Goal: Task Accomplishment & Management: Manage account settings

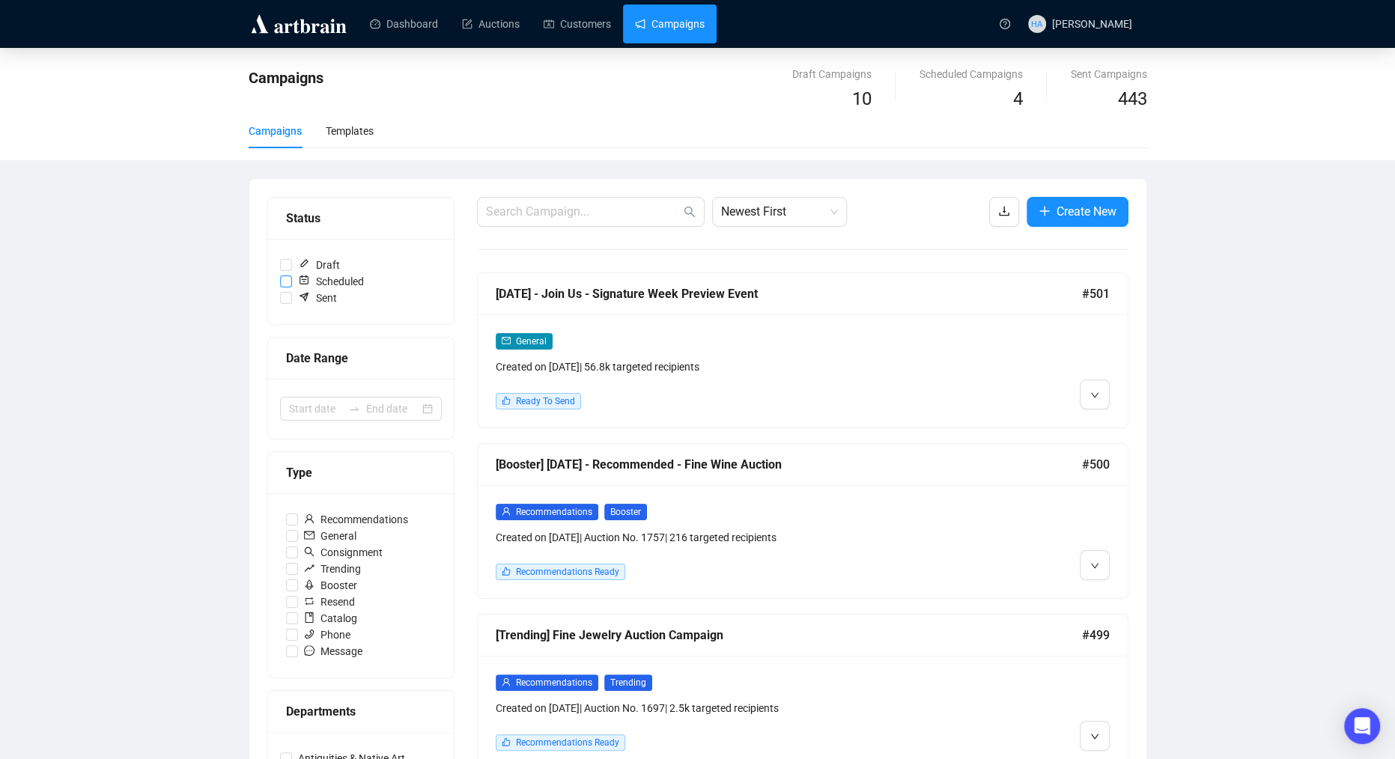
click at [288, 280] on input "Scheduled" at bounding box center [286, 282] width 12 height 12
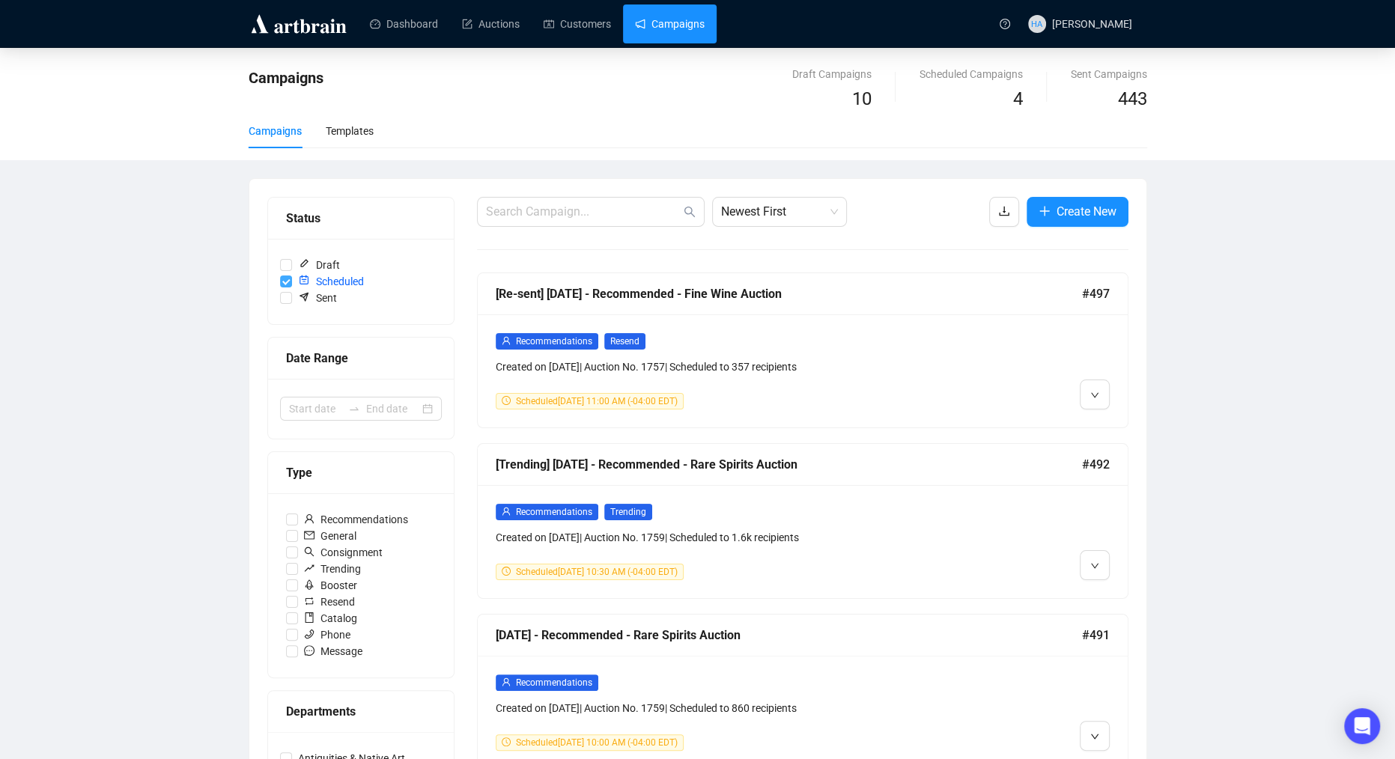
click at [285, 279] on input "Scheduled" at bounding box center [286, 282] width 12 height 12
checkbox input "false"
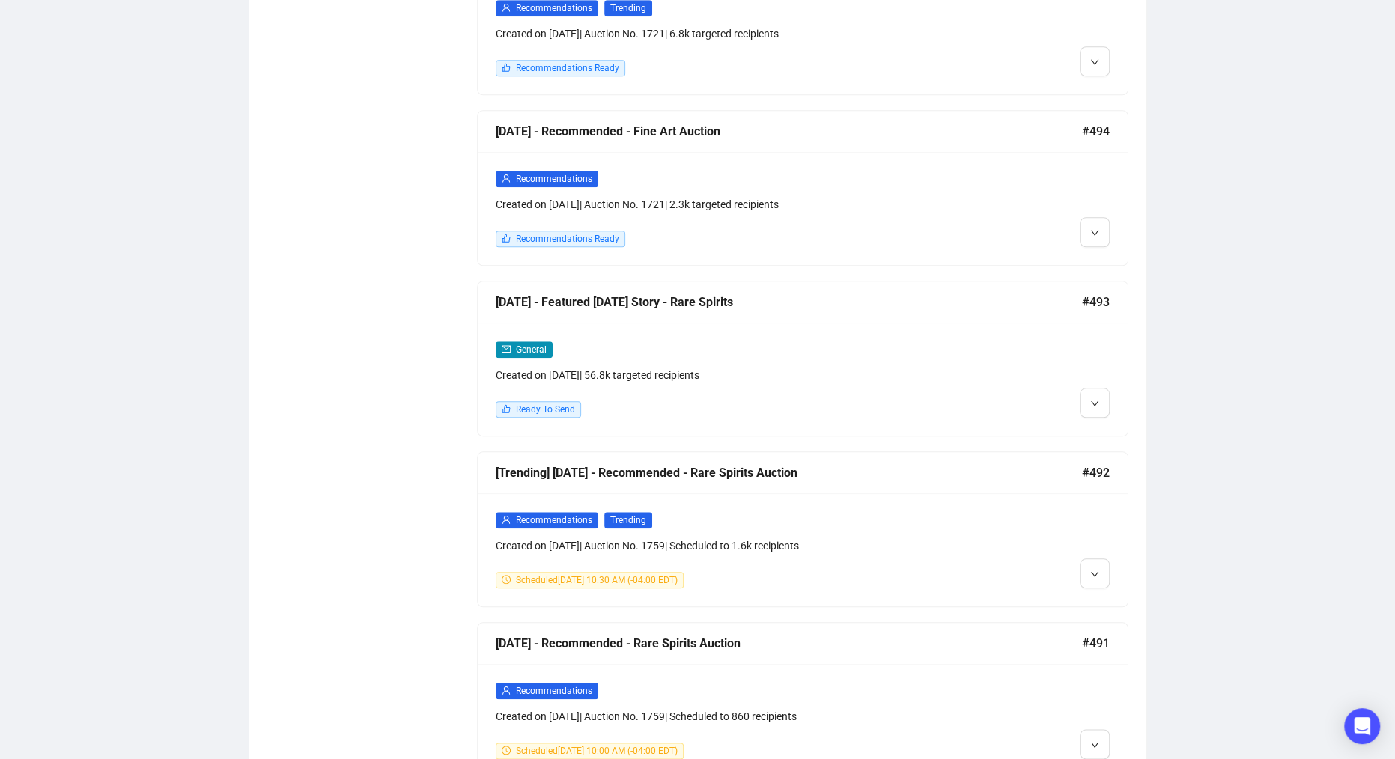
scroll to position [1197, 0]
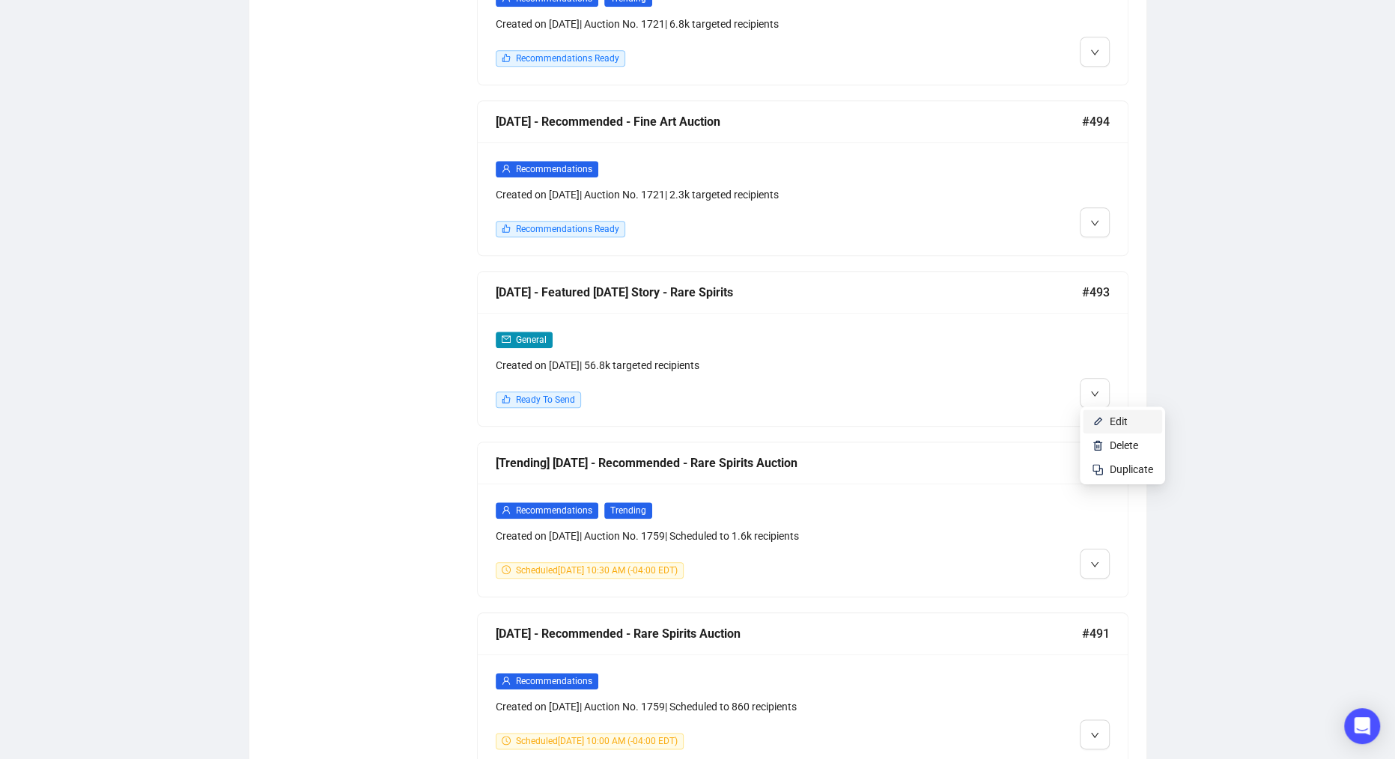
click at [1105, 420] on li "Edit" at bounding box center [1122, 422] width 79 height 24
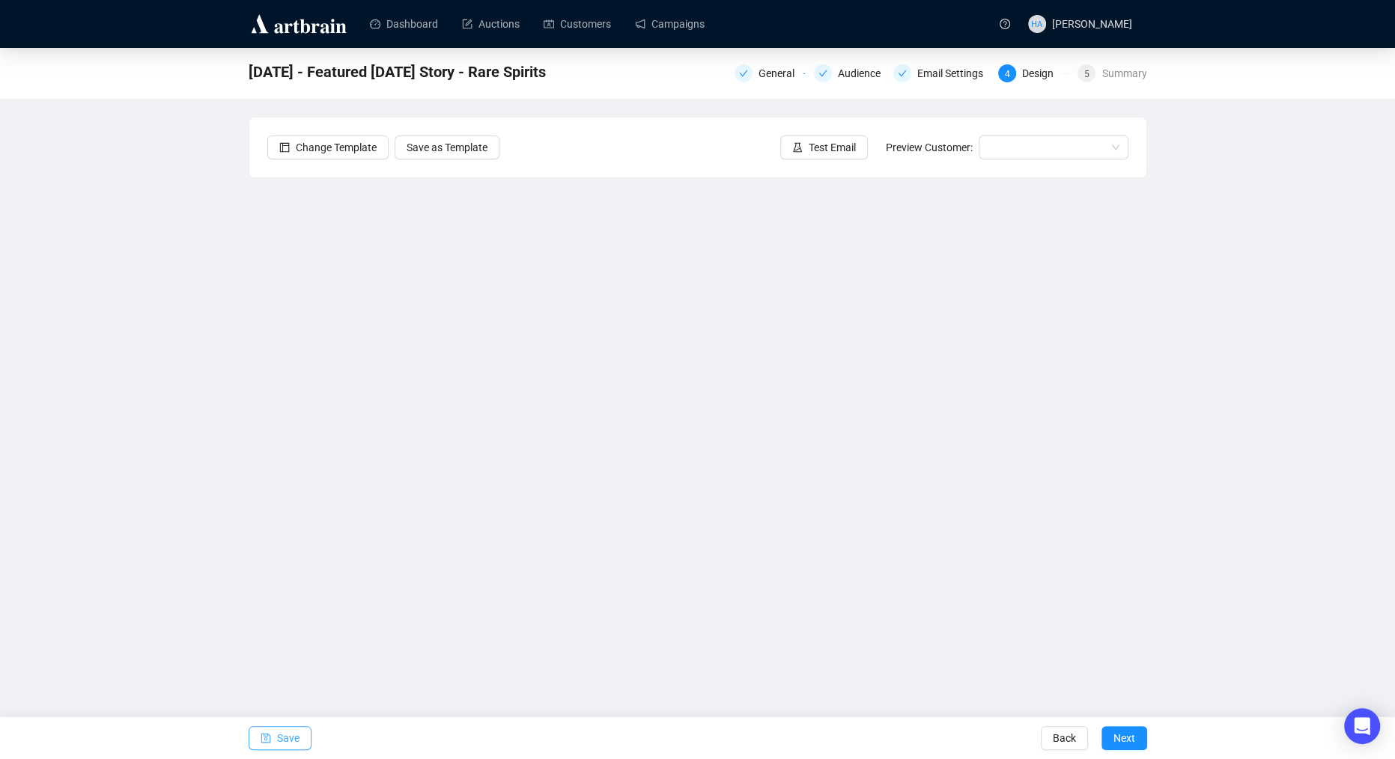
click at [299, 735] on span "Save" at bounding box center [288, 738] width 22 height 42
click at [296, 735] on span "Save" at bounding box center [288, 738] width 22 height 42
click at [821, 152] on span "Test Email" at bounding box center [832, 147] width 47 height 16
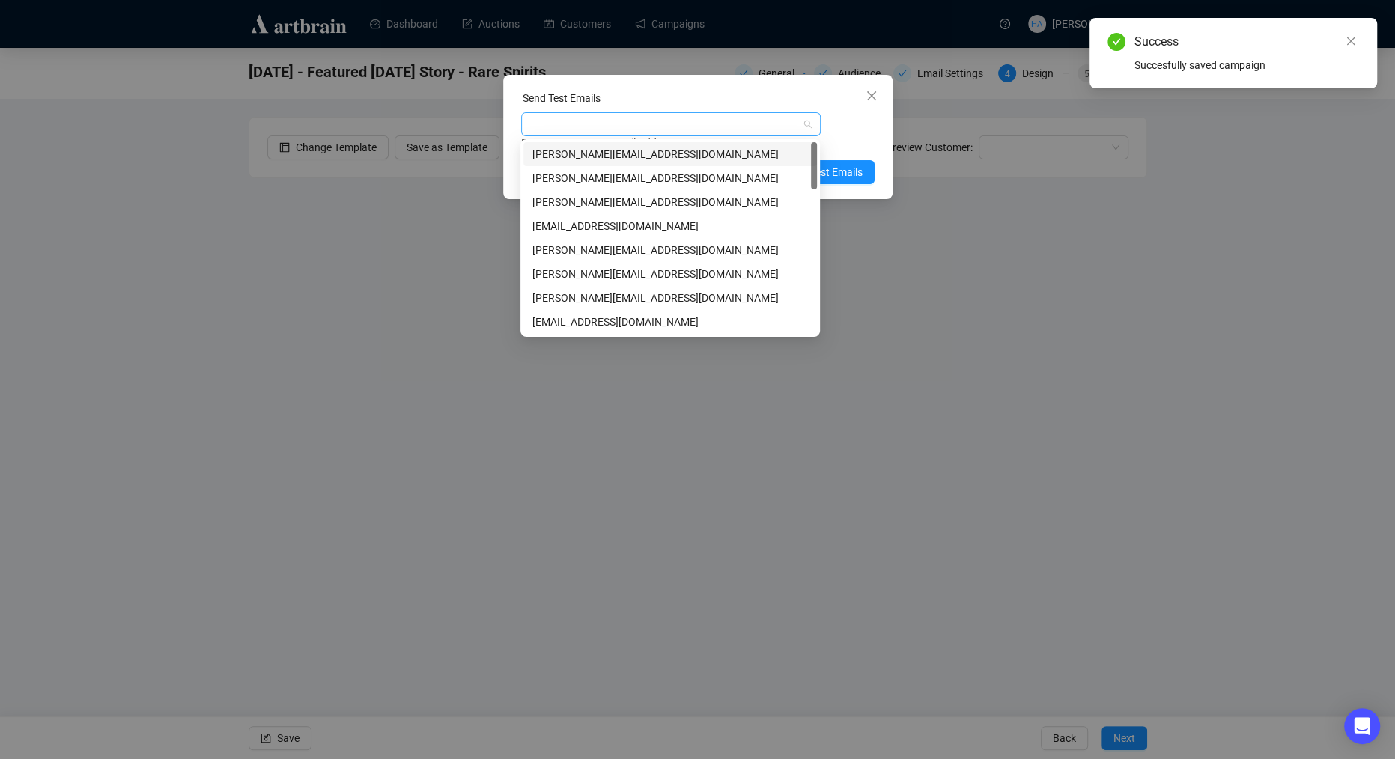
click at [672, 125] on div at bounding box center [663, 124] width 278 height 21
click at [590, 200] on div "[PERSON_NAME][EMAIL_ADDRESS][DOMAIN_NAME]" at bounding box center [670, 199] width 276 height 16
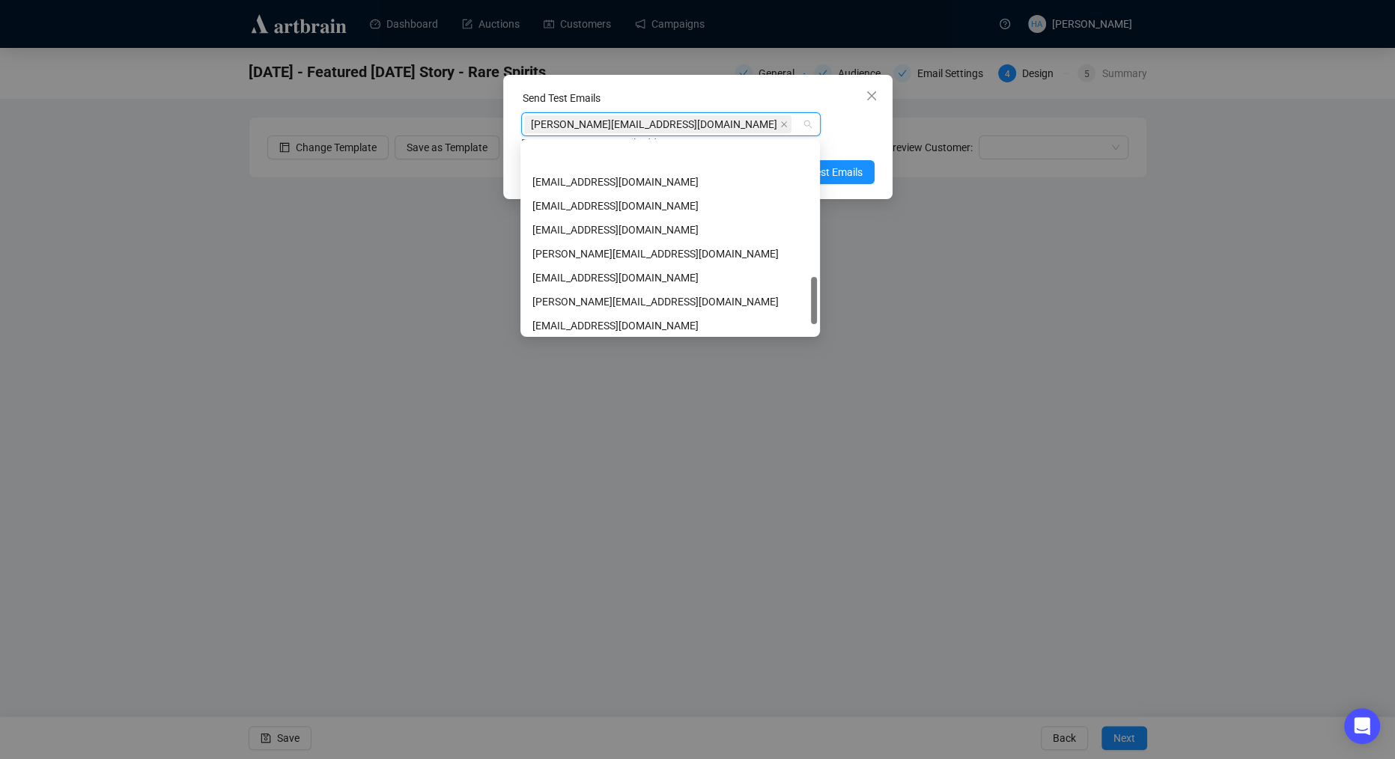
scroll to position [574, 0]
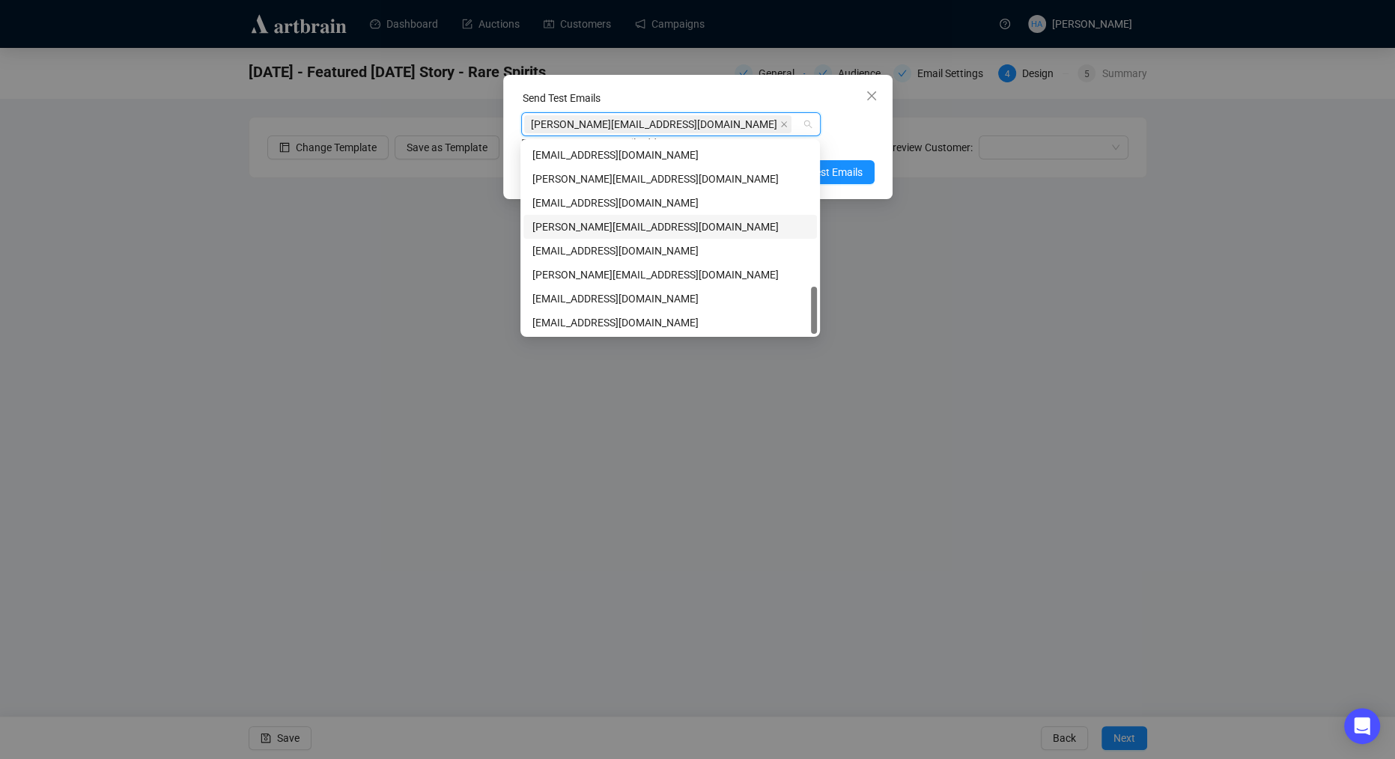
click at [583, 230] on div "[PERSON_NAME][EMAIL_ADDRESS][DOMAIN_NAME]" at bounding box center [670, 227] width 276 height 16
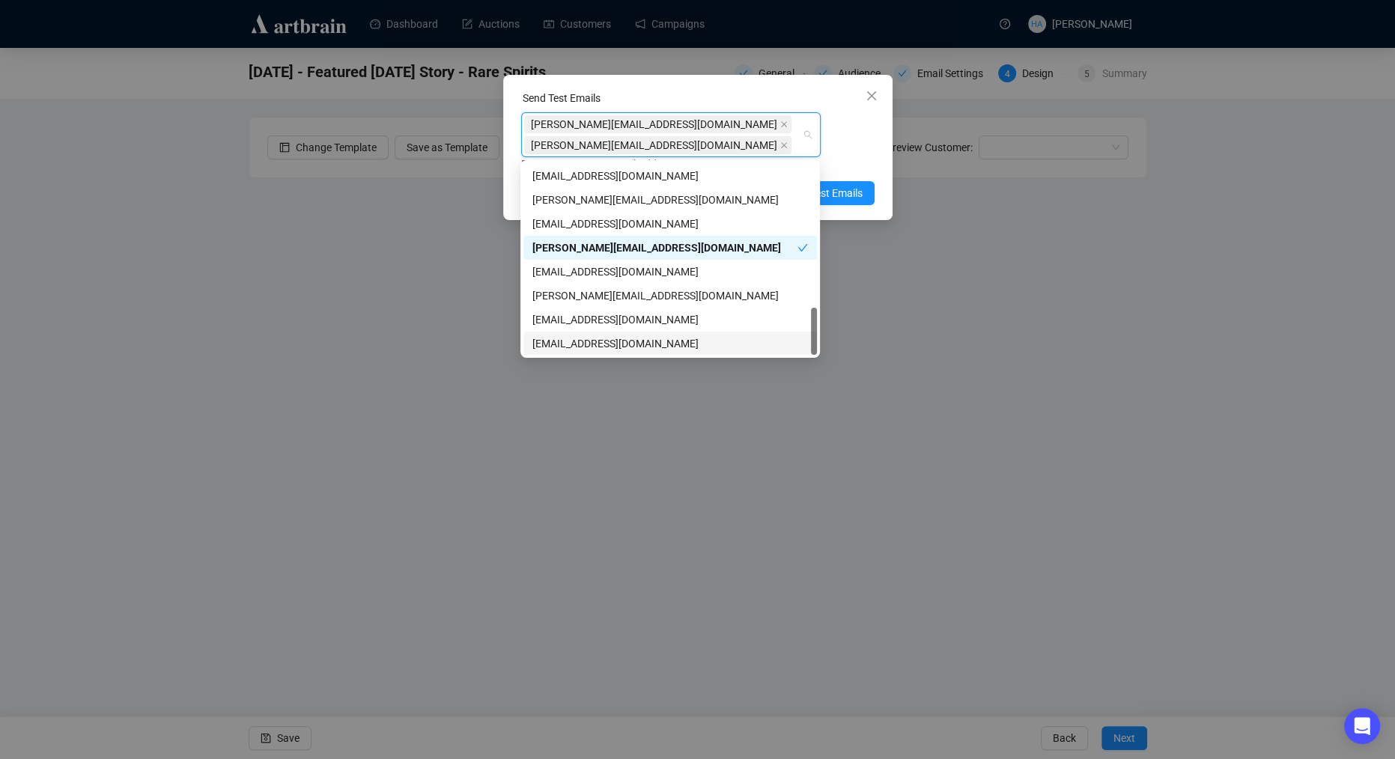
click at [558, 341] on div "[EMAIL_ADDRESS][DOMAIN_NAME]" at bounding box center [670, 343] width 276 height 16
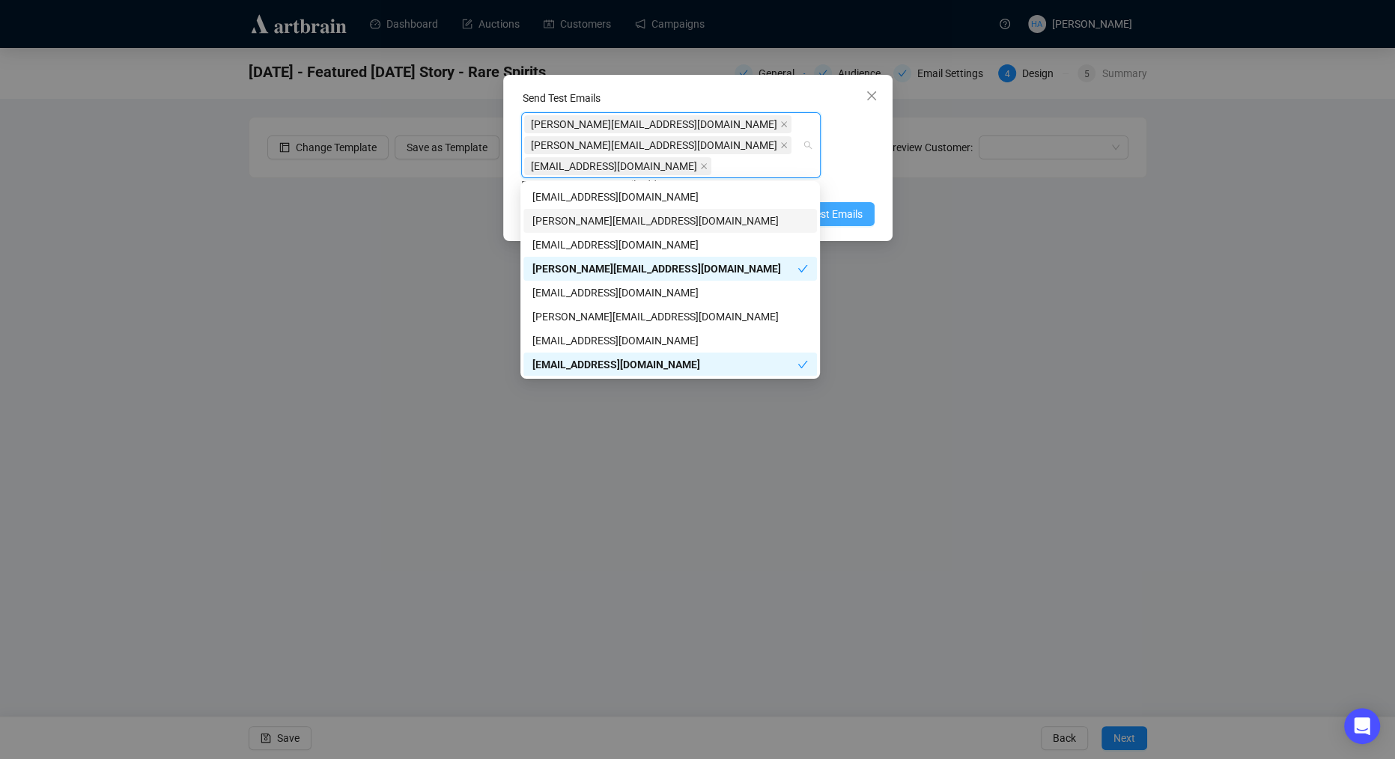
click at [837, 215] on span "Send Test Emails" at bounding box center [824, 214] width 78 height 16
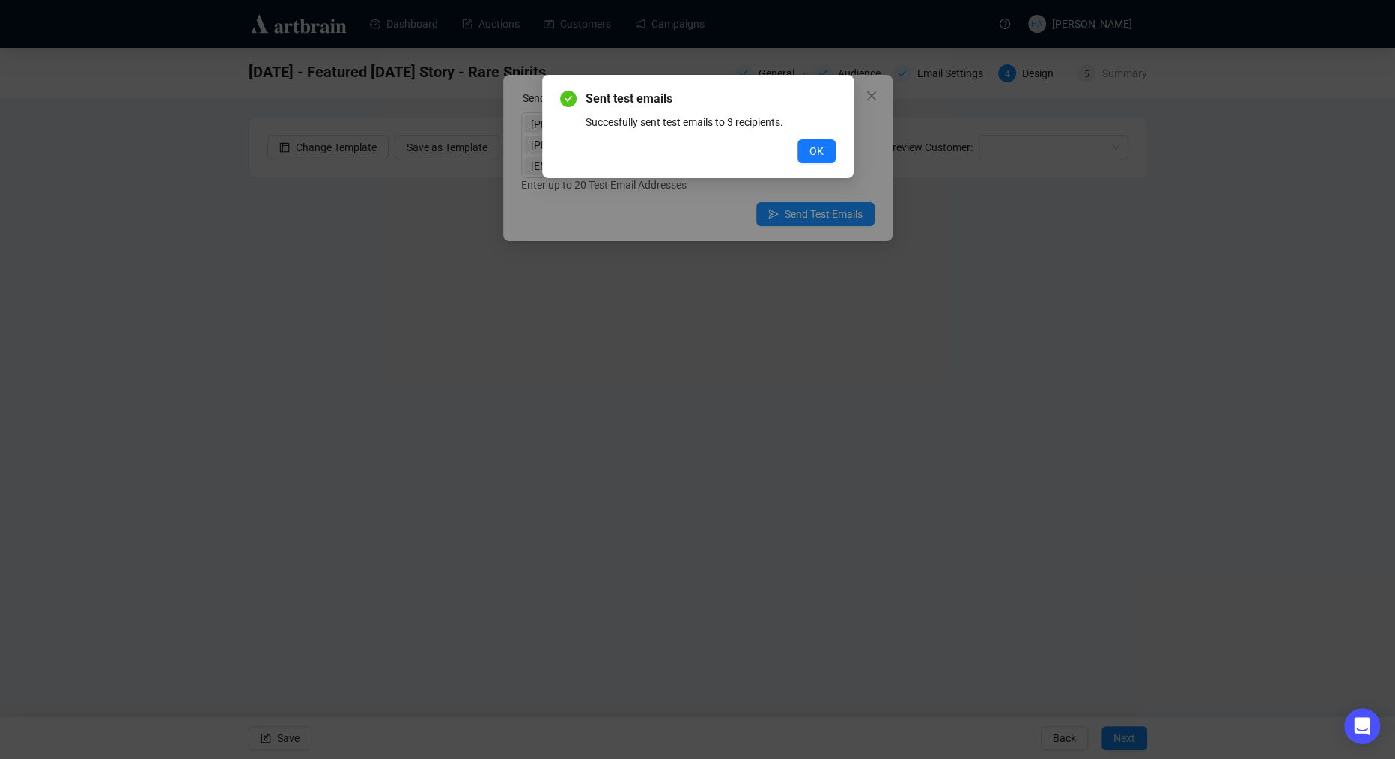
drag, startPoint x: 819, startPoint y: 146, endPoint x: 843, endPoint y: 127, distance: 30.9
click at [820, 145] on span "OK" at bounding box center [816, 151] width 14 height 16
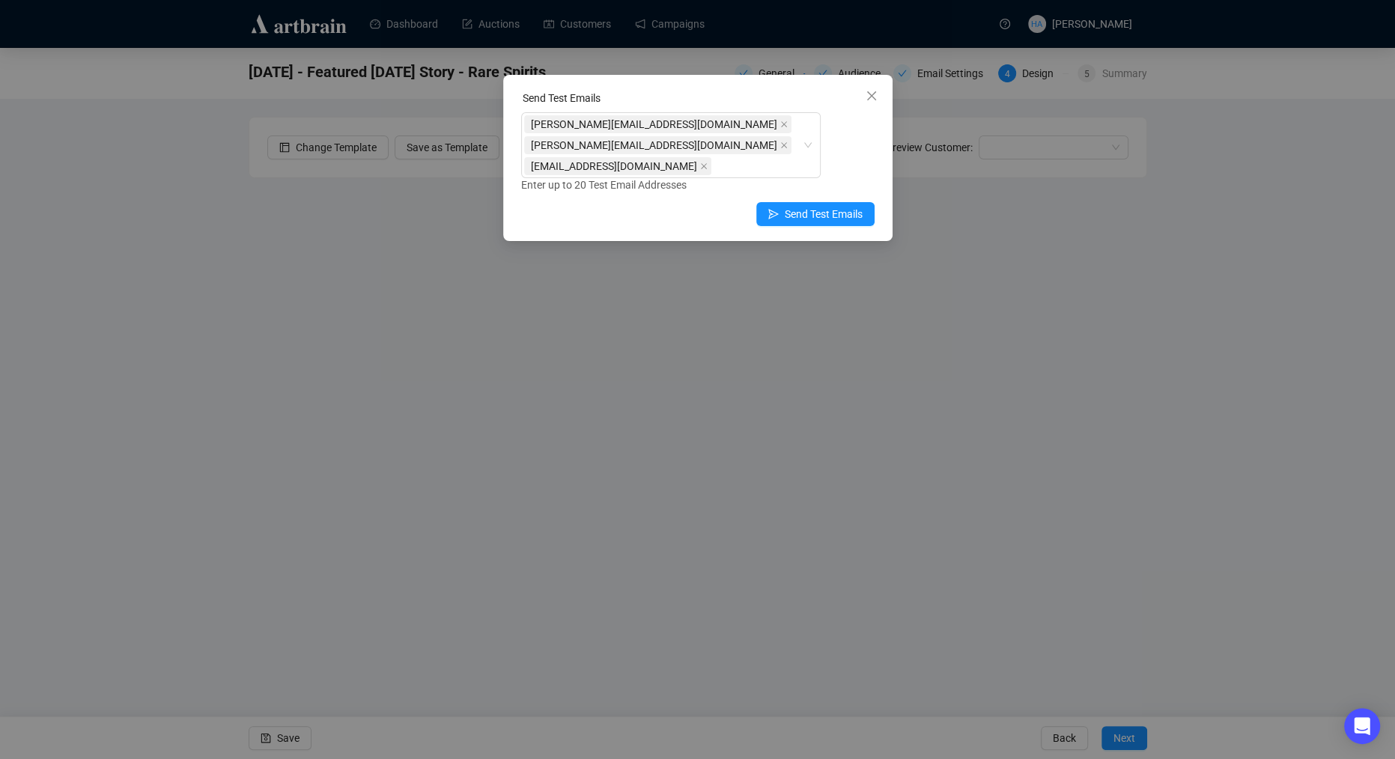
drag, startPoint x: 876, startPoint y: 98, endPoint x: 863, endPoint y: 97, distance: 12.8
click at [875, 98] on icon "close" at bounding box center [872, 96] width 12 height 12
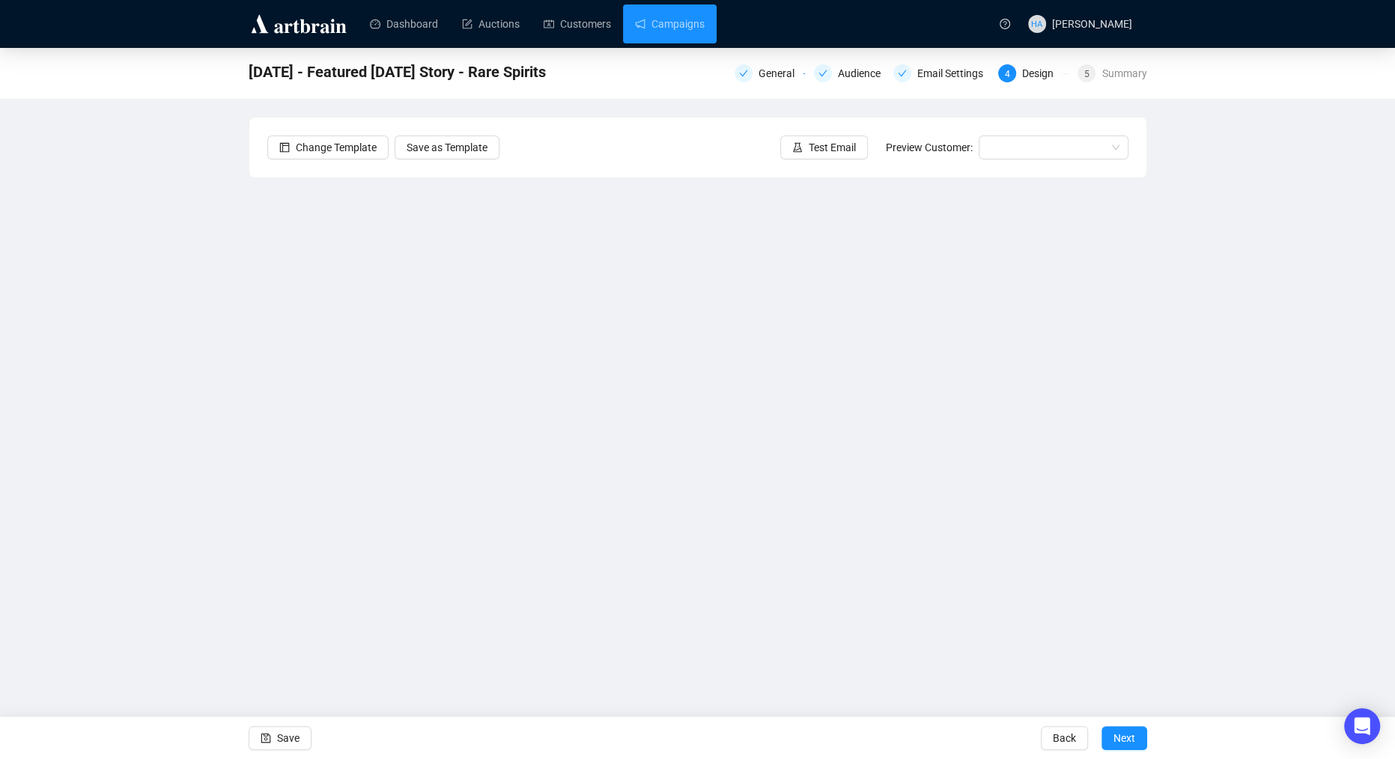
drag, startPoint x: 687, startPoint y: 37, endPoint x: 687, endPoint y: 46, distance: 9.0
click at [687, 37] on link "Campaigns" at bounding box center [670, 23] width 70 height 39
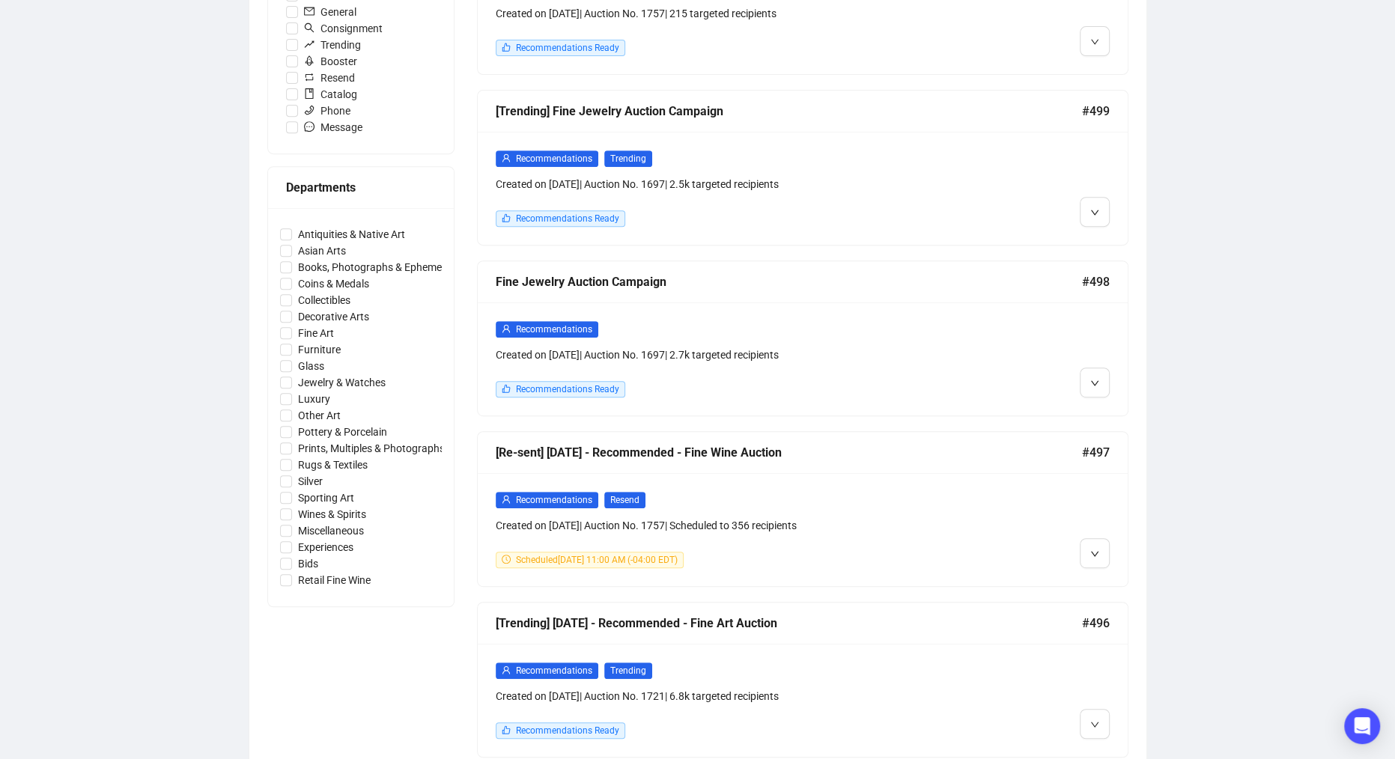
scroll to position [517, 0]
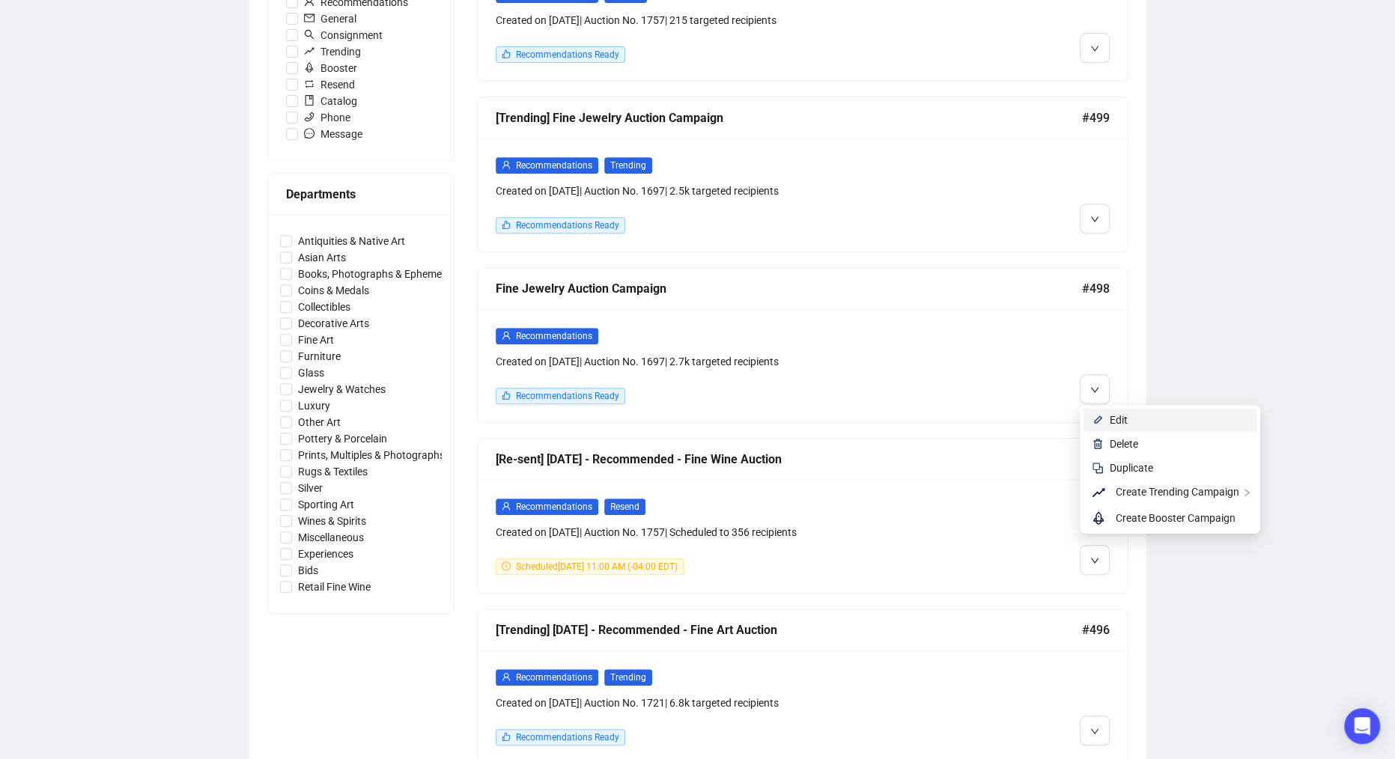
click at [1107, 417] on li "Edit" at bounding box center [1170, 420] width 174 height 24
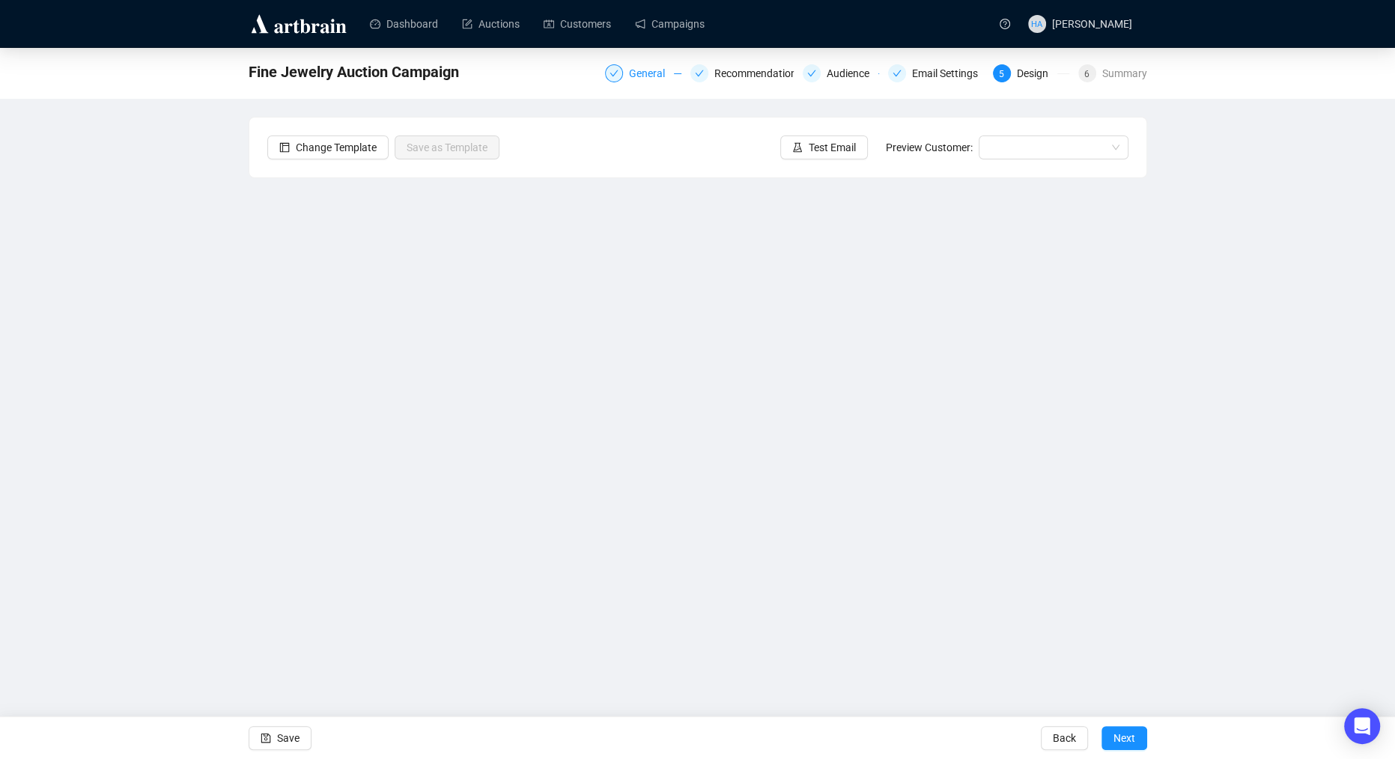
click at [642, 72] on div "General" at bounding box center [651, 73] width 45 height 18
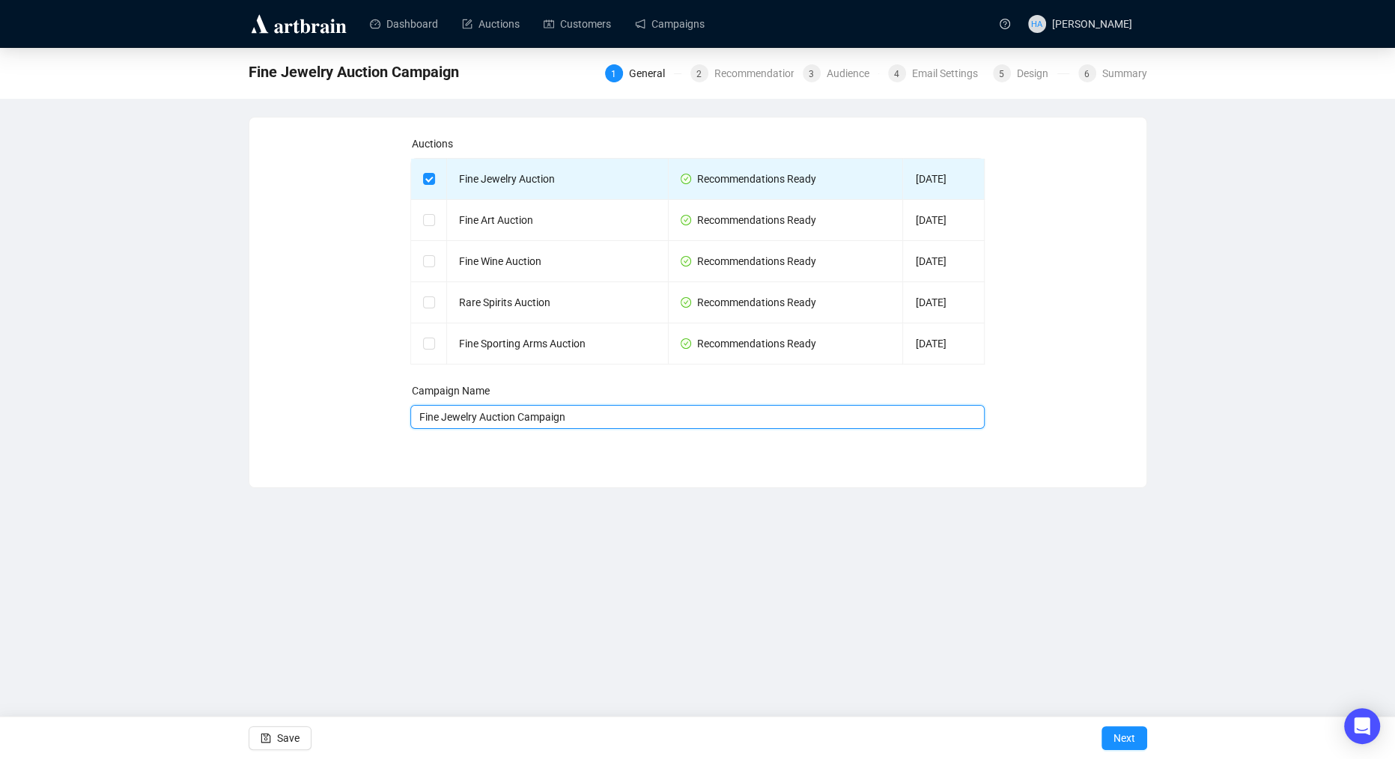
click at [419, 418] on input "Fine Jewelry Auction Campaign" at bounding box center [697, 417] width 574 height 24
click at [702, 416] on input "[DATE] - Recommended - Fine Jewelry Auction Campaign" at bounding box center [697, 417] width 574 height 24
type input "[DATE] - Recommended - Fine Jewelry Auction"
click at [1138, 734] on button "Next" at bounding box center [1124, 738] width 46 height 24
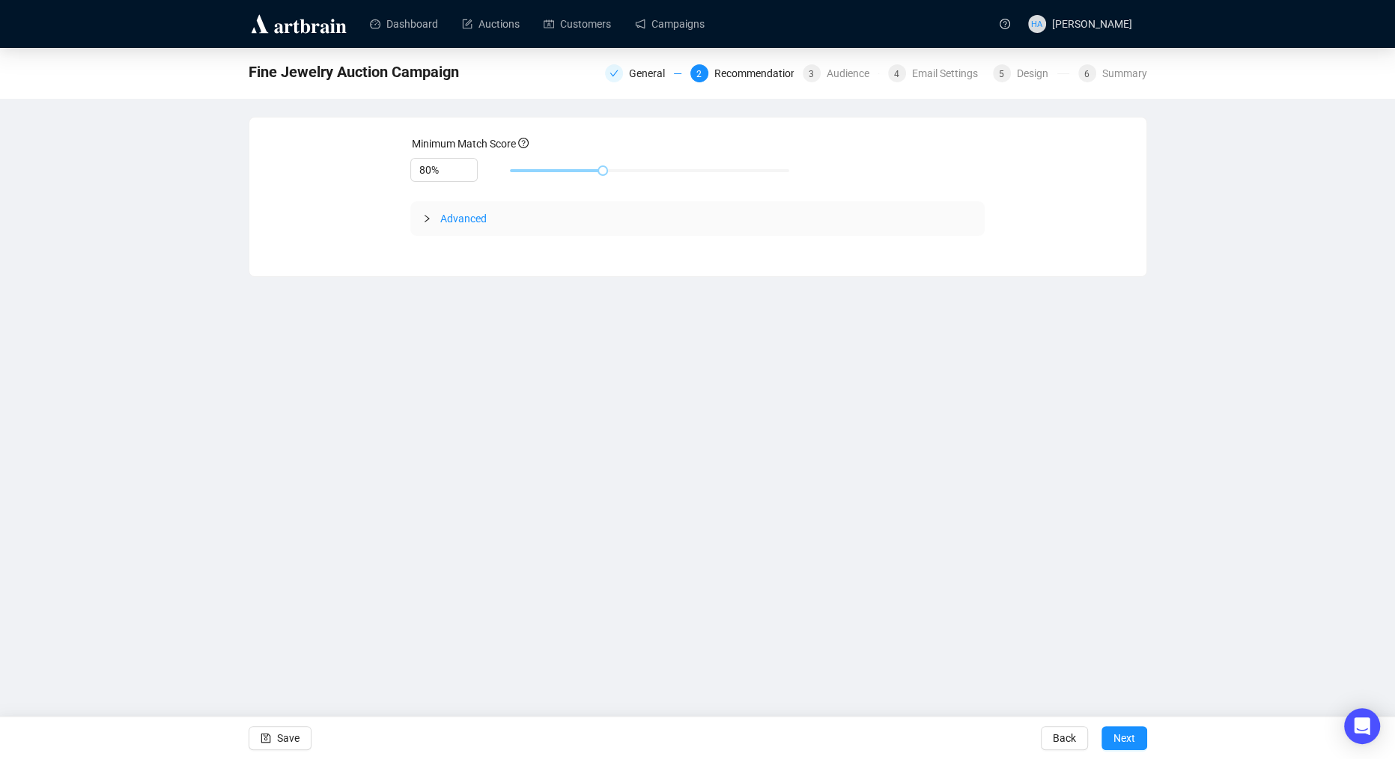
drag, startPoint x: 286, startPoint y: 735, endPoint x: 364, endPoint y: 729, distance: 78.1
click at [289, 735] on span "Save" at bounding box center [288, 738] width 22 height 42
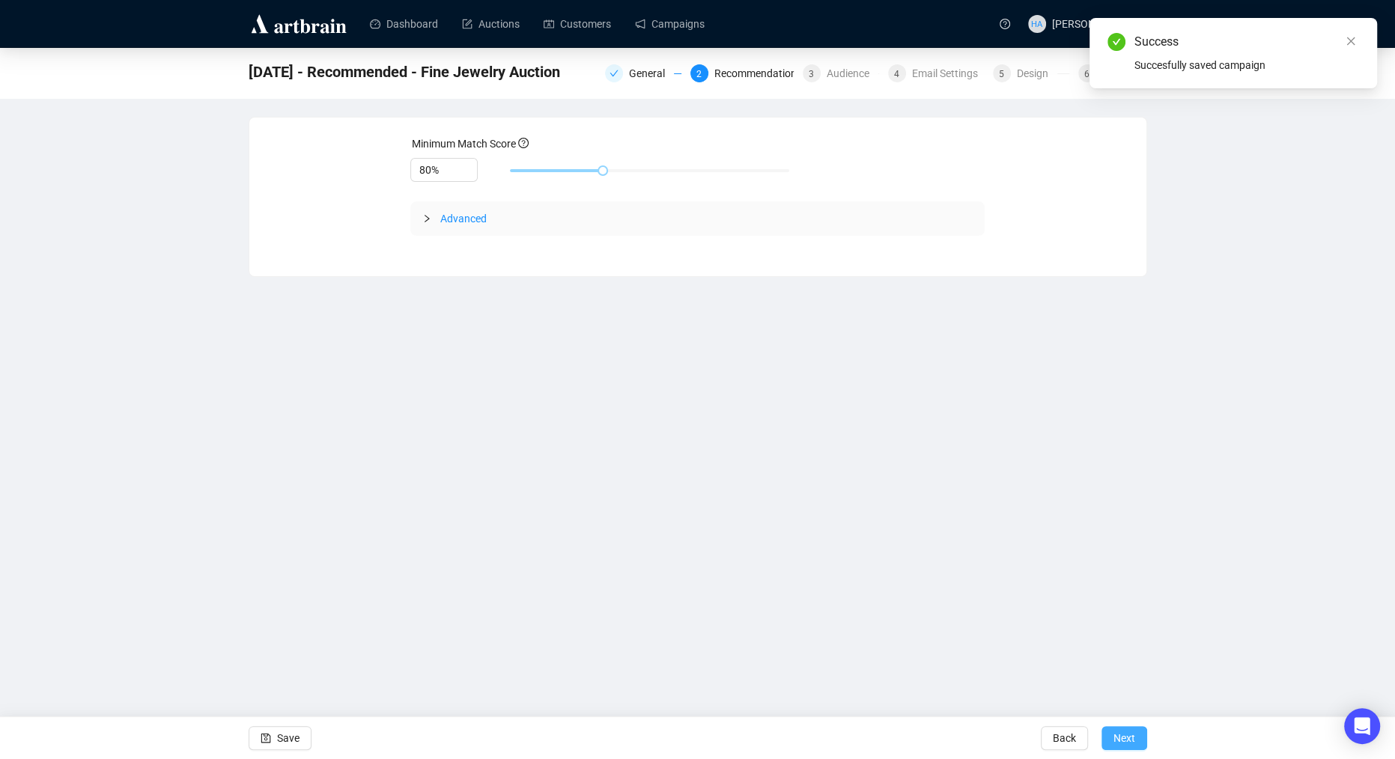
click at [1121, 743] on span "Next" at bounding box center [1124, 738] width 22 height 42
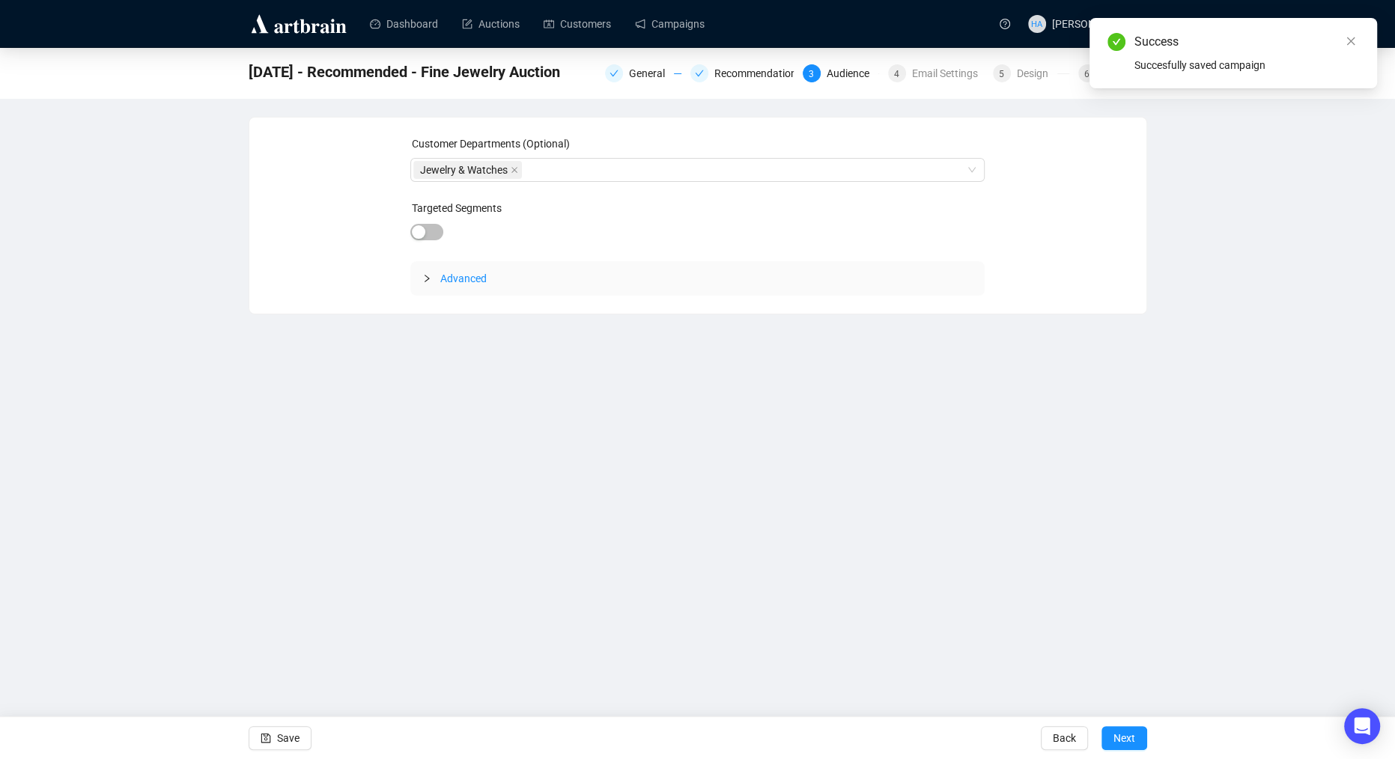
click at [1121, 743] on span "Next" at bounding box center [1124, 738] width 22 height 42
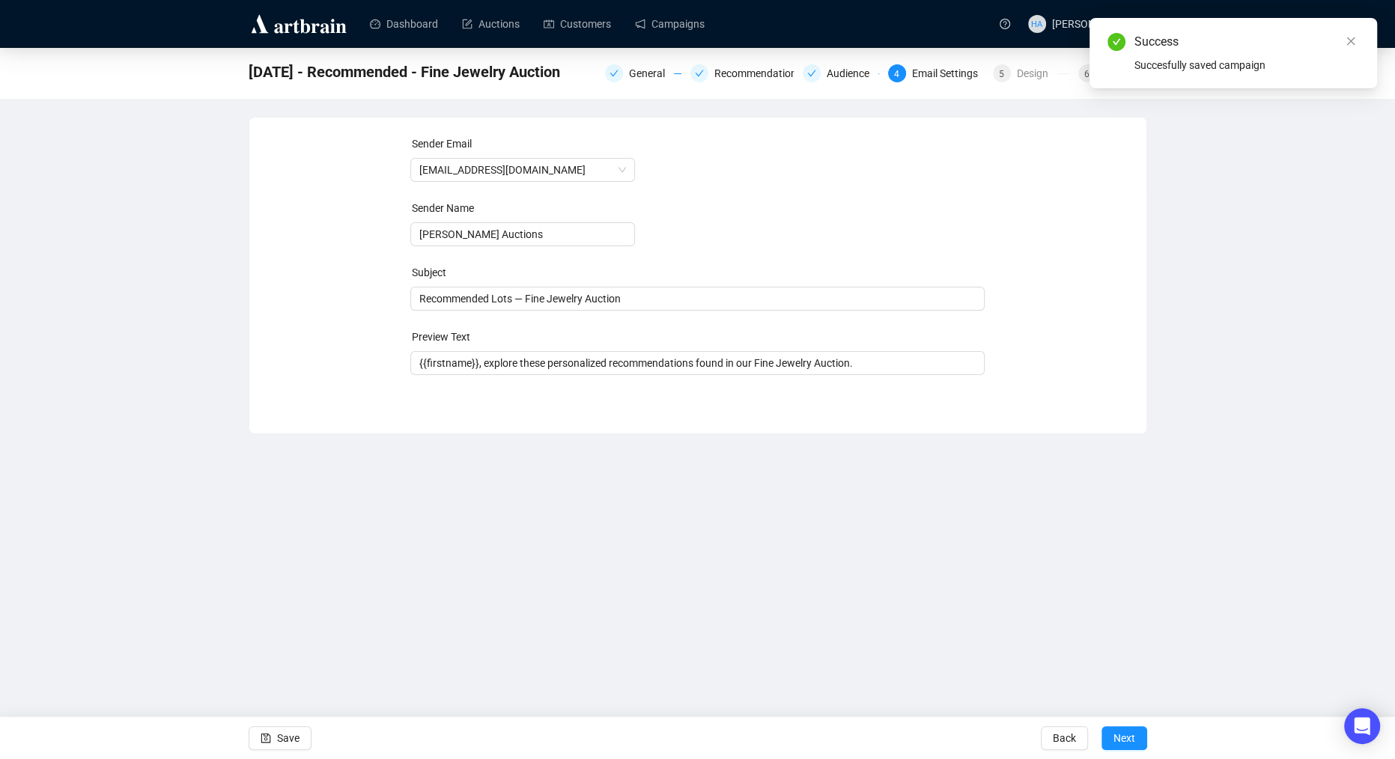
click at [1121, 743] on span "Next" at bounding box center [1124, 738] width 22 height 42
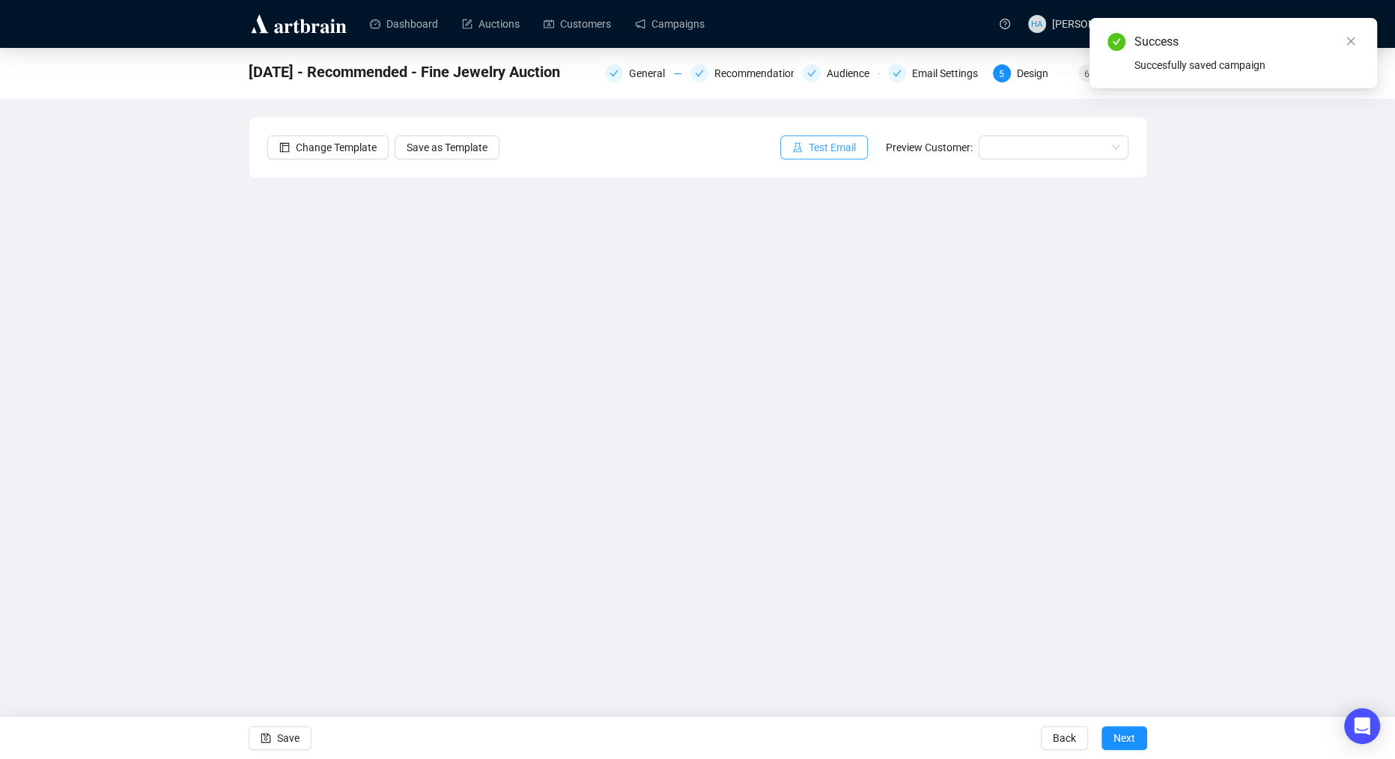
click at [830, 140] on span "Test Email" at bounding box center [832, 147] width 47 height 16
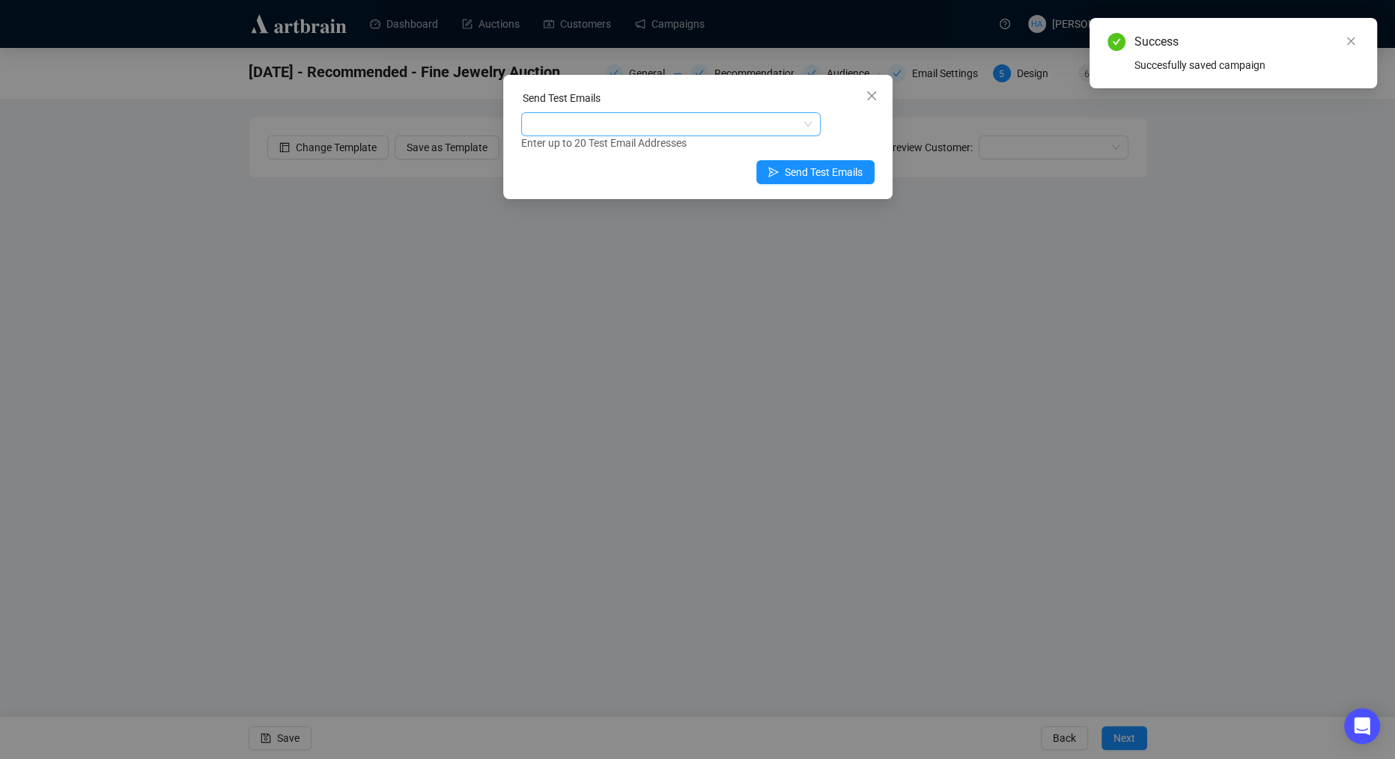
click at [651, 127] on div at bounding box center [663, 124] width 278 height 21
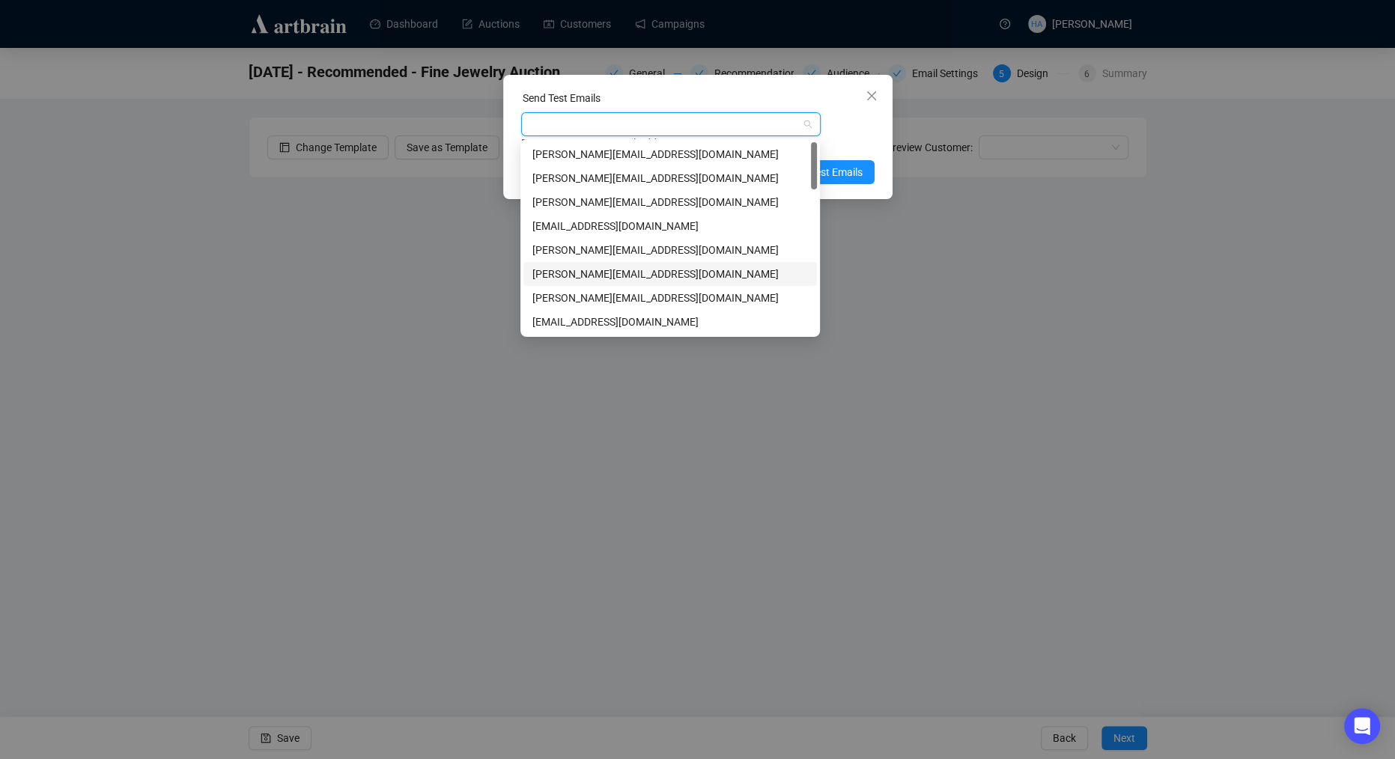
drag, startPoint x: 551, startPoint y: 267, endPoint x: 565, endPoint y: 273, distance: 15.4
click at [551, 267] on div "[PERSON_NAME][EMAIL_ADDRESS][DOMAIN_NAME]" at bounding box center [670, 274] width 276 height 16
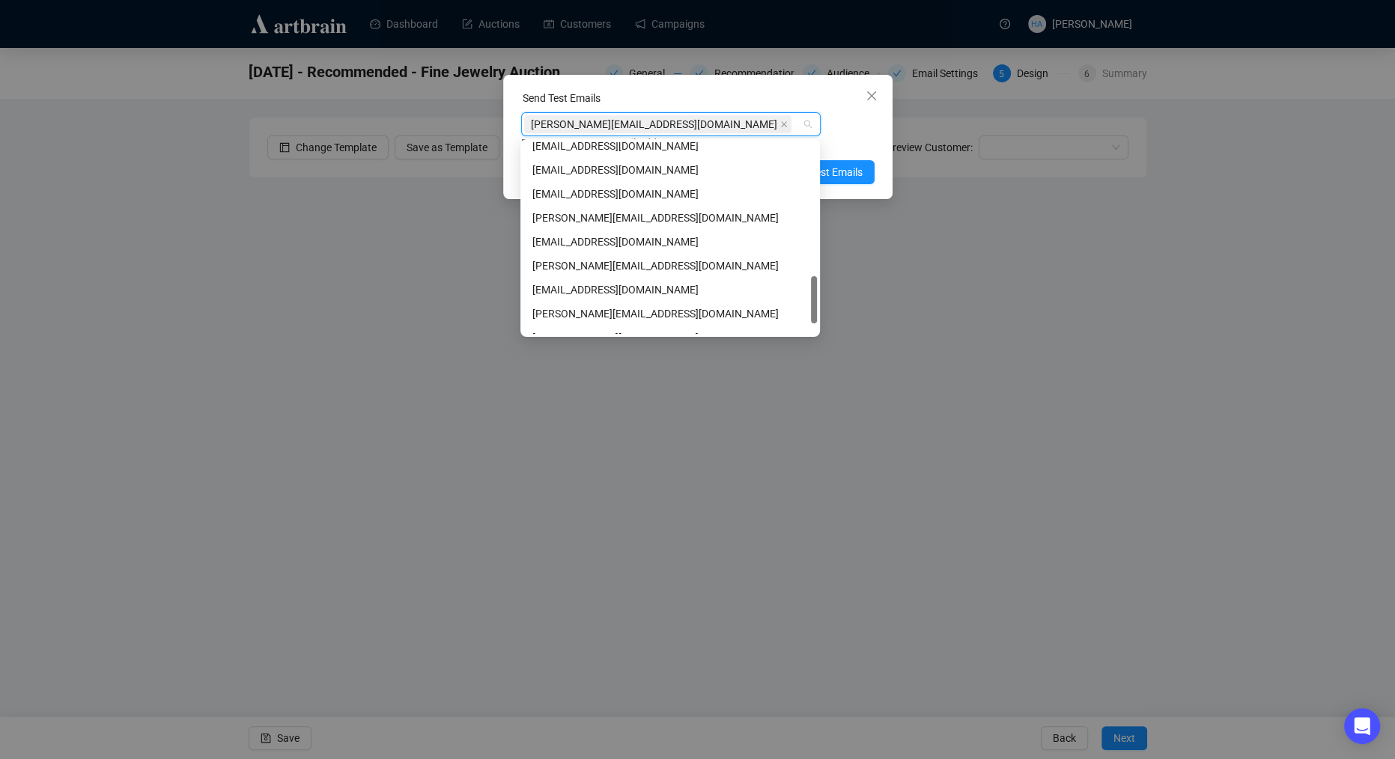
scroll to position [540, 0]
click at [581, 259] on div "[PERSON_NAME][EMAIL_ADDRESS][DOMAIN_NAME]" at bounding box center [670, 261] width 276 height 16
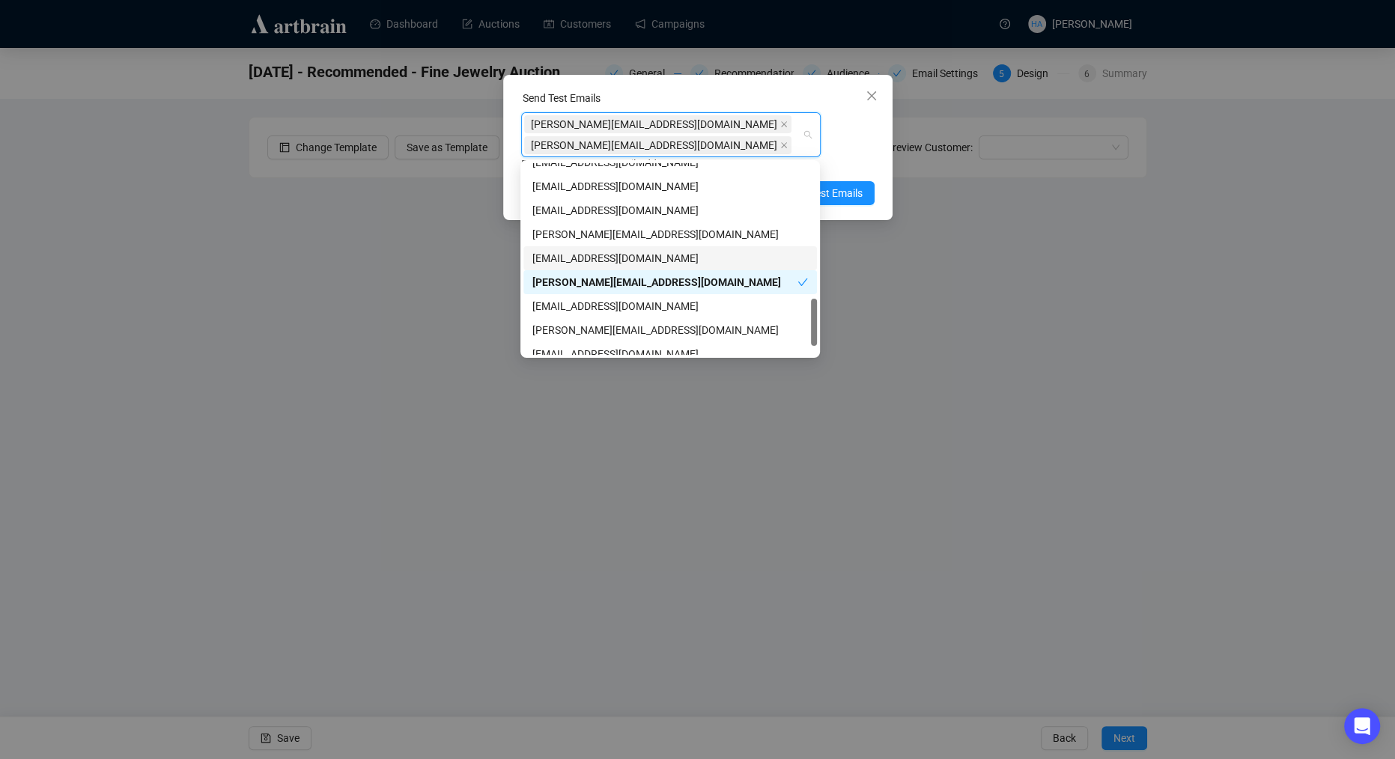
scroll to position [574, 0]
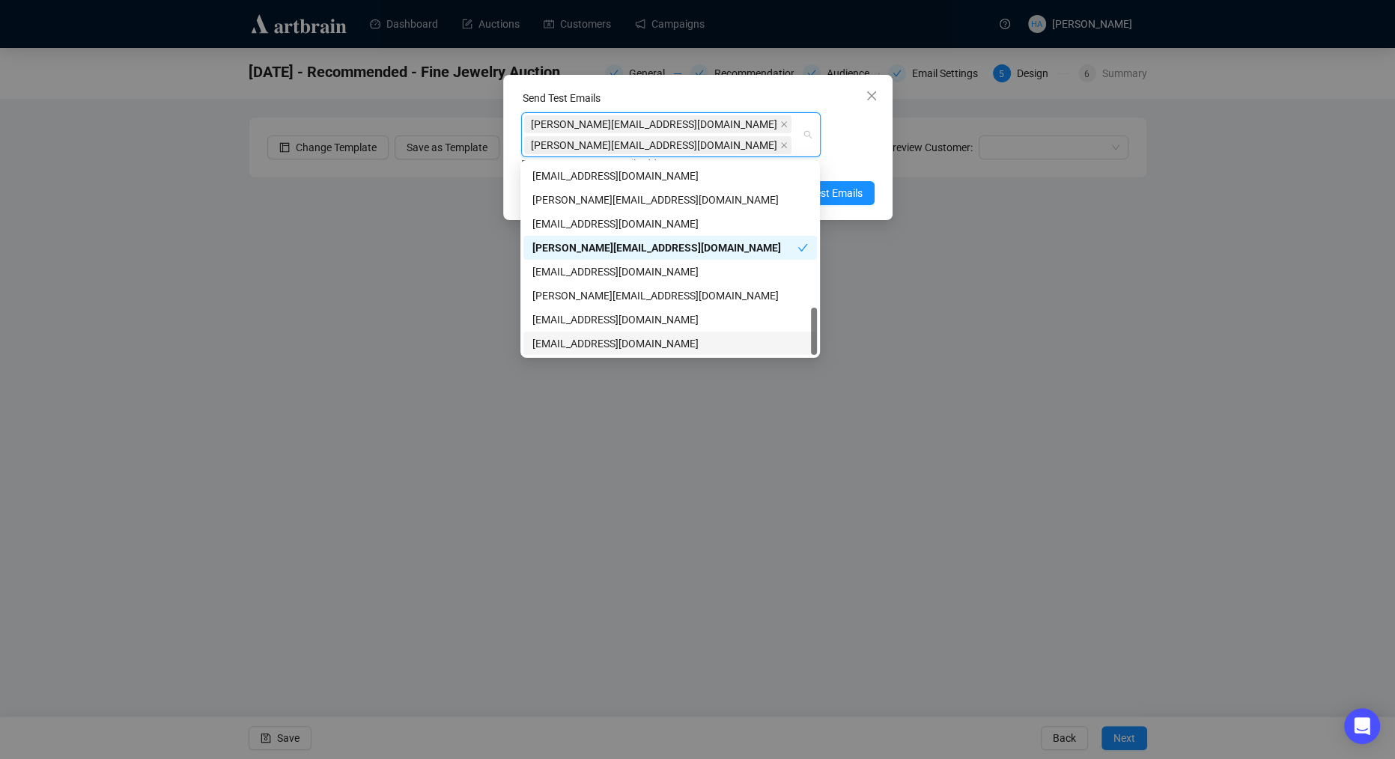
click at [556, 341] on div "[EMAIL_ADDRESS][DOMAIN_NAME]" at bounding box center [670, 343] width 276 height 16
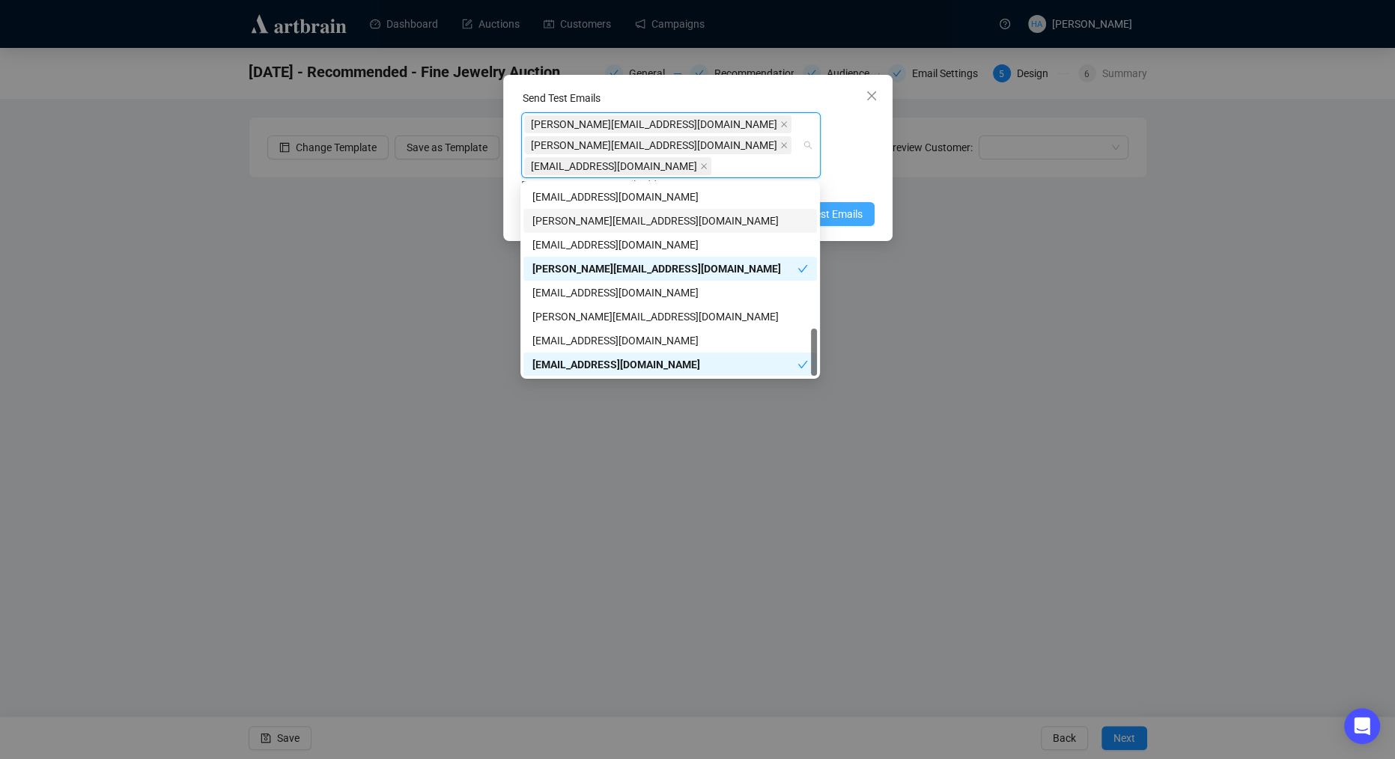
click at [848, 212] on span "Send Test Emails" at bounding box center [824, 214] width 78 height 16
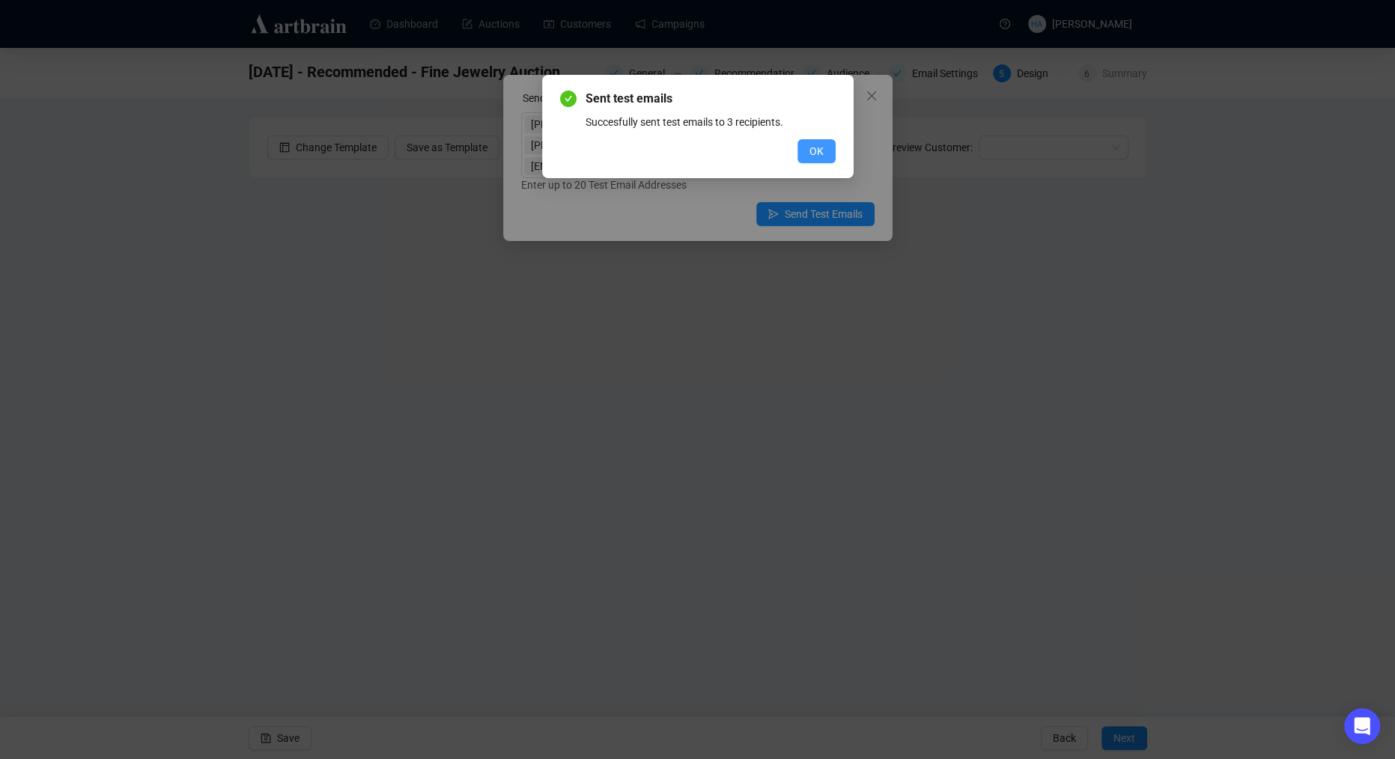
click at [815, 149] on span "OK" at bounding box center [816, 151] width 14 height 16
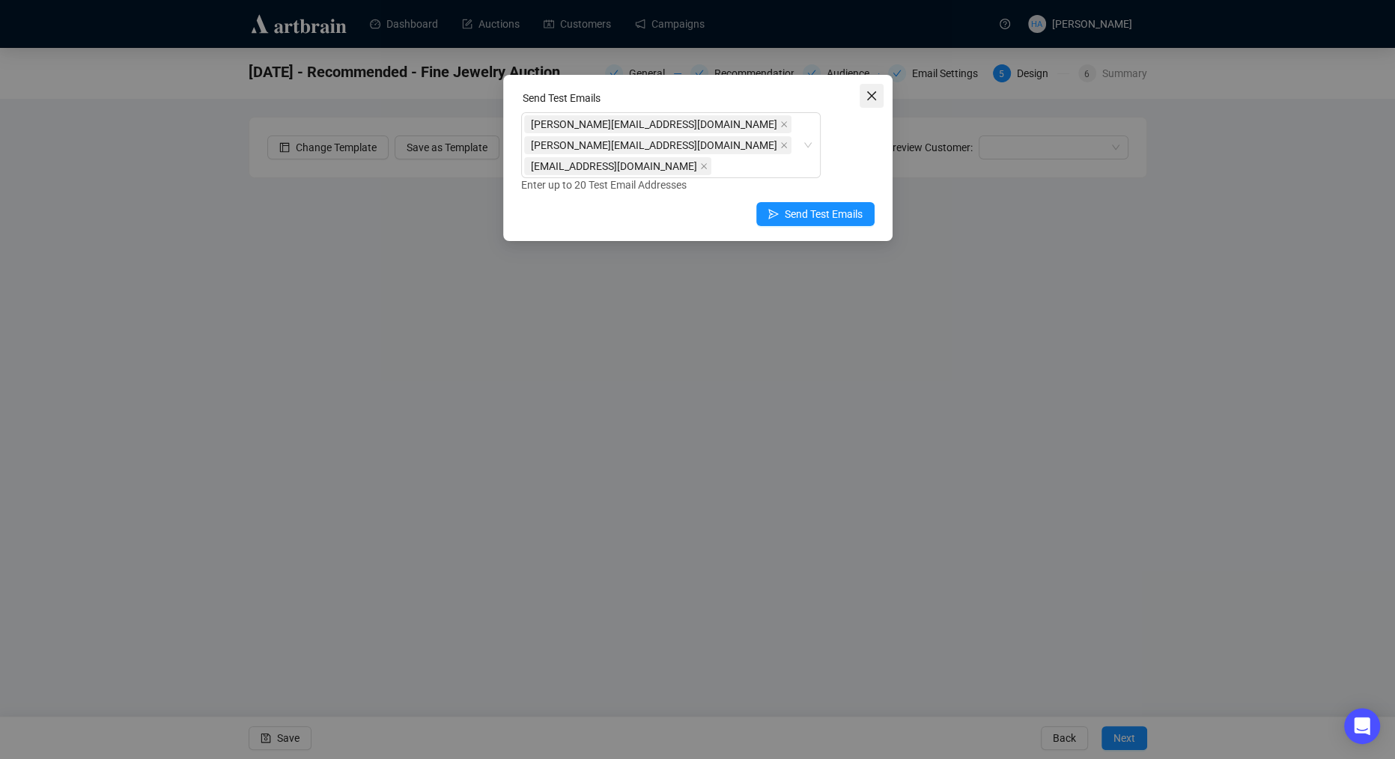
click at [868, 94] on icon "close" at bounding box center [872, 96] width 12 height 12
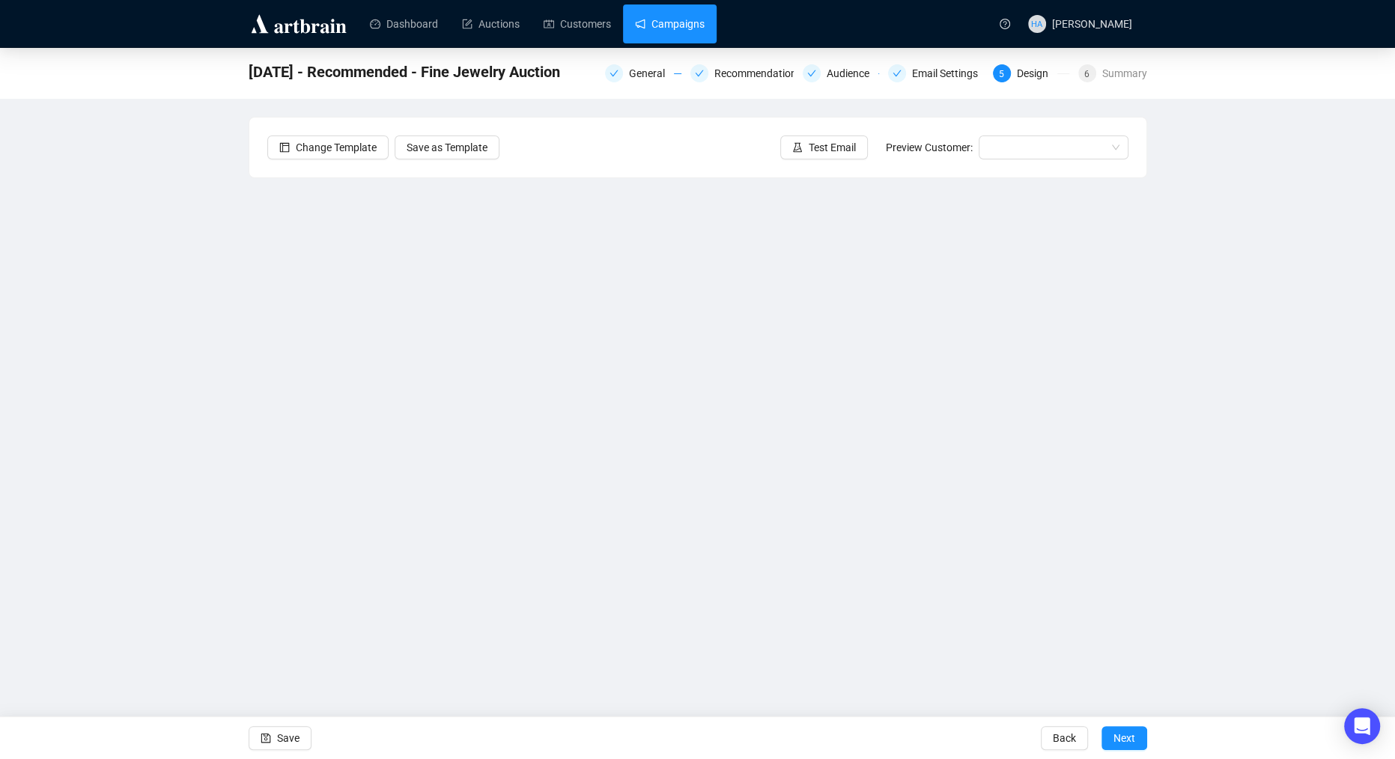
click at [675, 29] on link "Campaigns" at bounding box center [670, 23] width 70 height 39
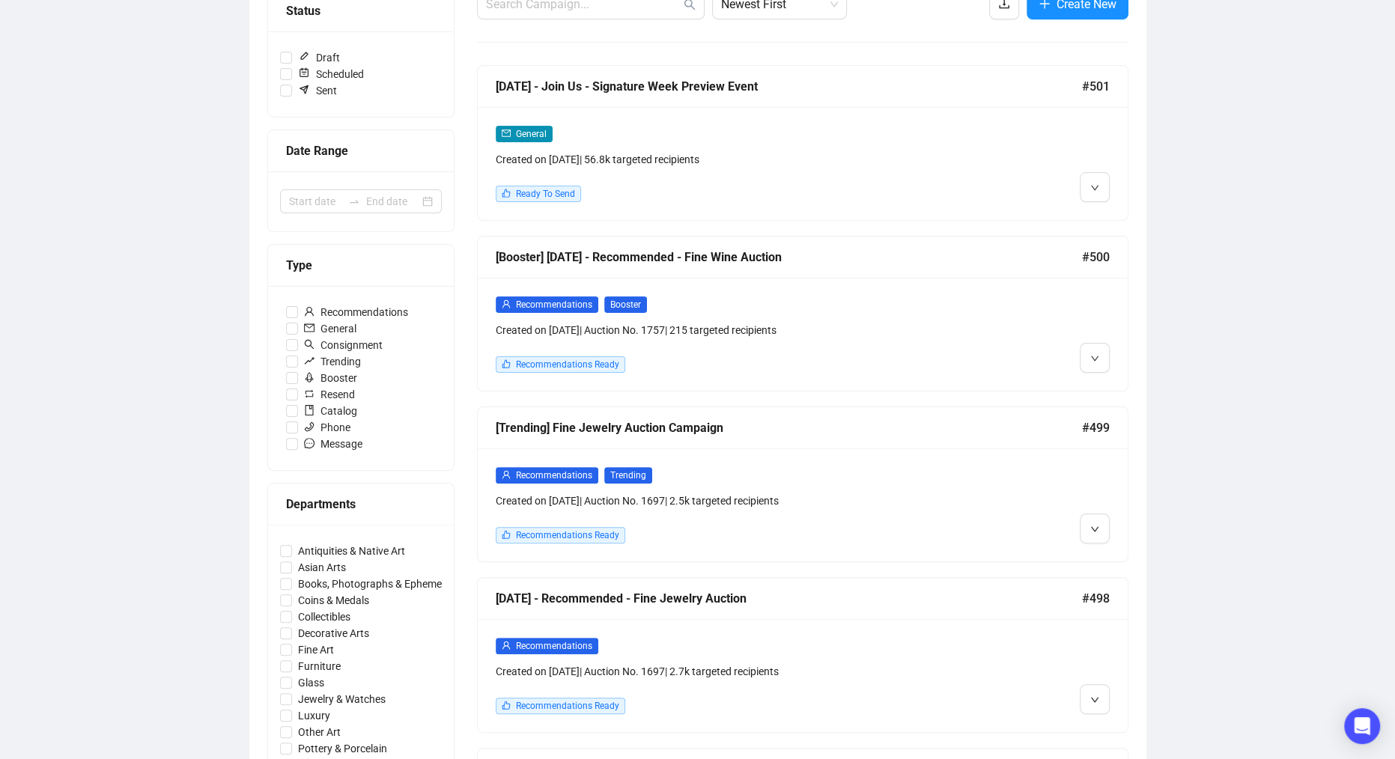
scroll to position [225, 0]
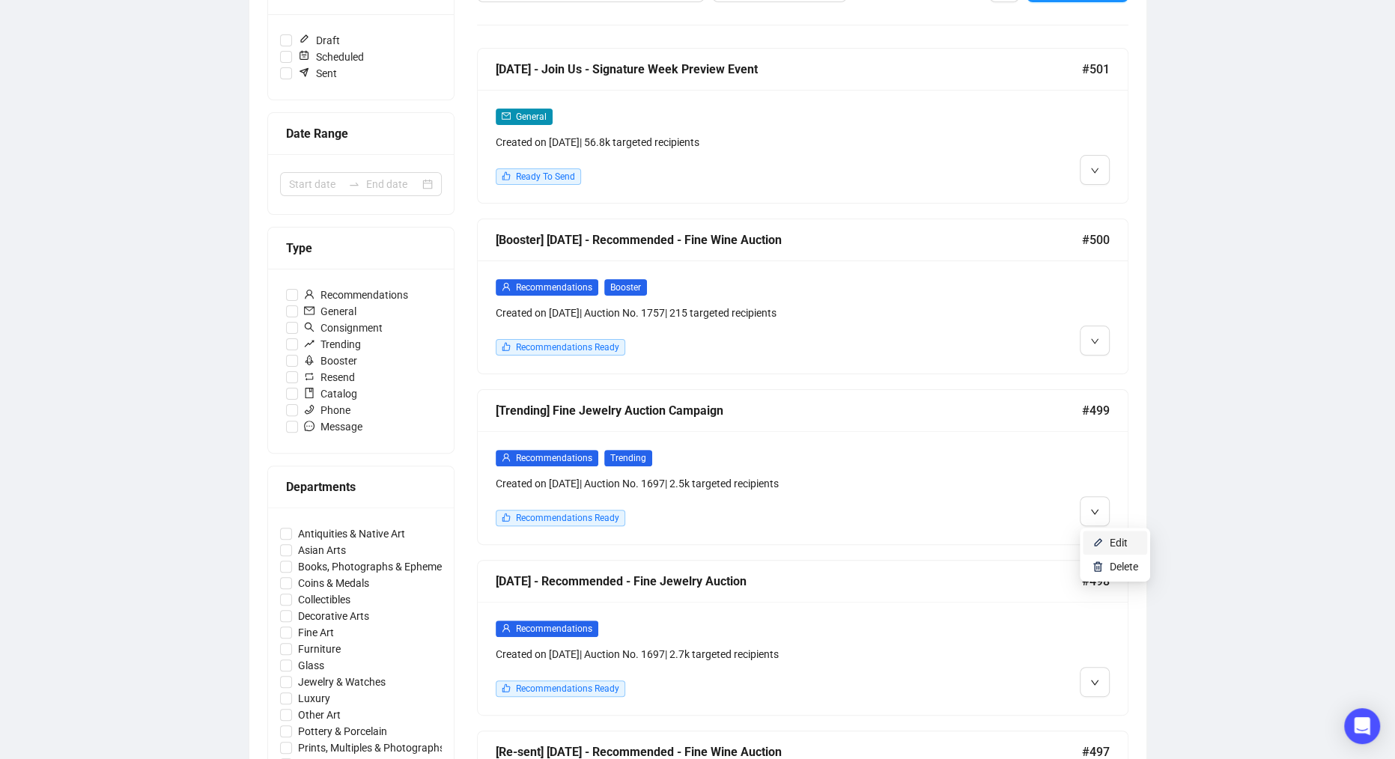
click at [1110, 539] on span "Edit" at bounding box center [1119, 543] width 18 height 12
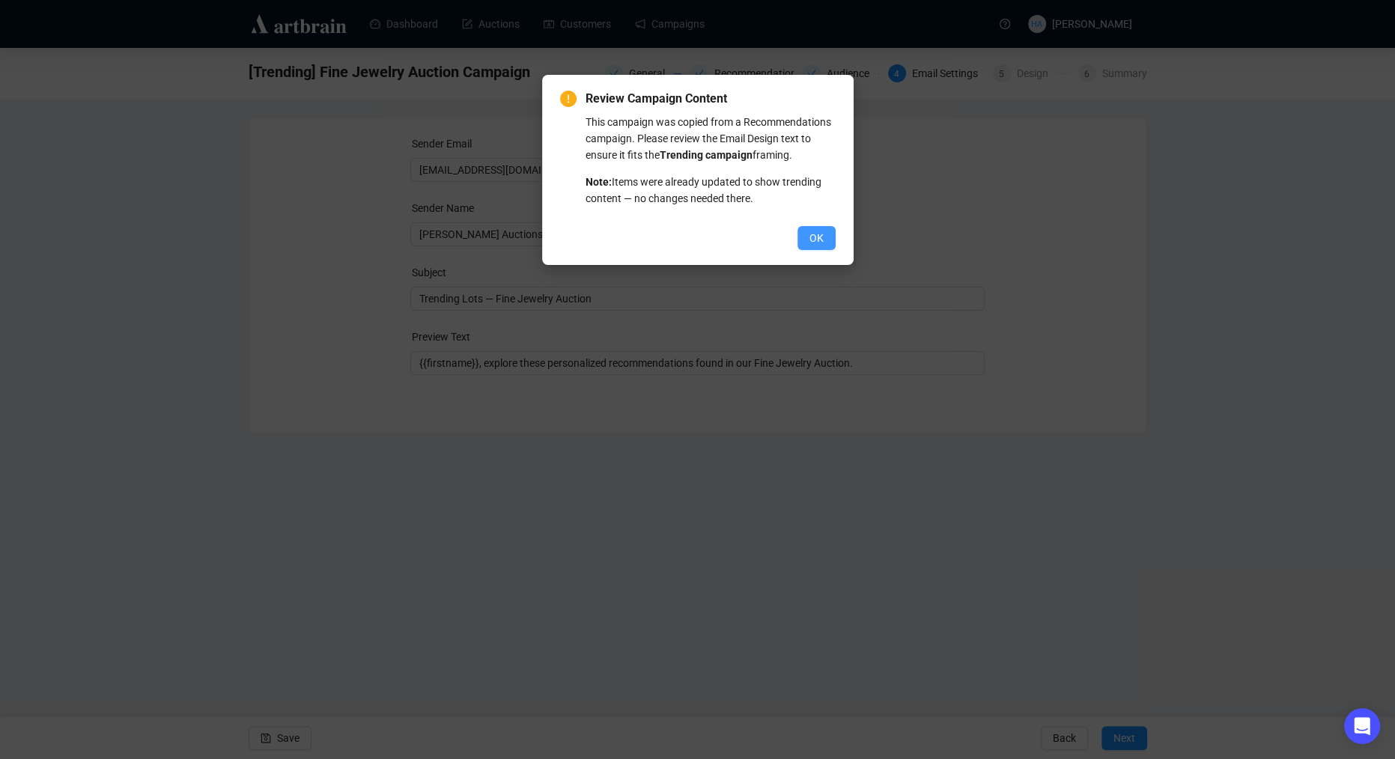
click at [827, 250] on button "OK" at bounding box center [816, 238] width 38 height 24
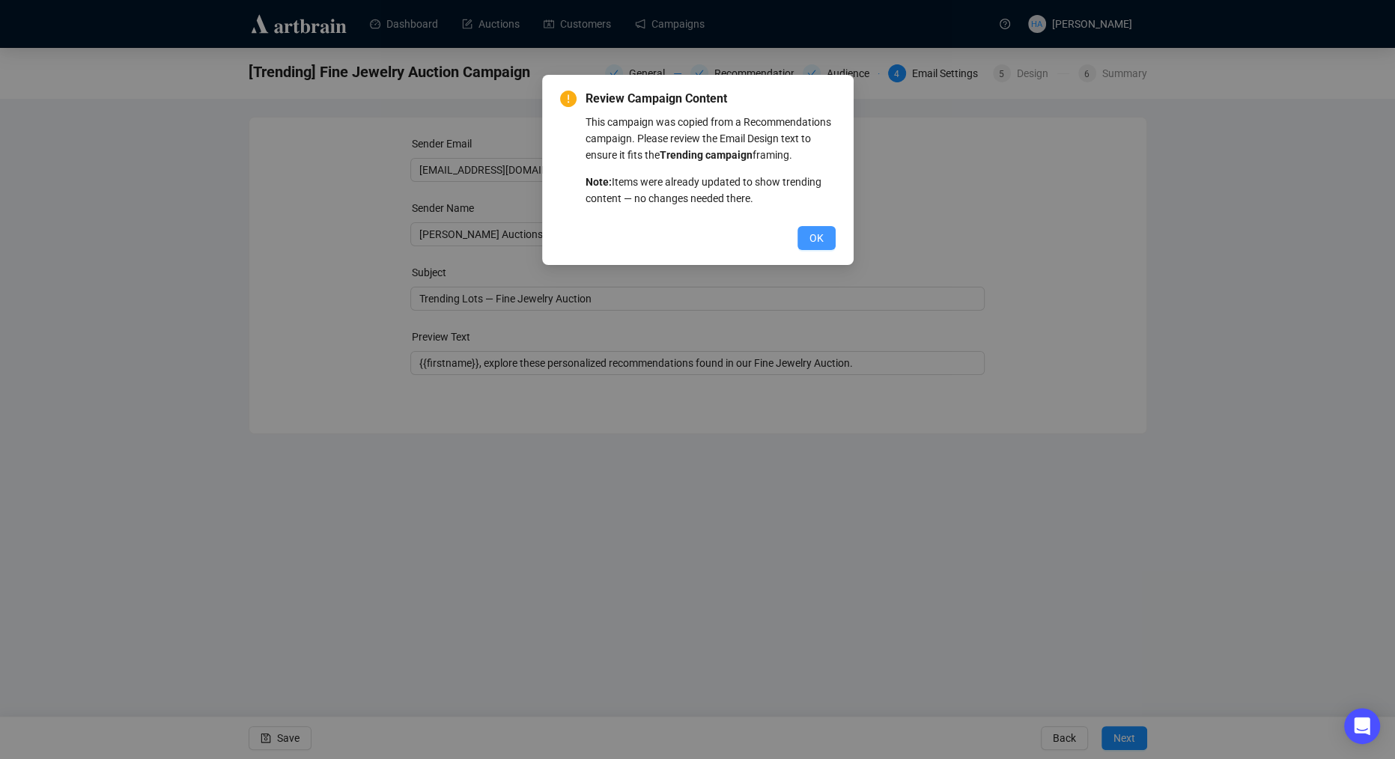
click at [817, 246] on span "OK" at bounding box center [816, 238] width 14 height 16
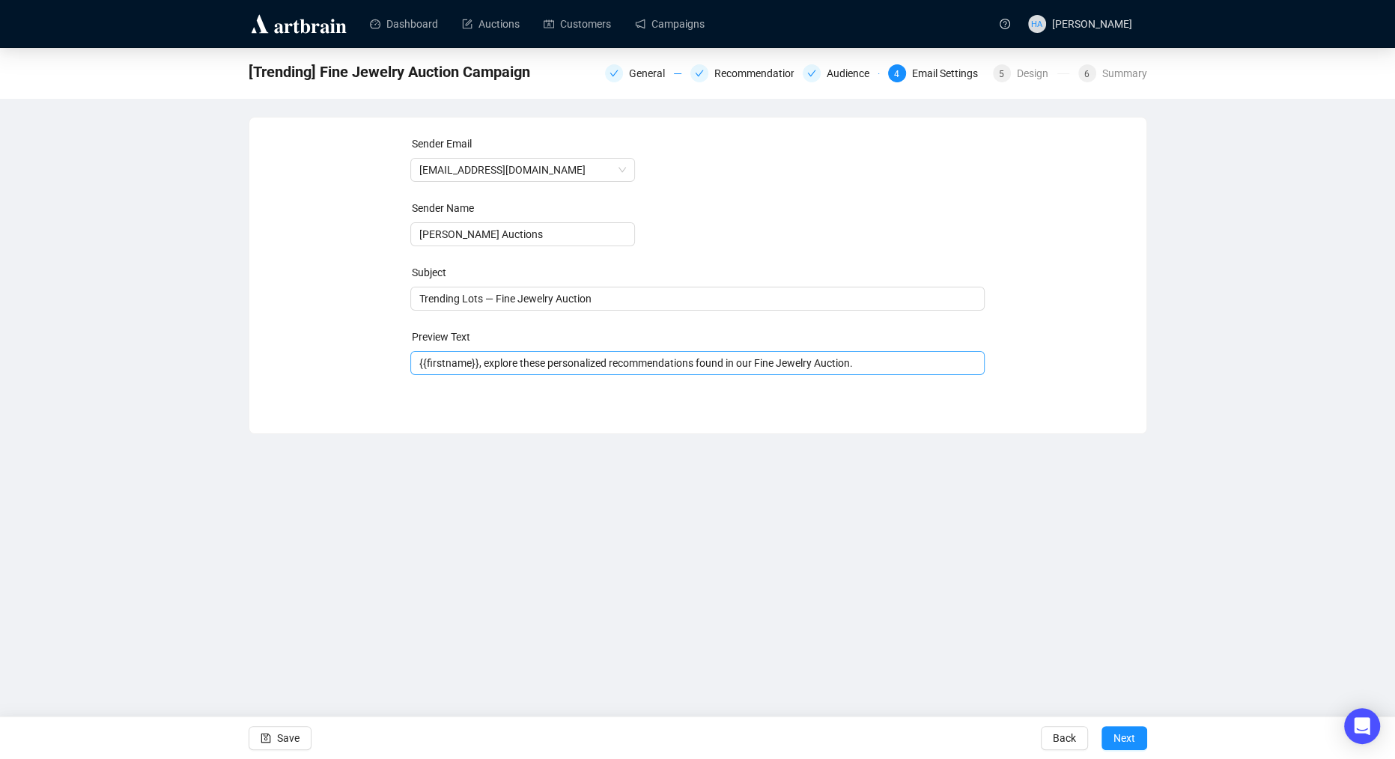
click at [578, 362] on span "{{firstname}}, explore these personalized recommendations found in our Fine Jew…" at bounding box center [697, 363] width 574 height 12
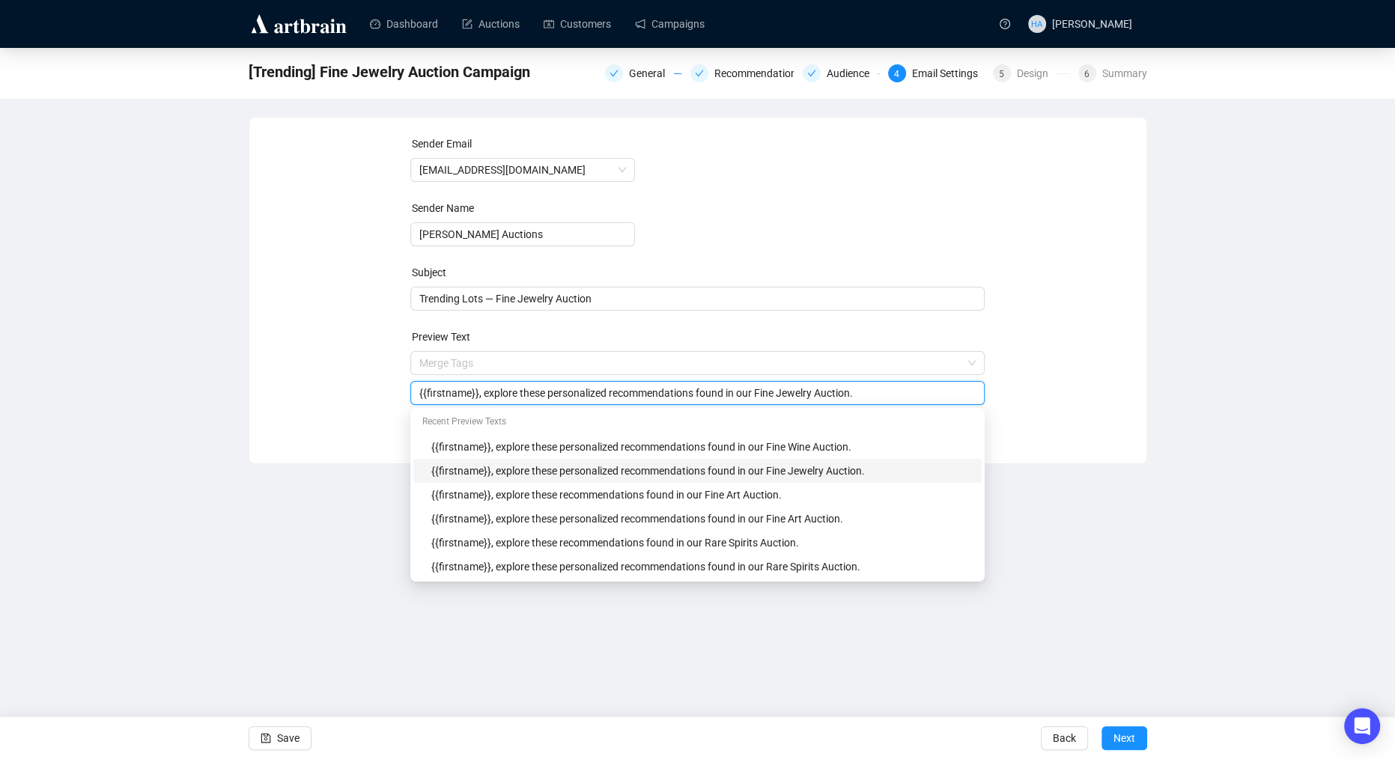
click at [579, 396] on input "{{firstname}}, explore these personalized recommendations found in our Fine Jew…" at bounding box center [697, 393] width 556 height 16
type input "{{firstname}}, explore these recommendations found in our Fine Jewelry Auction."
click at [321, 523] on div "Dashboard Auctions Customers Campaigns HA [PERSON_NAME] [Trending] Fine Jewelry…" at bounding box center [697, 379] width 1395 height 759
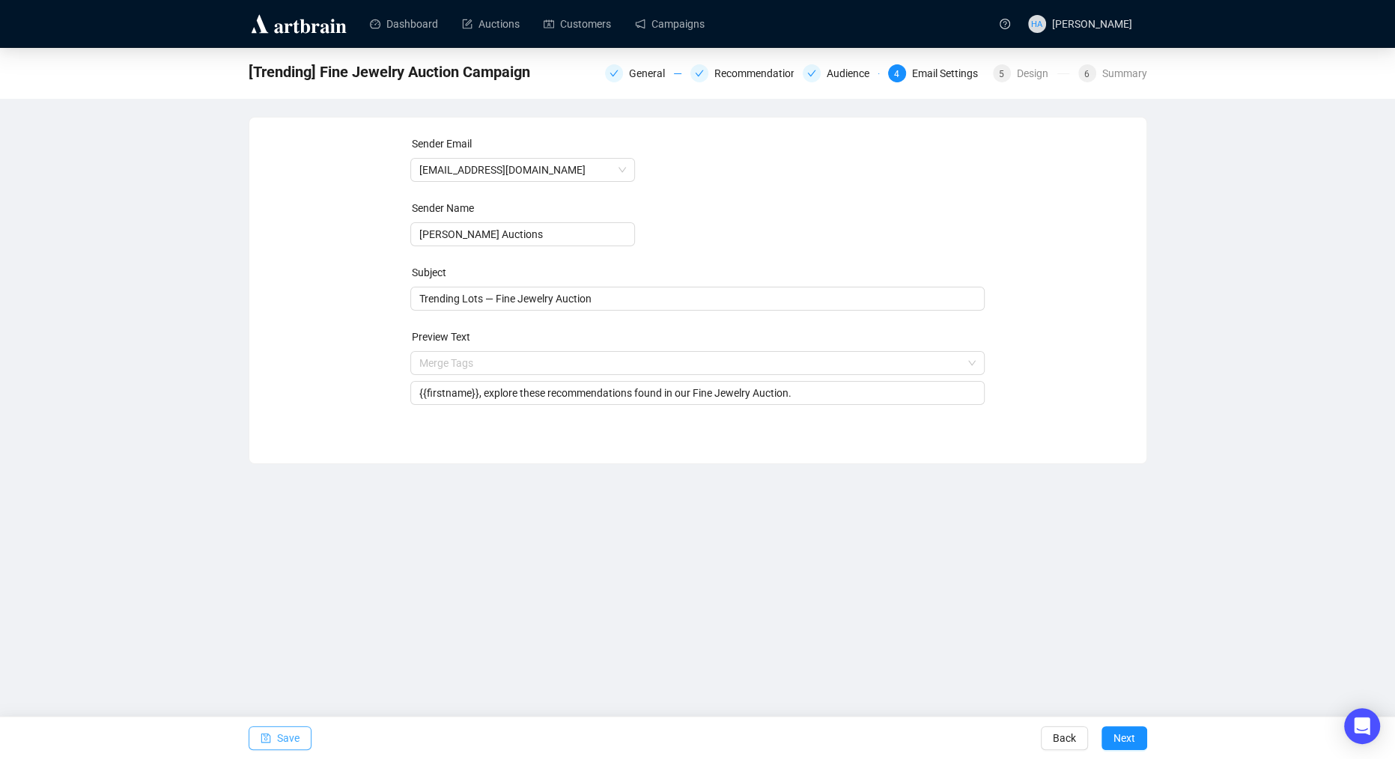
click at [296, 735] on span "Save" at bounding box center [288, 738] width 22 height 42
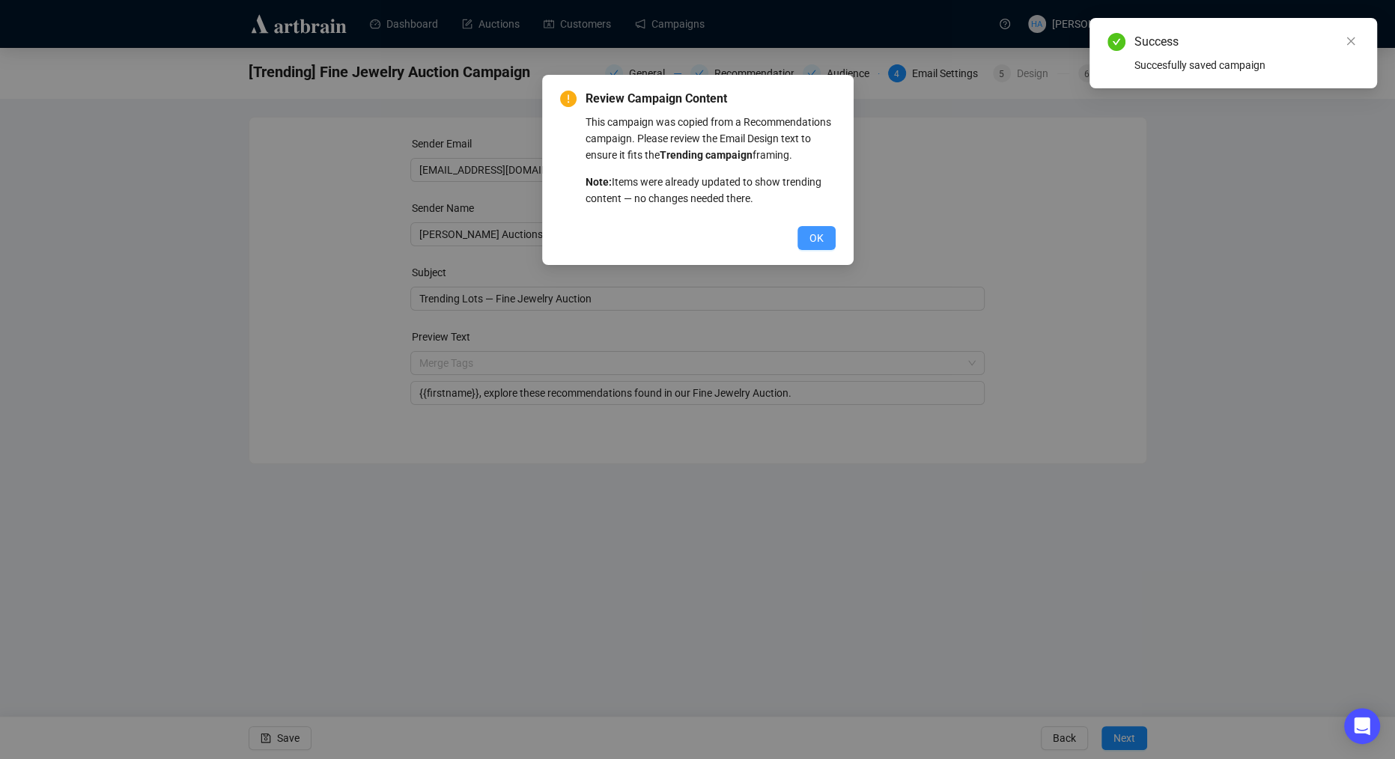
drag, startPoint x: 815, startPoint y: 251, endPoint x: 891, endPoint y: 326, distance: 106.4
click at [816, 246] on span "OK" at bounding box center [816, 238] width 14 height 16
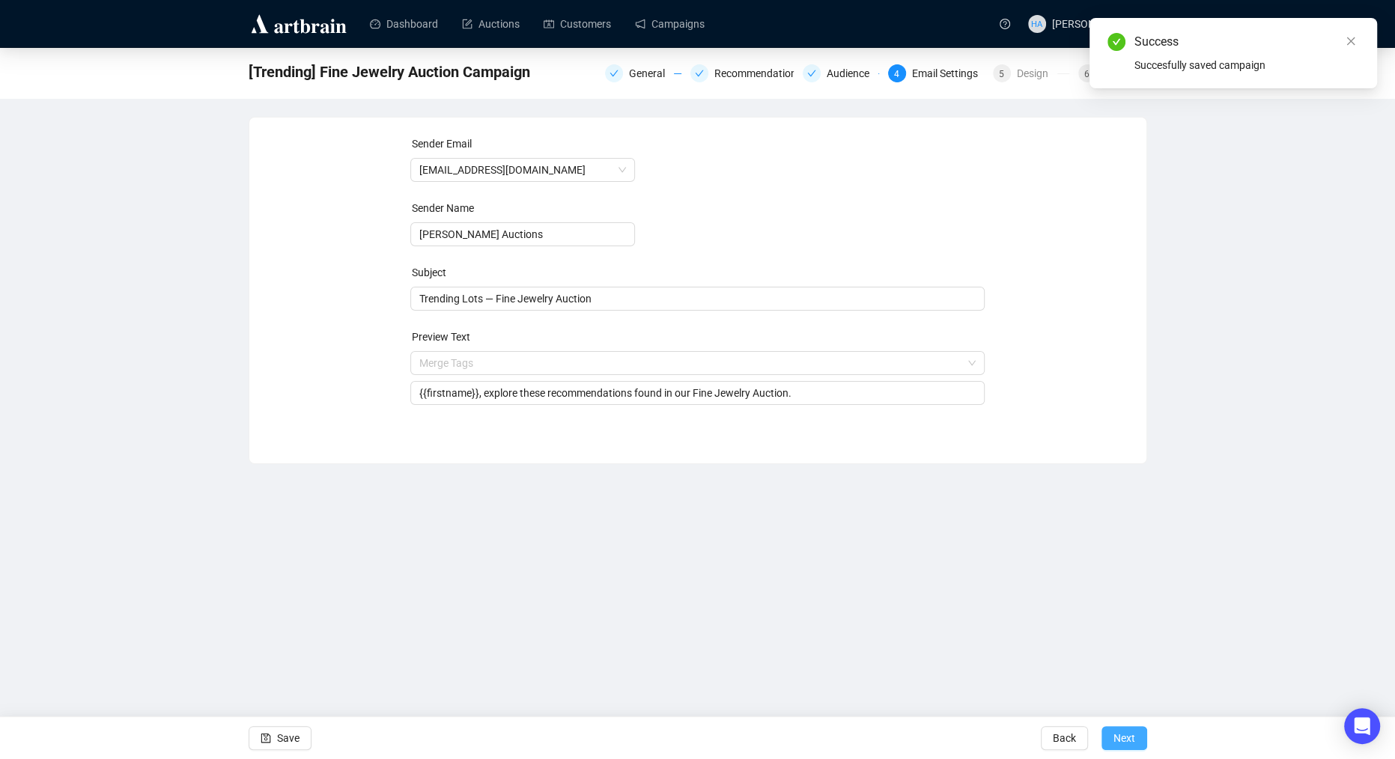
click at [1119, 737] on span "Next" at bounding box center [1124, 738] width 22 height 42
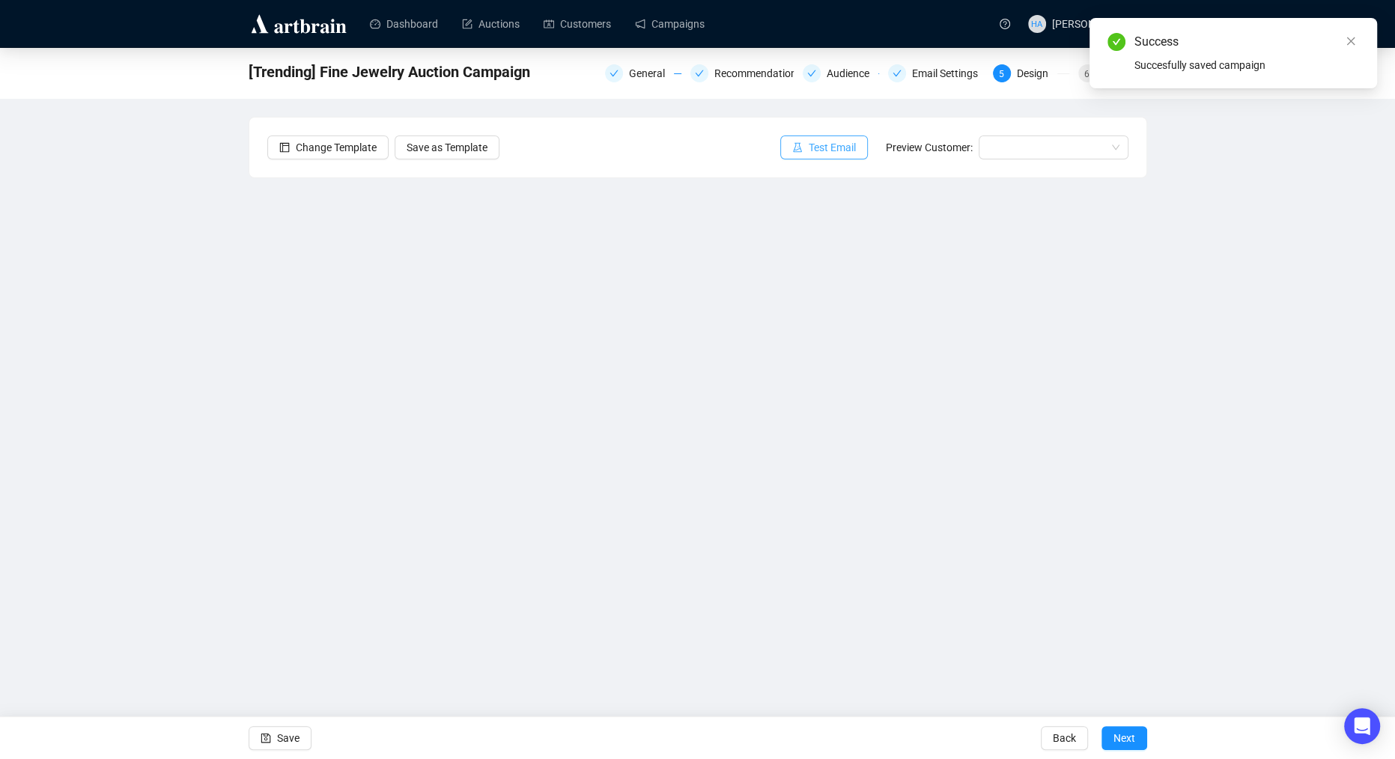
click at [835, 142] on span "Test Email" at bounding box center [832, 147] width 47 height 16
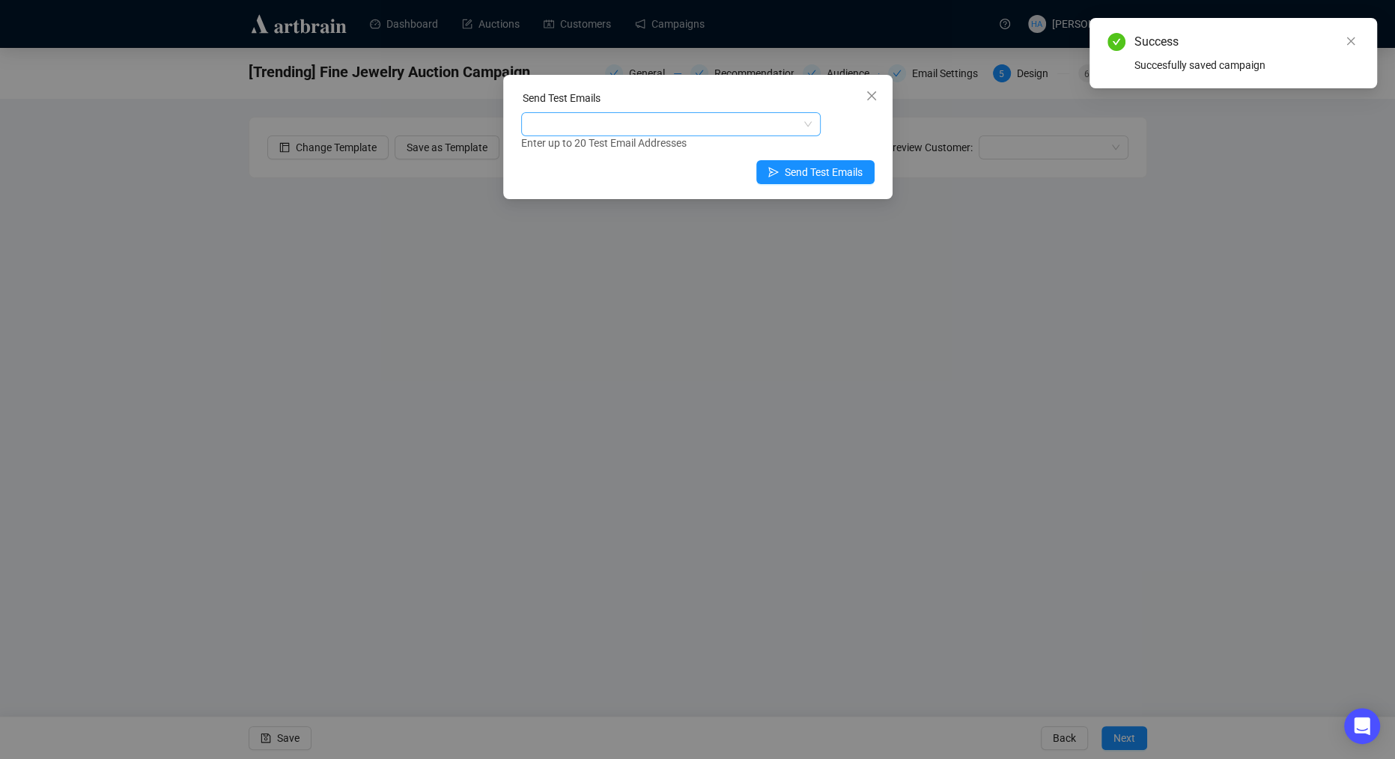
click at [650, 123] on div at bounding box center [663, 124] width 278 height 21
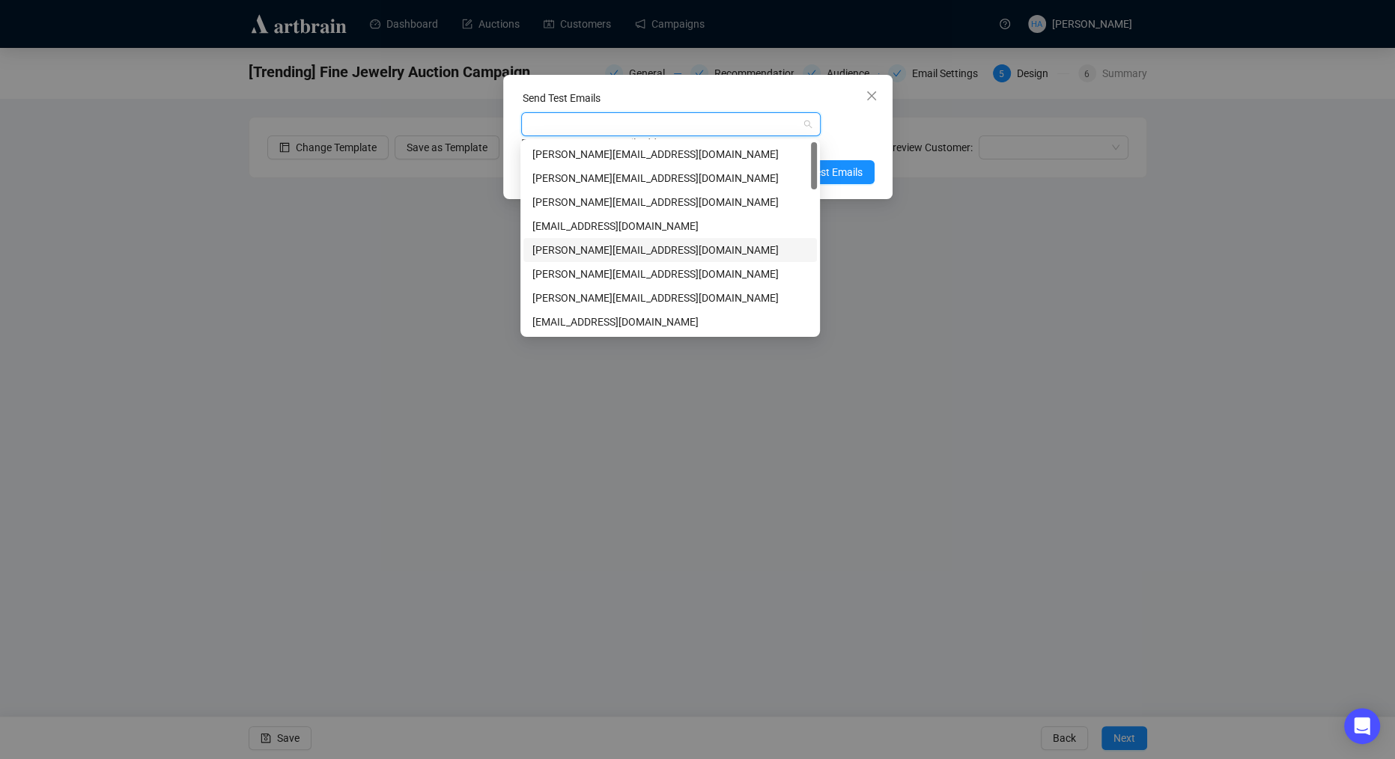
scroll to position [5, 0]
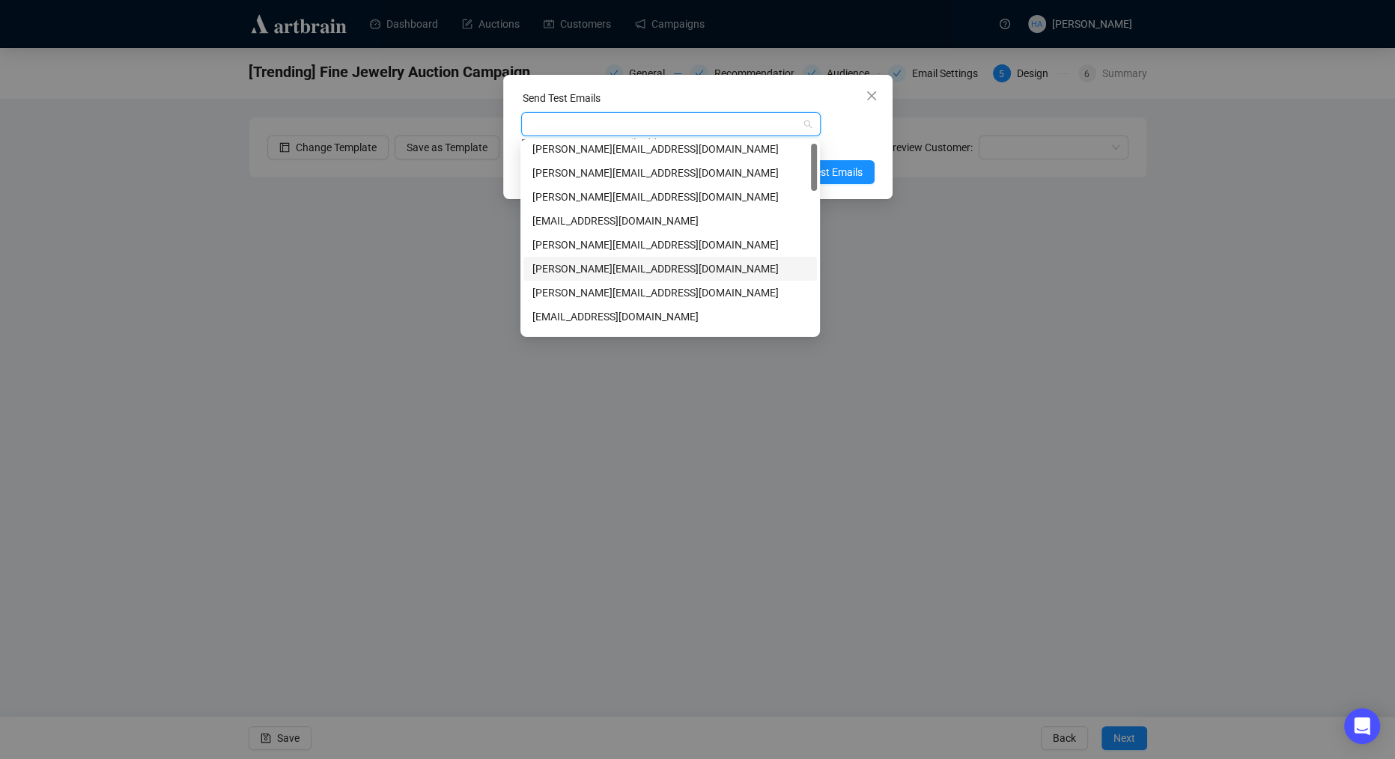
drag, startPoint x: 562, startPoint y: 261, endPoint x: 571, endPoint y: 267, distance: 10.4
click at [562, 262] on div "[PERSON_NAME][EMAIL_ADDRESS][DOMAIN_NAME]" at bounding box center [670, 269] width 276 height 16
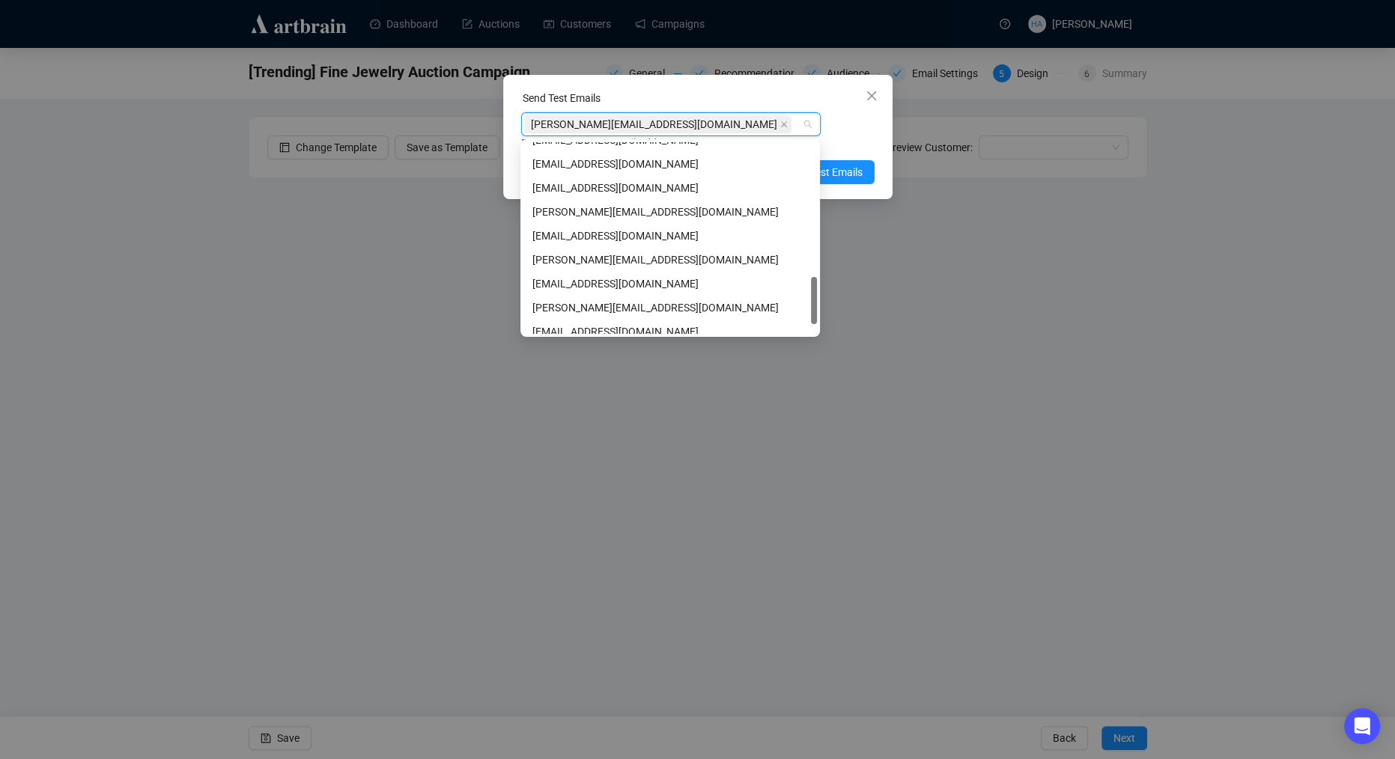
scroll to position [546, 0]
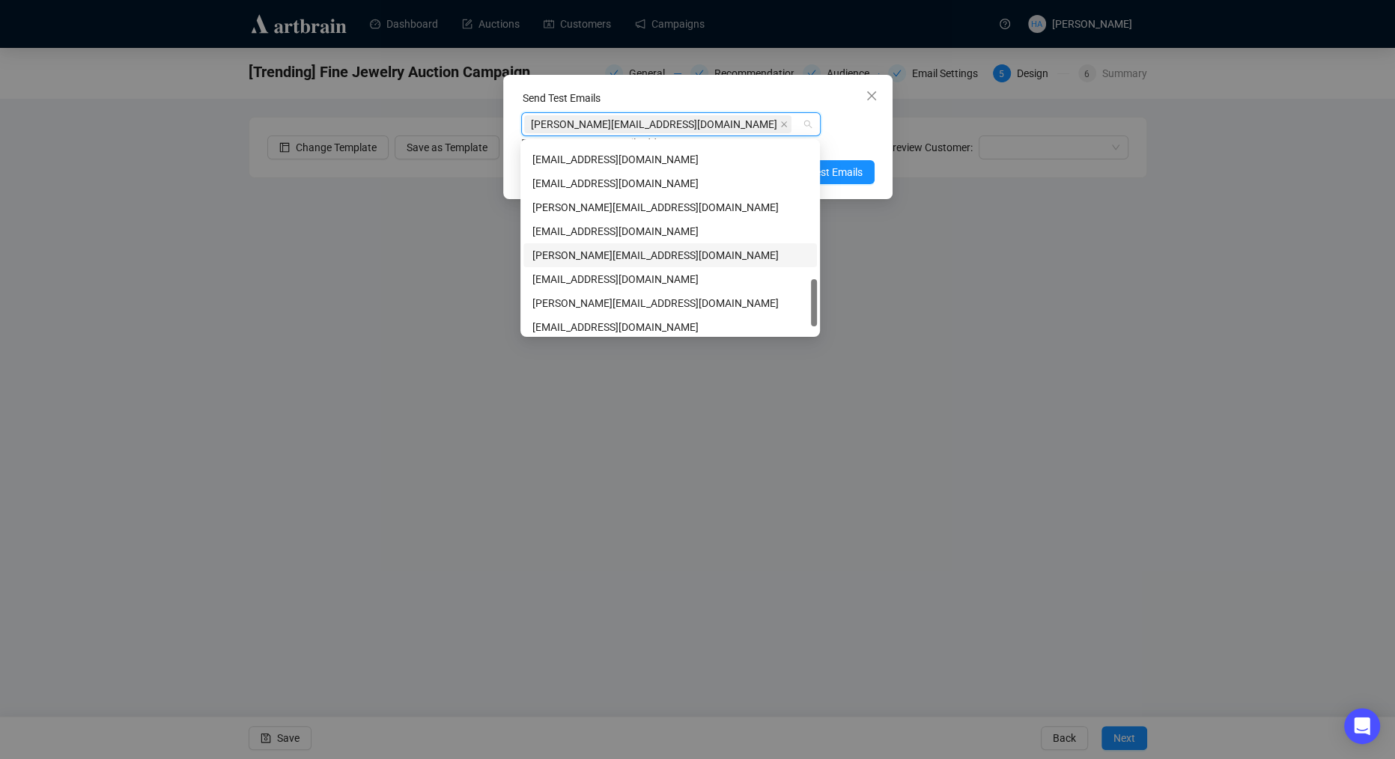
click at [578, 261] on div "[PERSON_NAME][EMAIL_ADDRESS][DOMAIN_NAME]" at bounding box center [670, 255] width 276 height 16
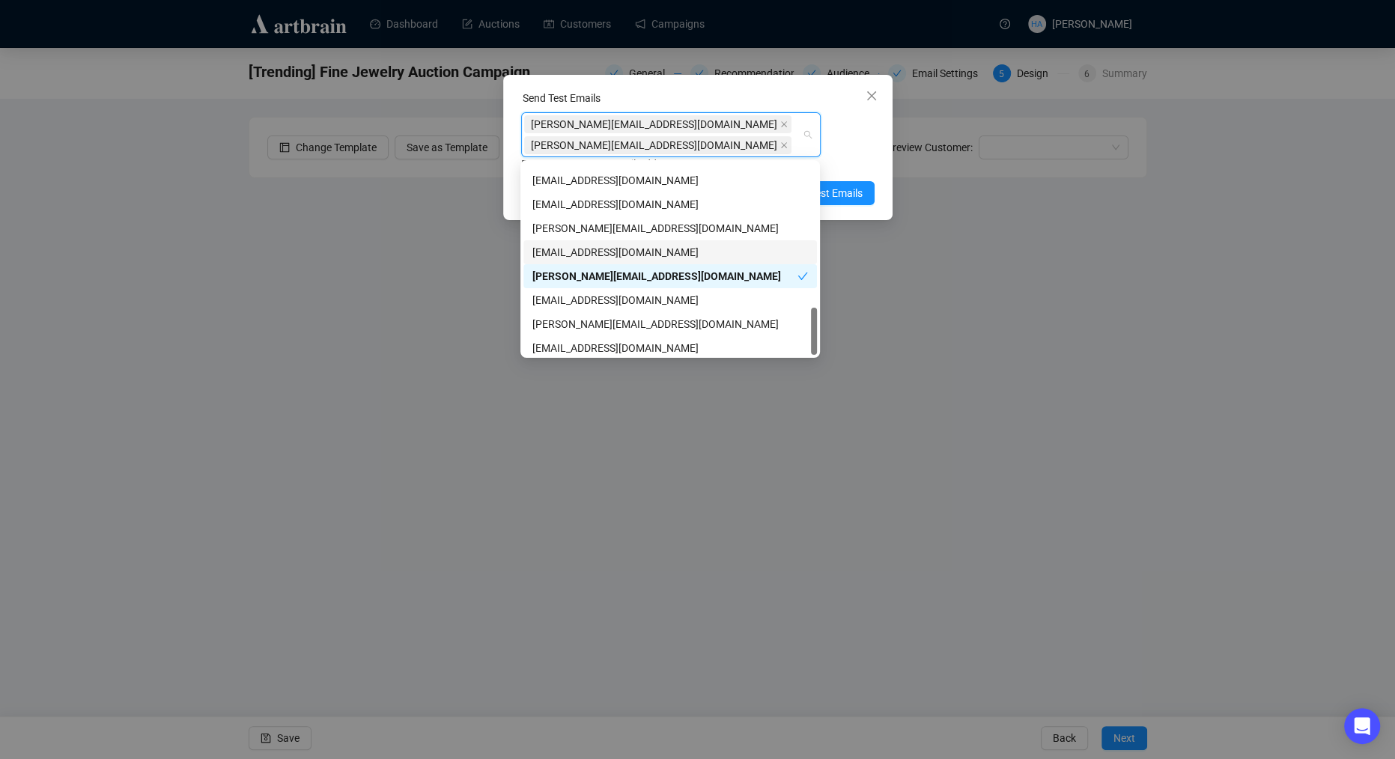
scroll to position [574, 0]
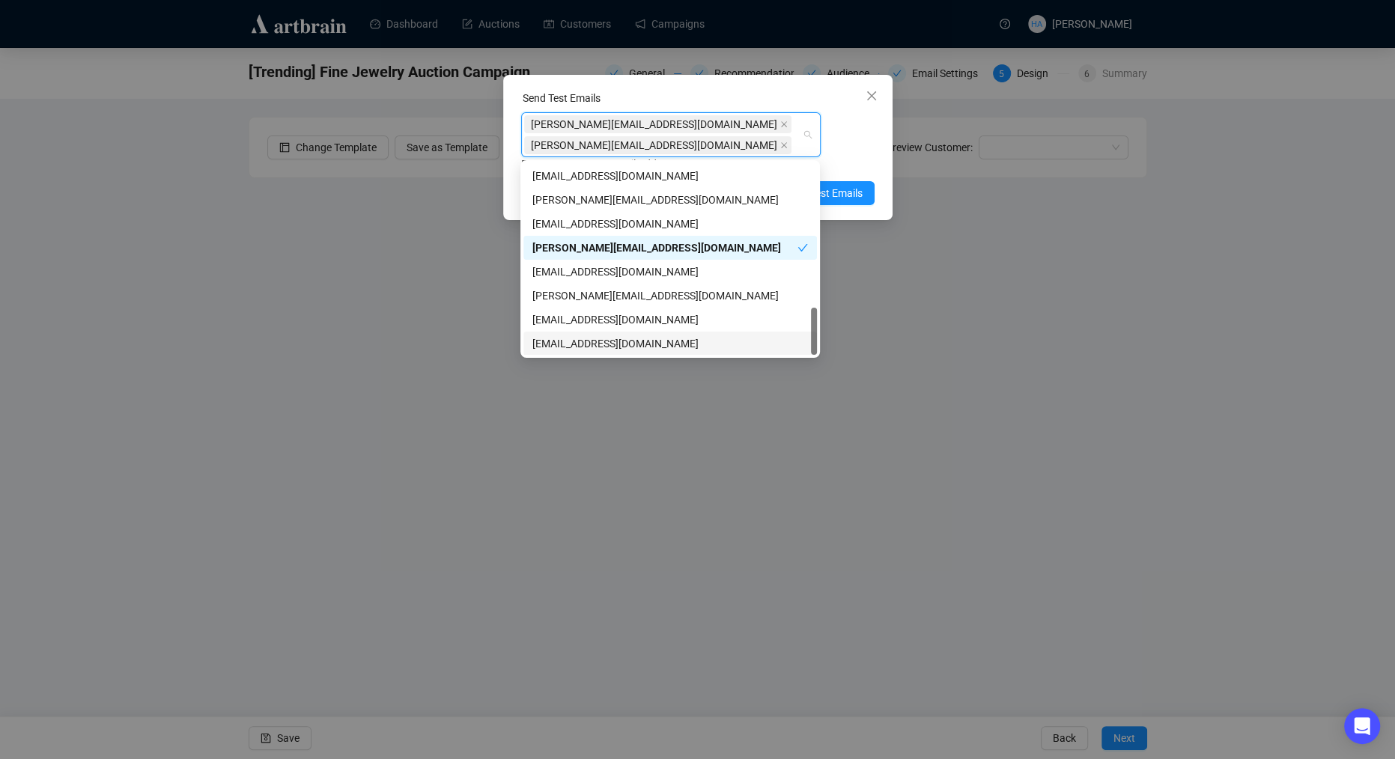
click at [553, 341] on div "[EMAIL_ADDRESS][DOMAIN_NAME]" at bounding box center [670, 343] width 276 height 16
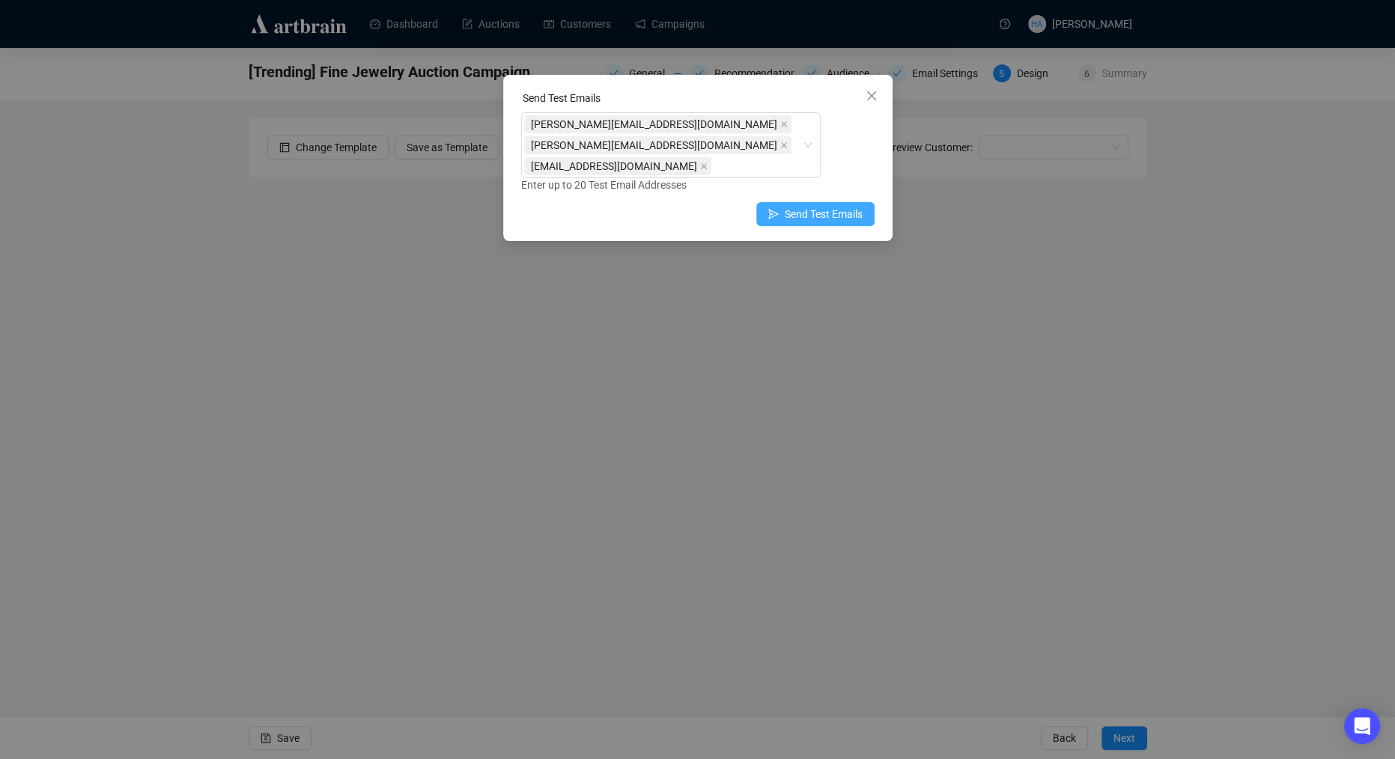
click at [840, 217] on span "Send Test Emails" at bounding box center [824, 214] width 78 height 16
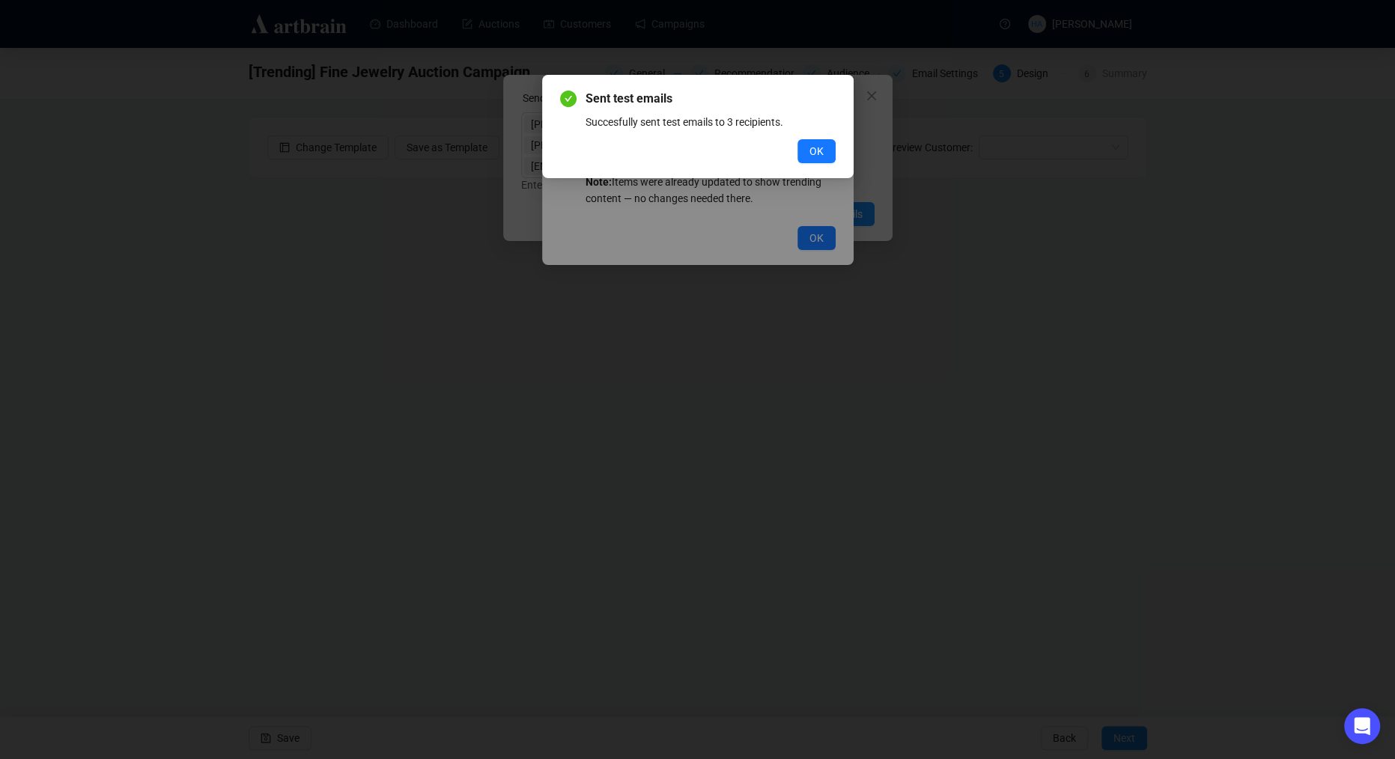
drag, startPoint x: 817, startPoint y: 147, endPoint x: 819, endPoint y: 169, distance: 22.6
click at [817, 148] on span "OK" at bounding box center [816, 151] width 14 height 16
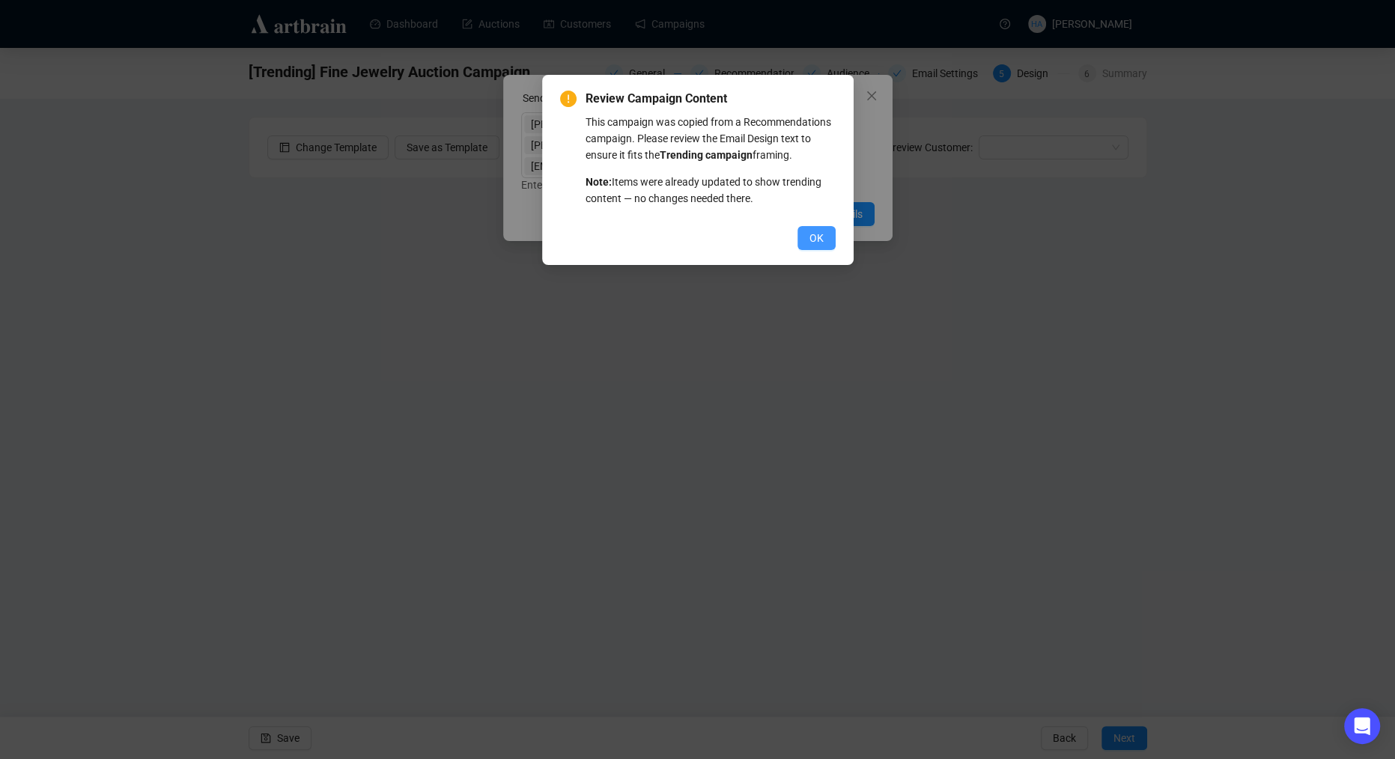
click at [821, 246] on span "OK" at bounding box center [816, 238] width 14 height 16
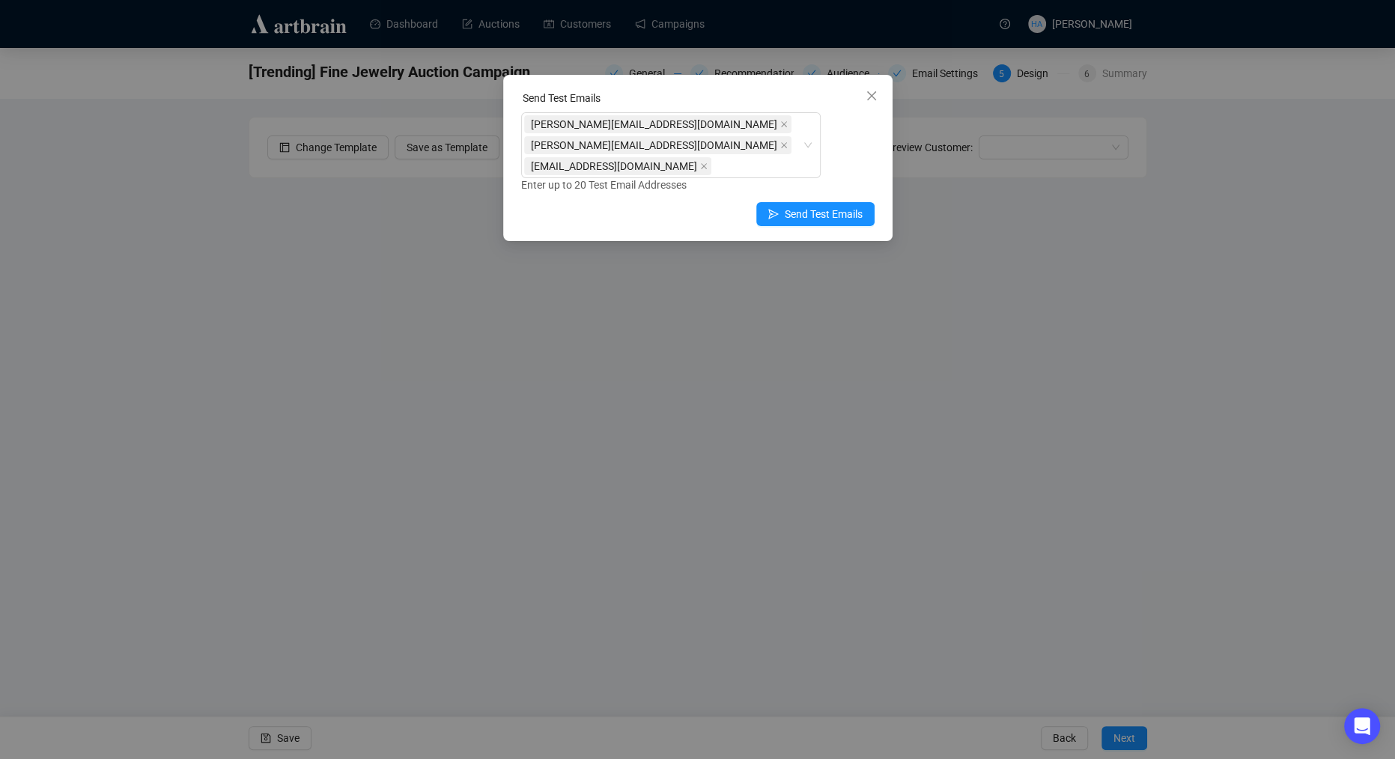
click at [870, 97] on icon "close" at bounding box center [870, 95] width 9 height 9
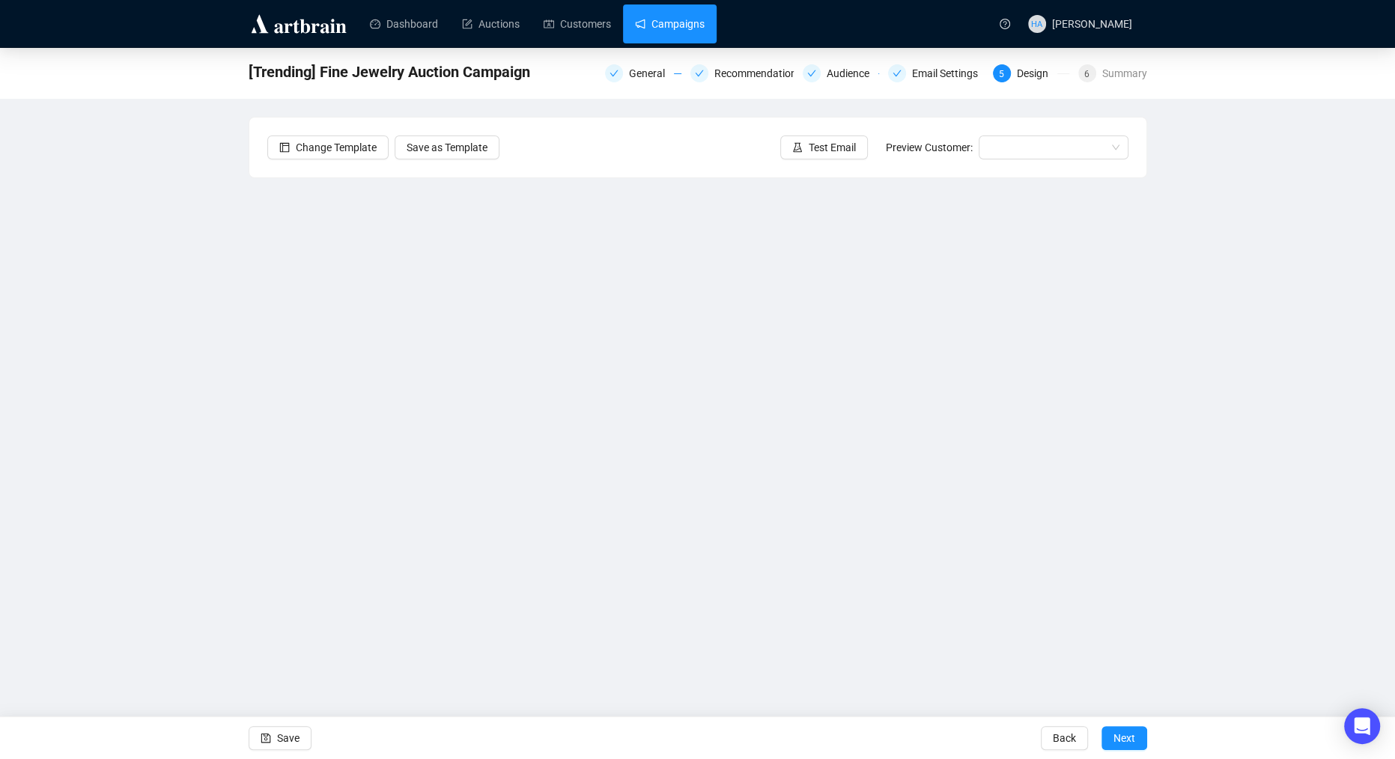
click at [685, 31] on link "Campaigns" at bounding box center [670, 23] width 70 height 39
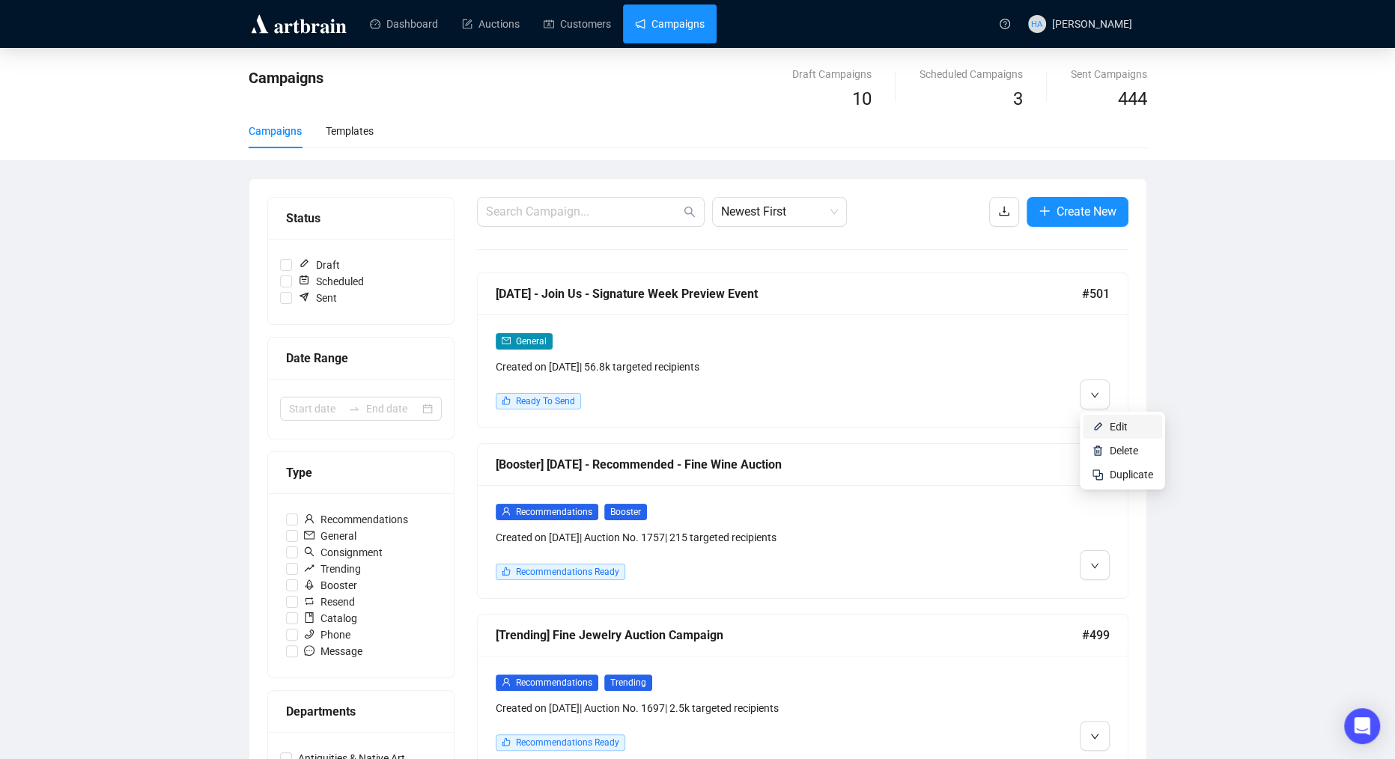
click at [1125, 425] on span "Edit" at bounding box center [1119, 427] width 18 height 12
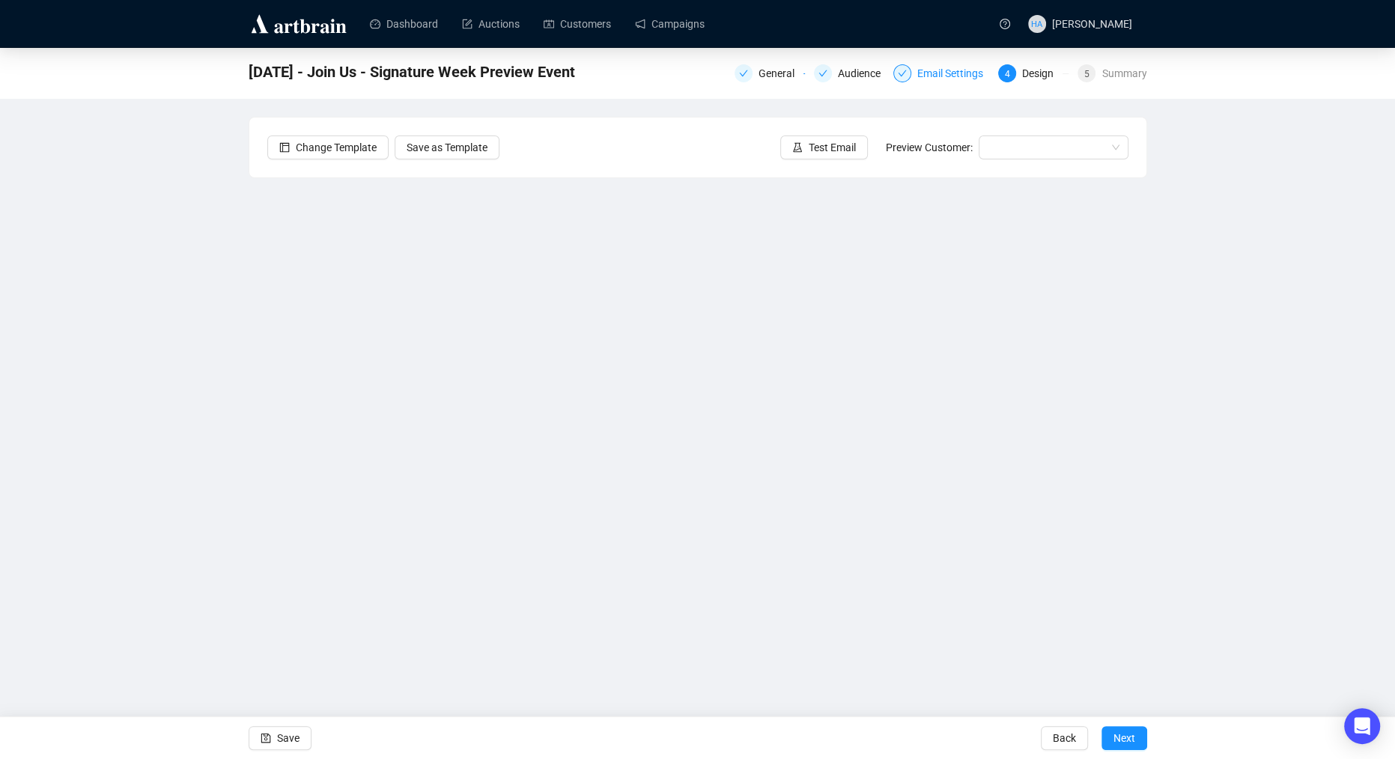
click at [931, 75] on div "Email Settings" at bounding box center [954, 73] width 75 height 18
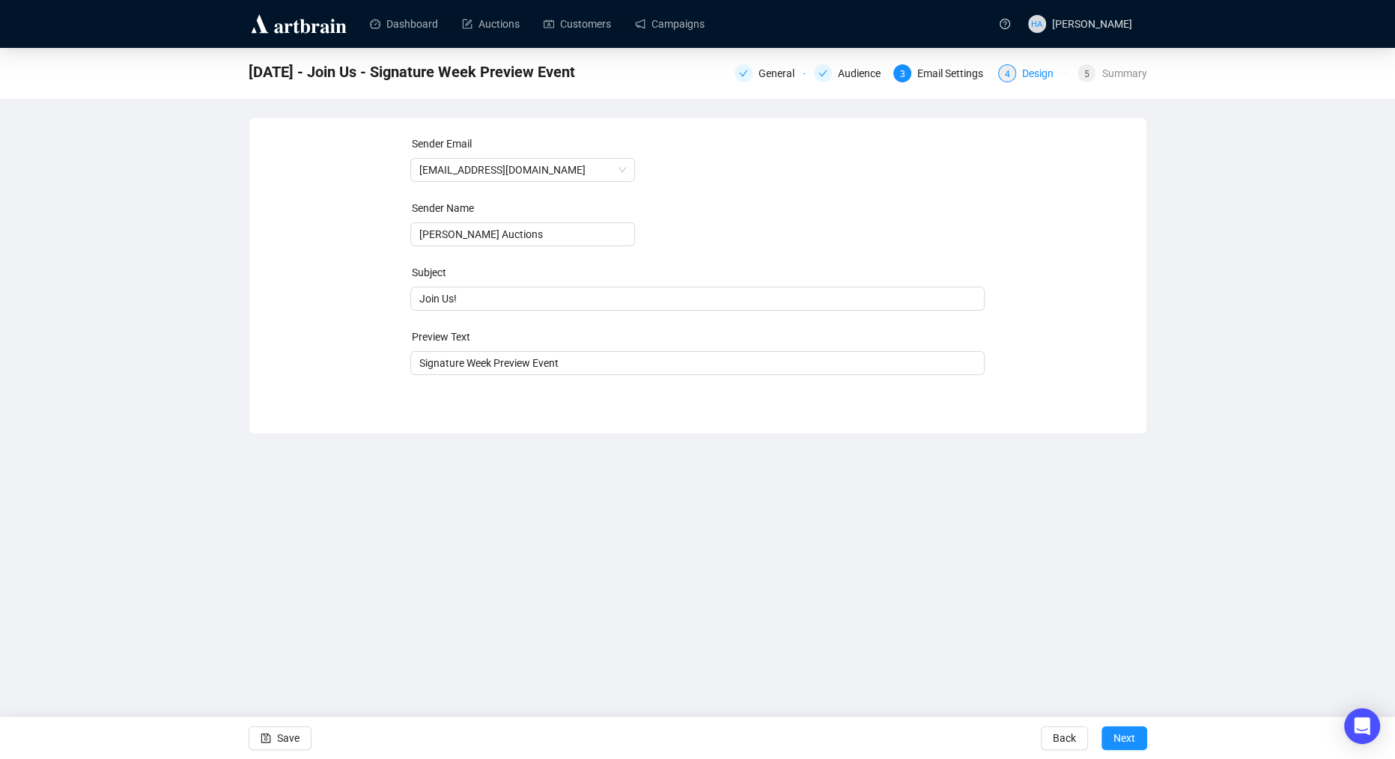
click at [1045, 76] on div "Design" at bounding box center [1042, 73] width 40 height 18
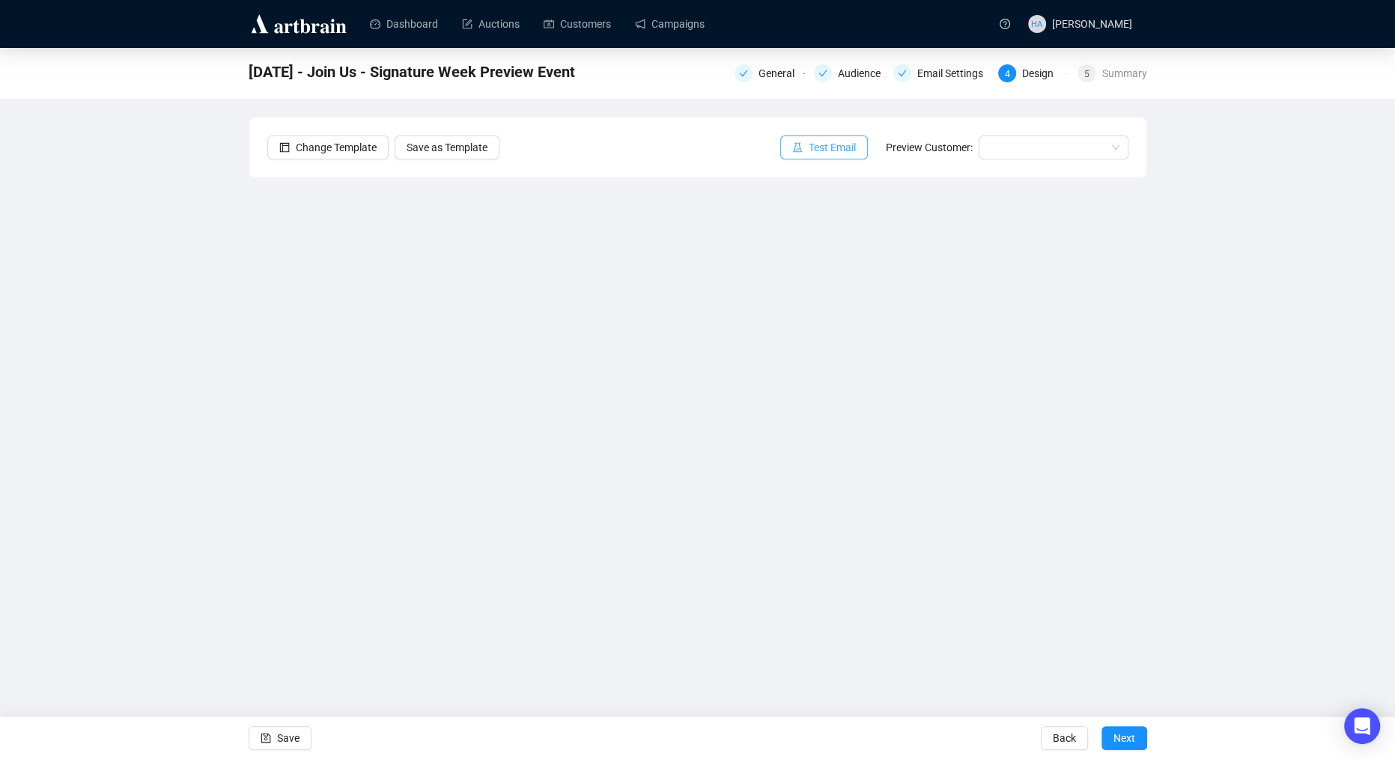
click at [830, 143] on span "Test Email" at bounding box center [832, 147] width 47 height 16
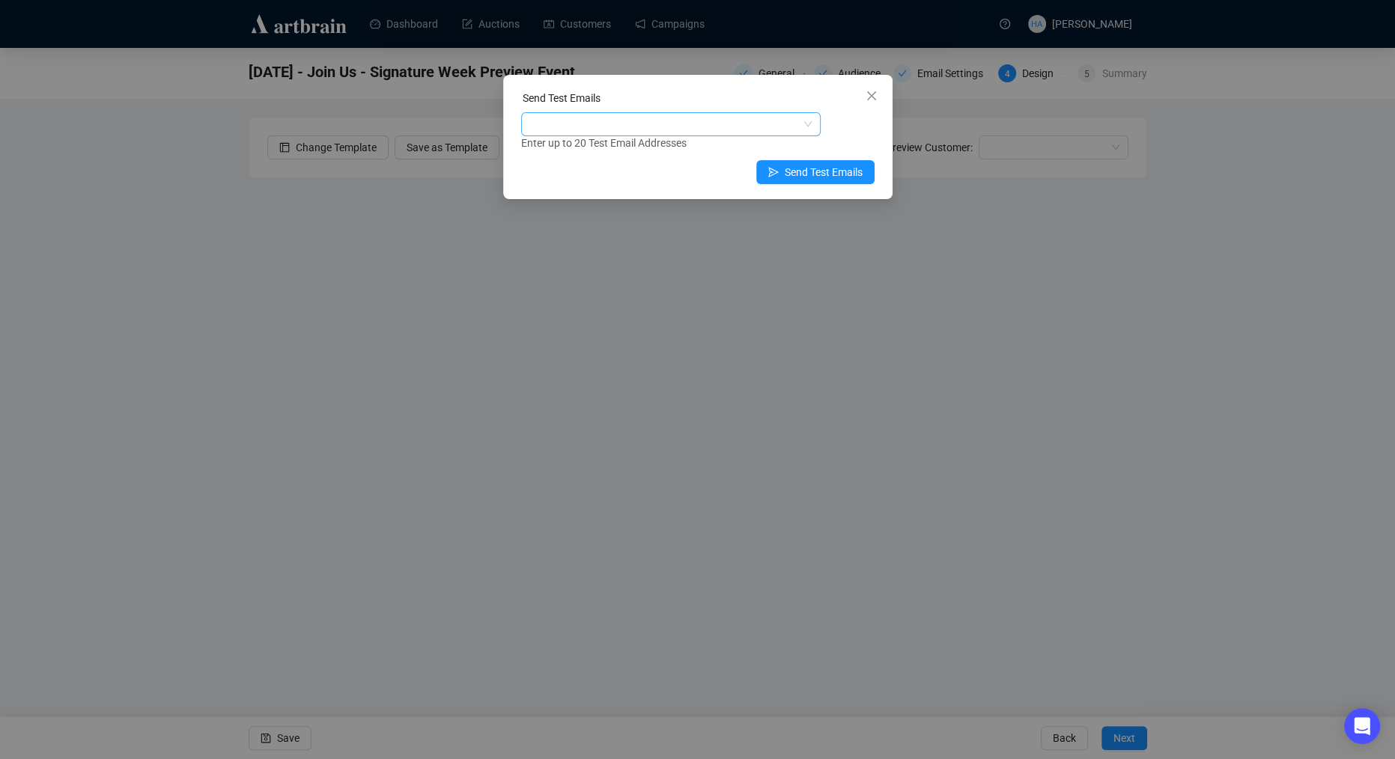
click at [637, 125] on div at bounding box center [663, 124] width 278 height 21
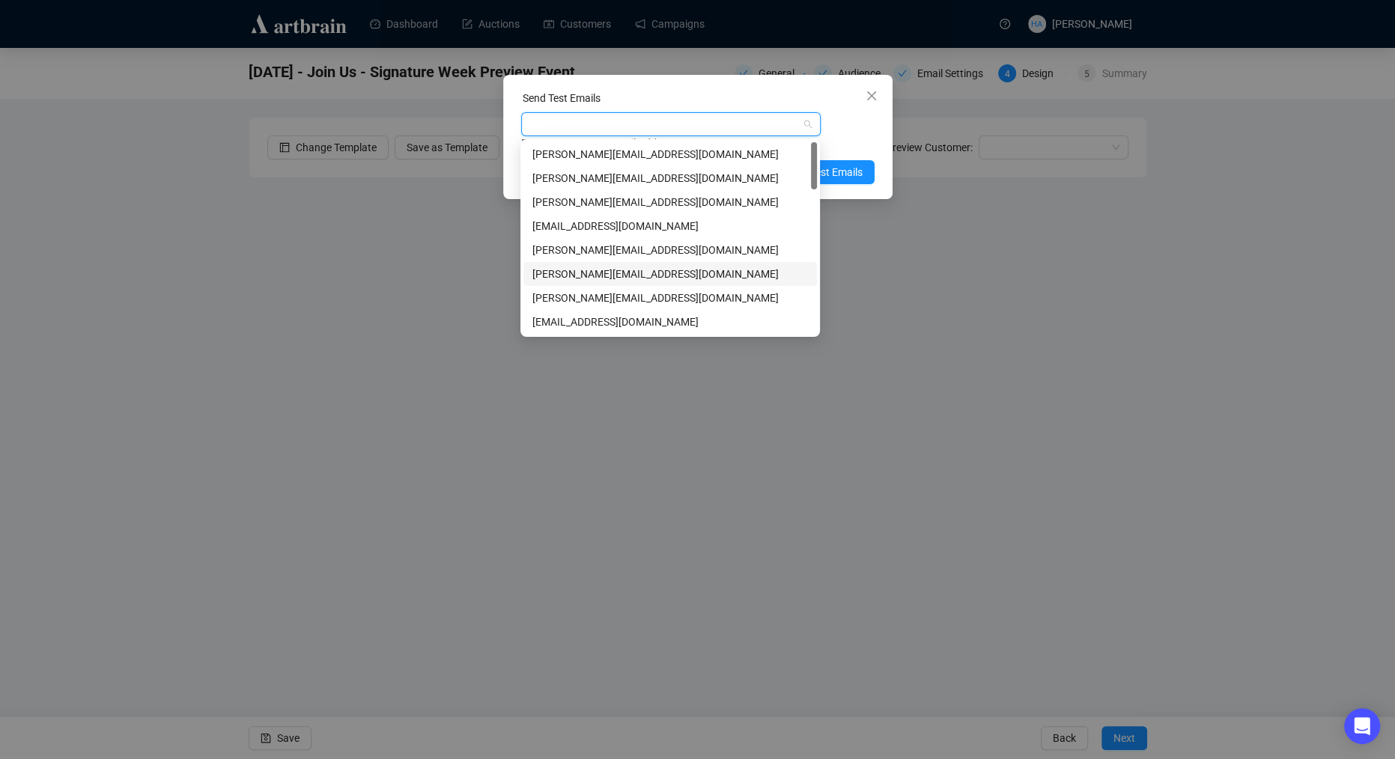
click at [566, 270] on div "[PERSON_NAME][EMAIL_ADDRESS][DOMAIN_NAME]" at bounding box center [670, 274] width 276 height 16
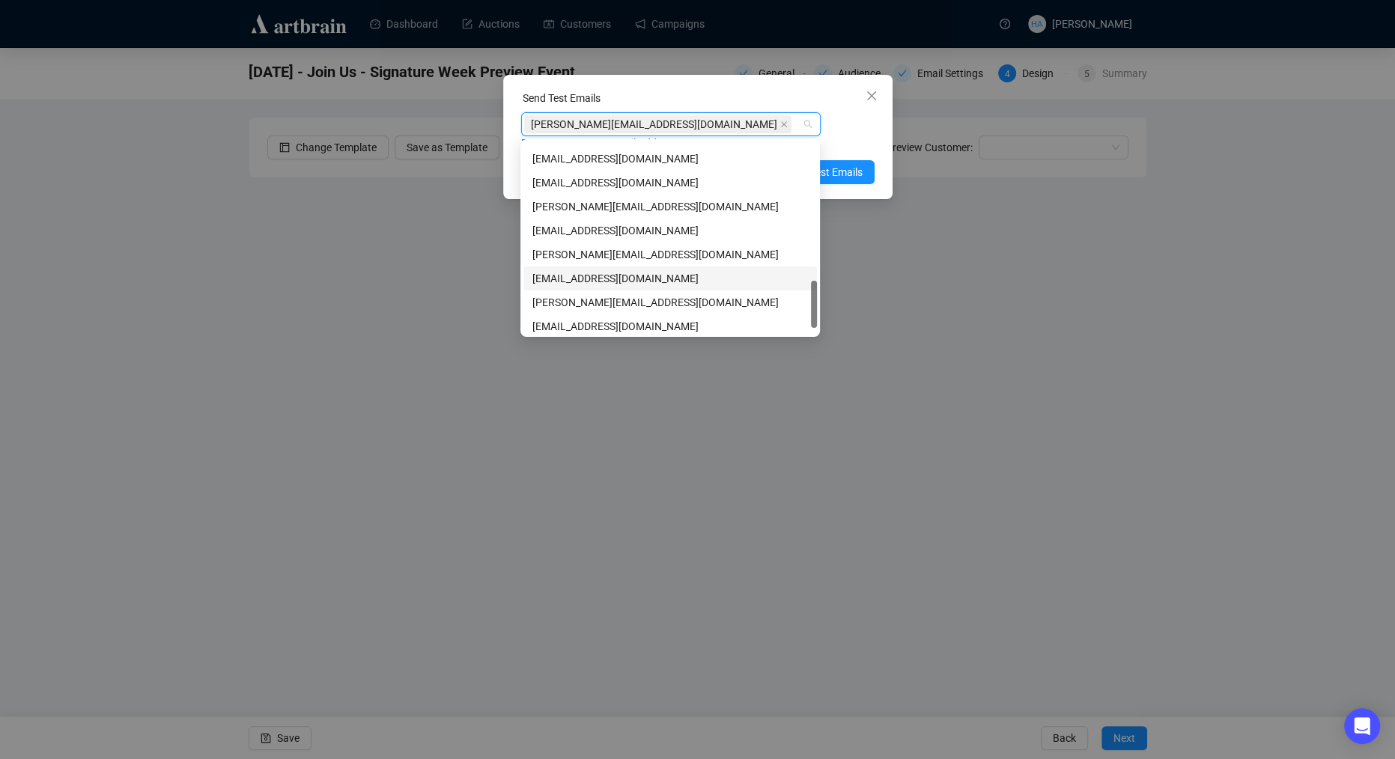
scroll to position [550, 0]
click at [562, 251] on div "[PERSON_NAME][EMAIL_ADDRESS][DOMAIN_NAME]" at bounding box center [670, 251] width 276 height 16
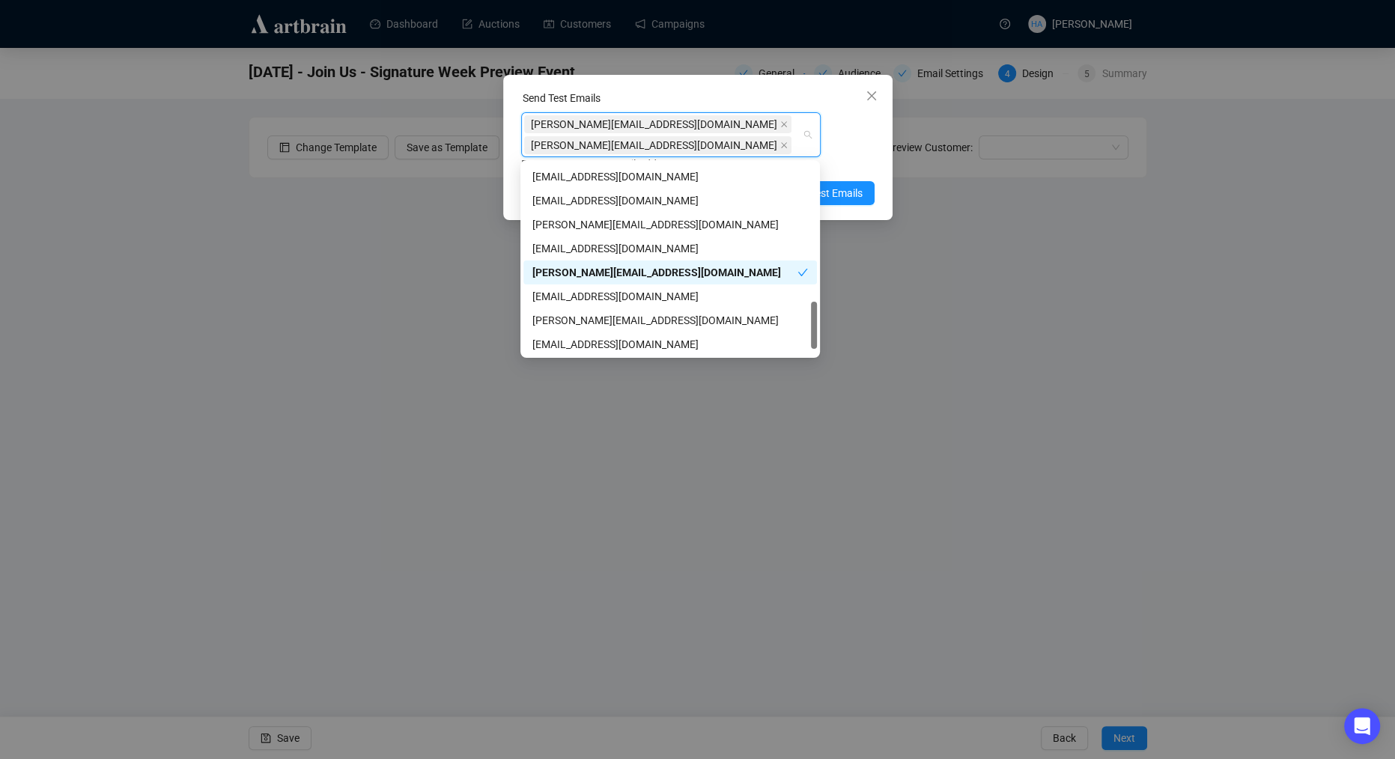
scroll to position [574, 0]
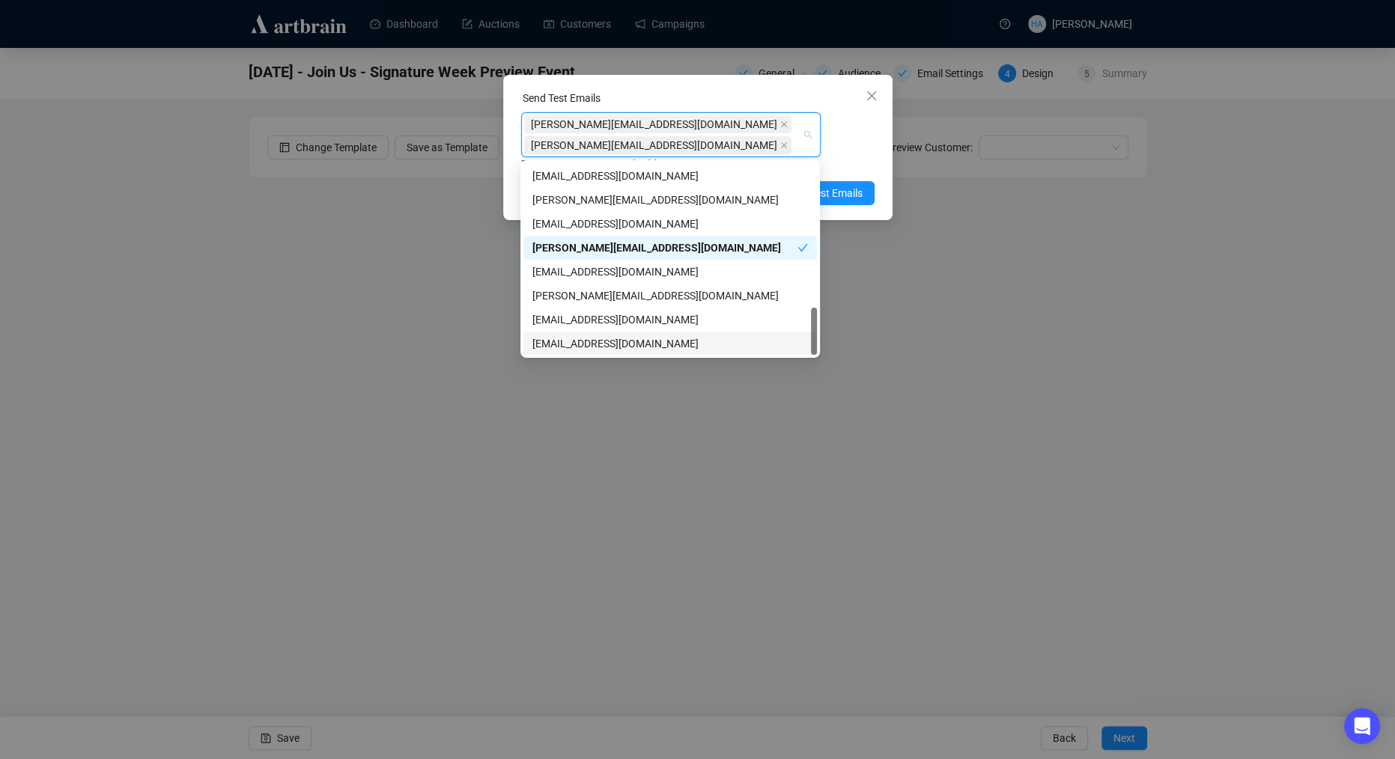
click at [544, 340] on div "[EMAIL_ADDRESS][DOMAIN_NAME]" at bounding box center [670, 343] width 276 height 16
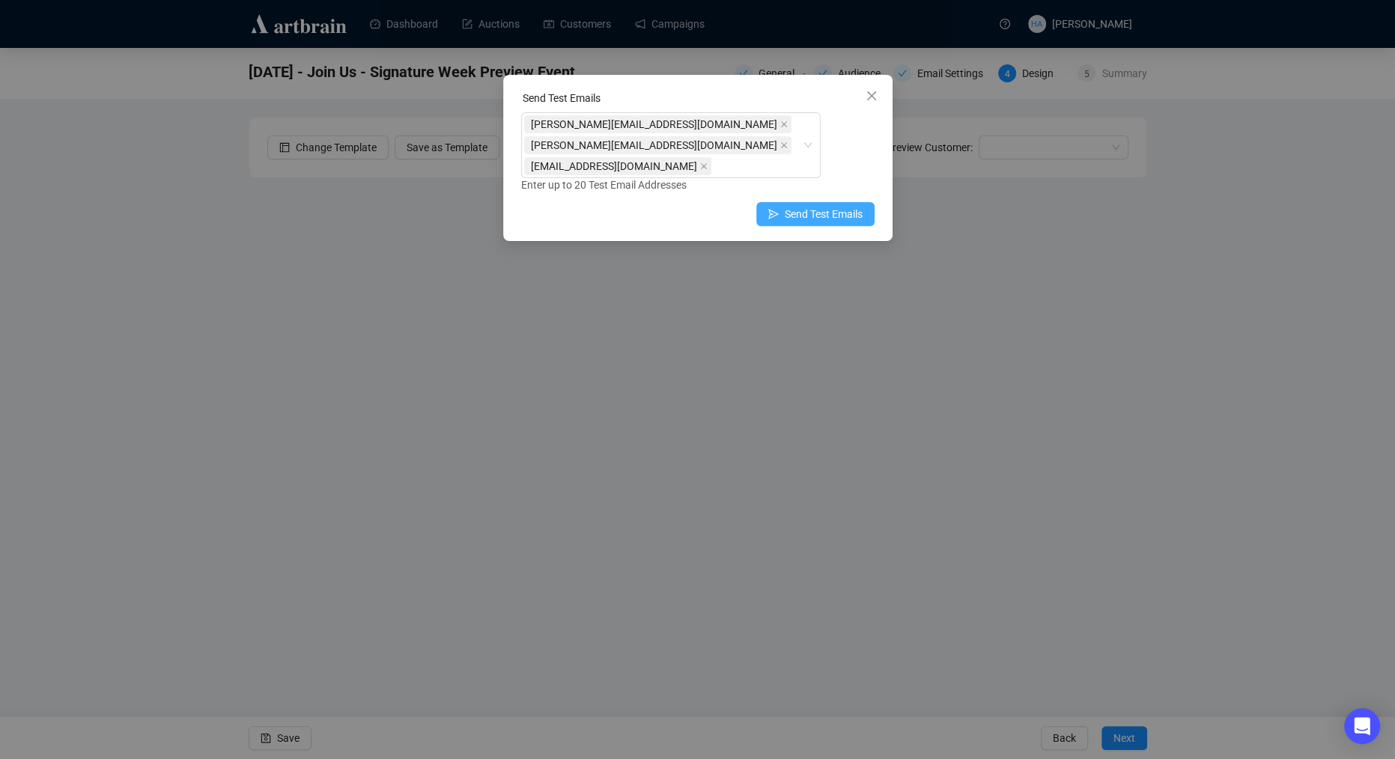
click at [836, 216] on span "Send Test Emails" at bounding box center [824, 214] width 78 height 16
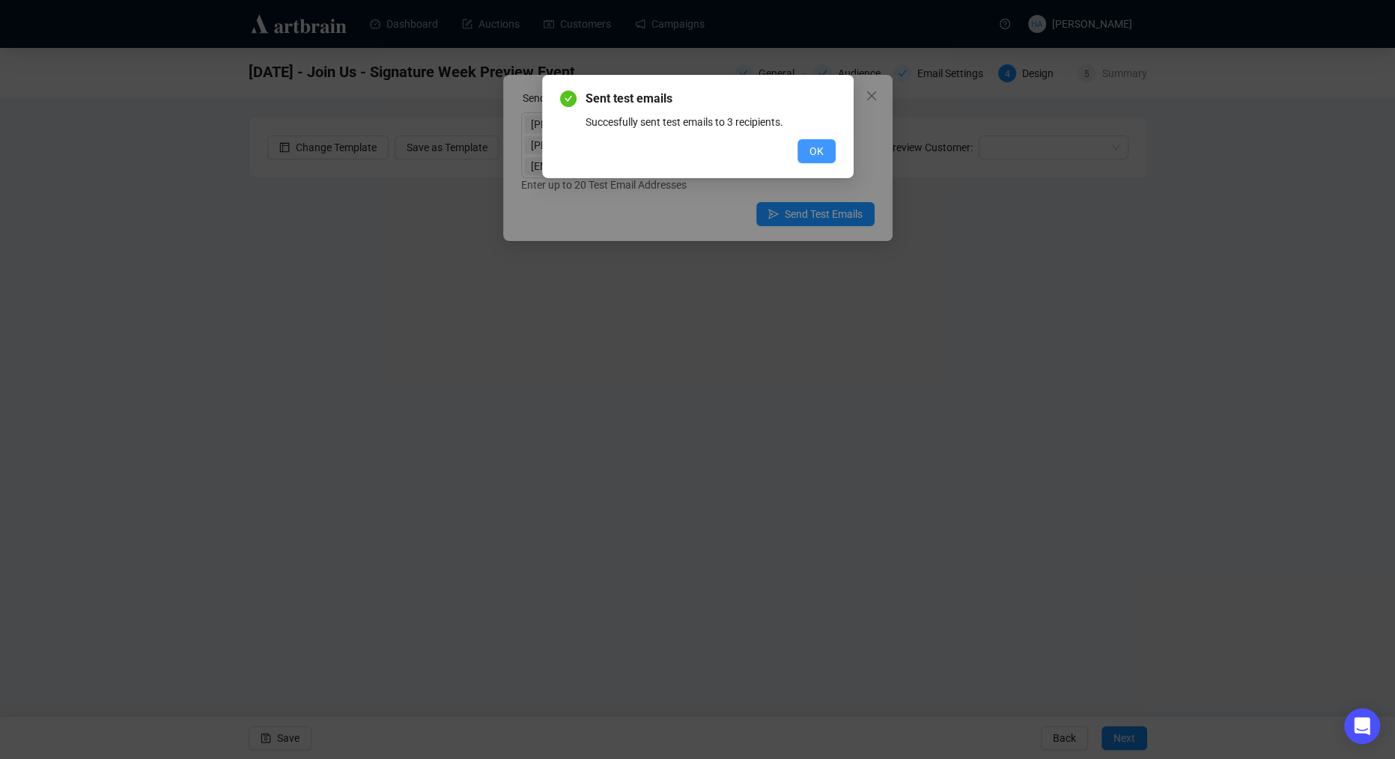
click at [819, 150] on span "OK" at bounding box center [816, 151] width 14 height 16
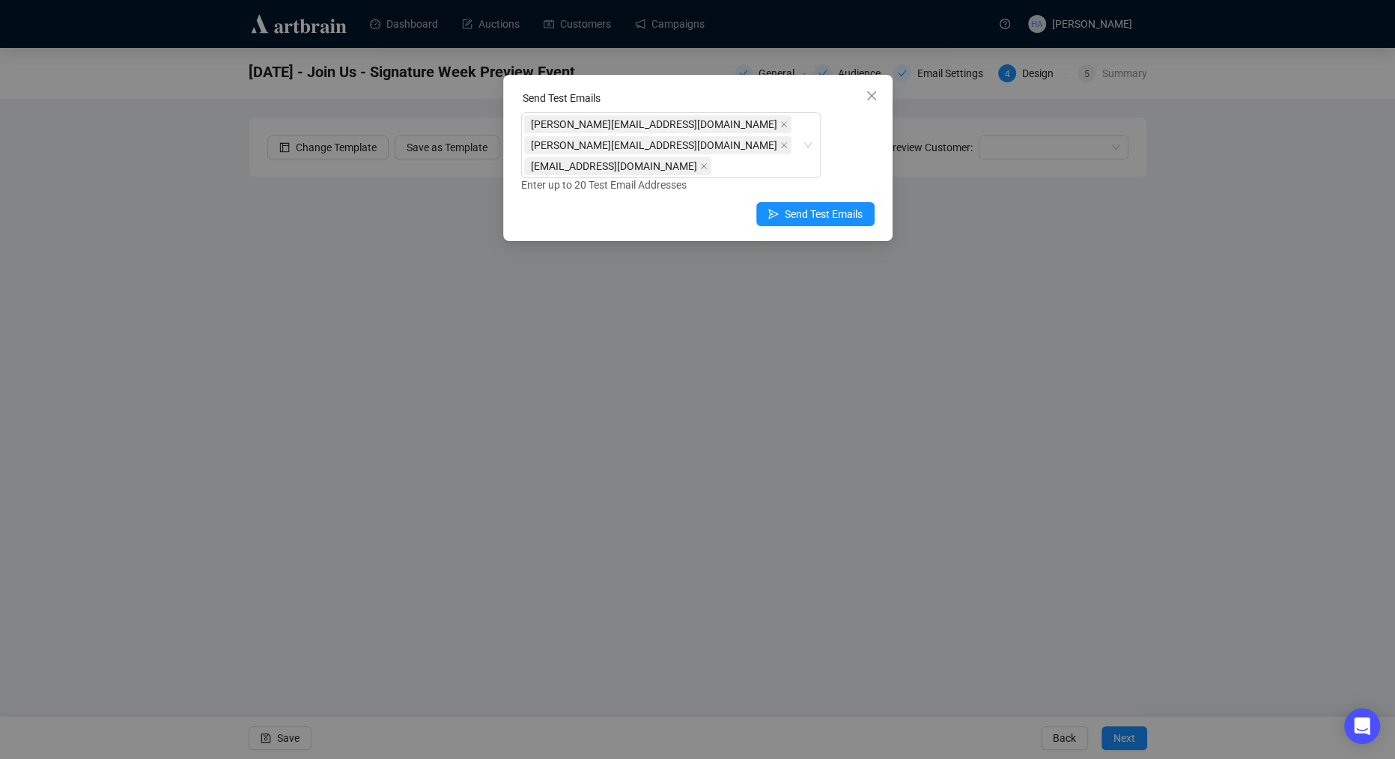
click at [866, 97] on icon "close" at bounding box center [872, 96] width 12 height 12
